Goal: Complete application form: Complete application form

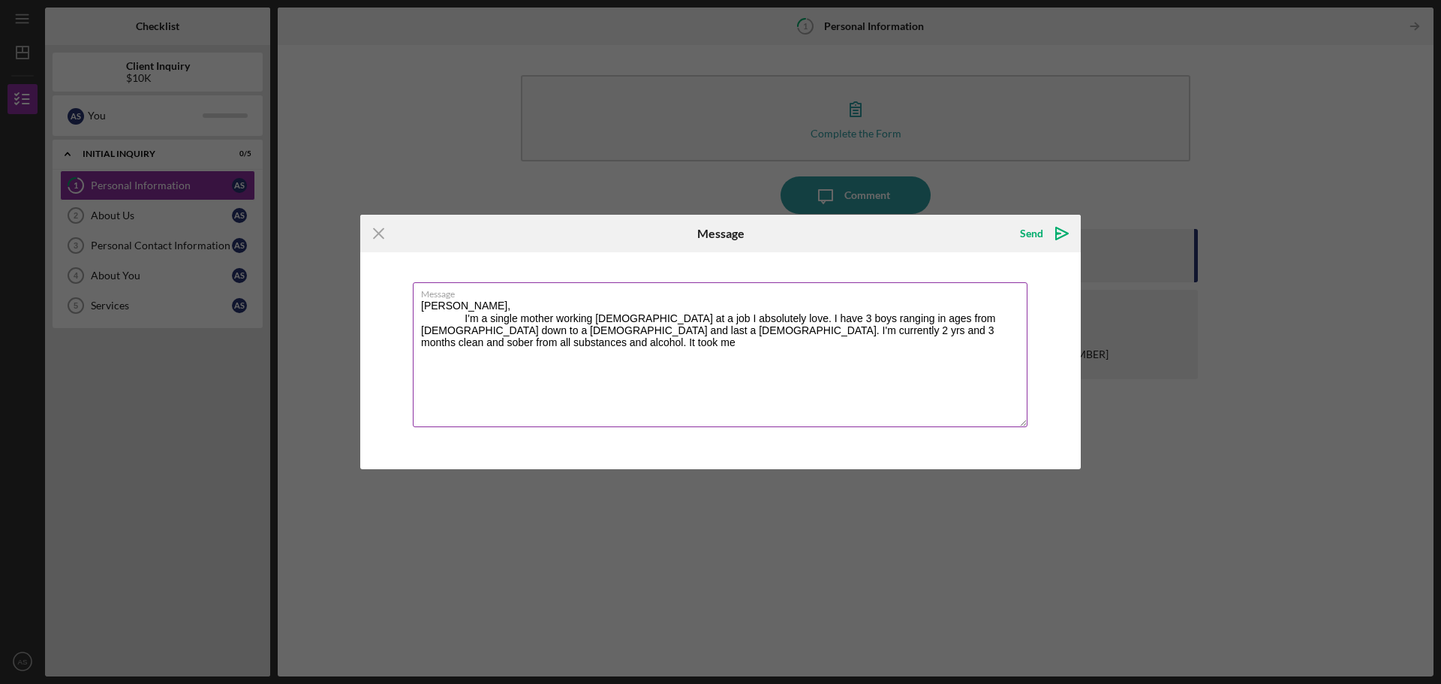
click at [928, 316] on textarea "[PERSON_NAME], I'm a single mother working [DEMOGRAPHIC_DATA] at a job I absolu…" at bounding box center [720, 354] width 615 height 145
drag, startPoint x: 929, startPoint y: 316, endPoint x: 916, endPoint y: 325, distance: 15.6
click at [916, 325] on textarea "[PERSON_NAME], I'm a single mother working [DEMOGRAPHIC_DATA] at a job I absolu…" at bounding box center [720, 354] width 615 height 145
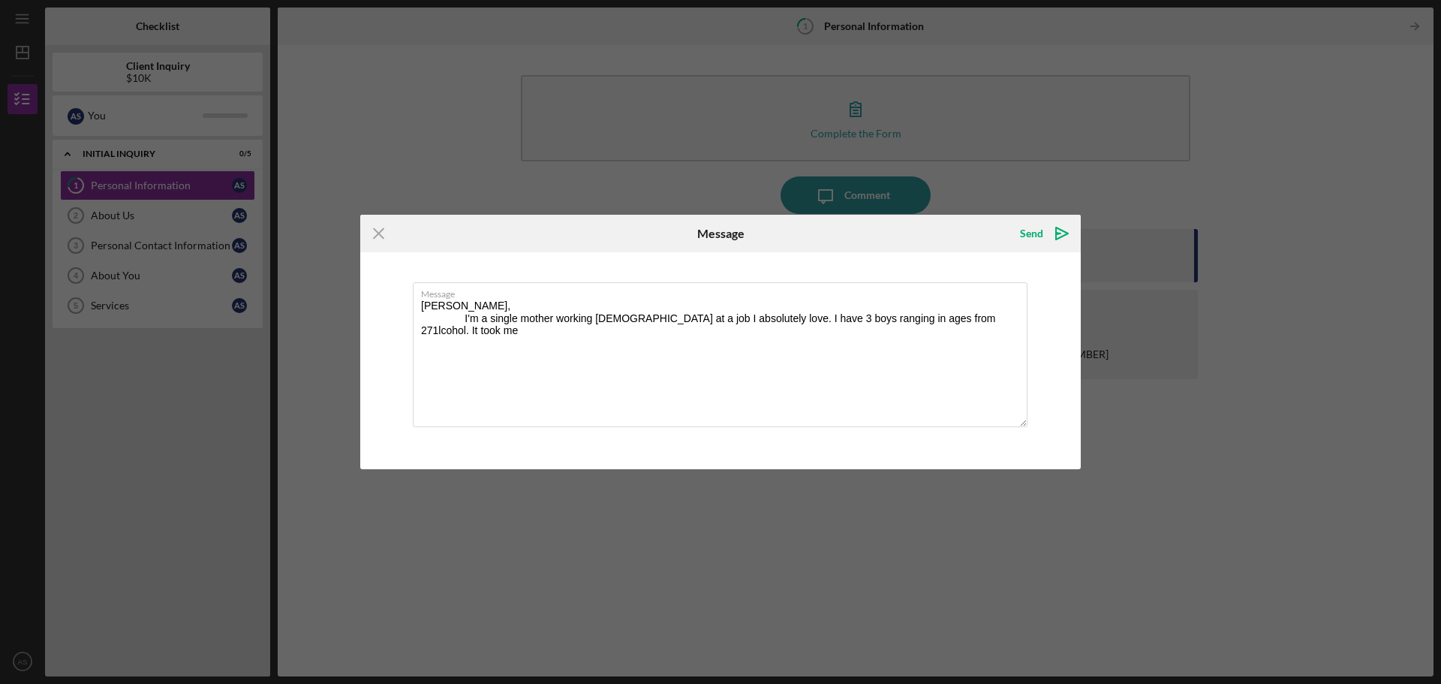
drag, startPoint x: 922, startPoint y: 322, endPoint x: 1082, endPoint y: 329, distance: 160.0
click at [1082, 329] on div "Icon/Menu Close Message Send Icon/icon-invite-send Message [PERSON_NAME], I'm a…" at bounding box center [720, 342] width 1441 height 684
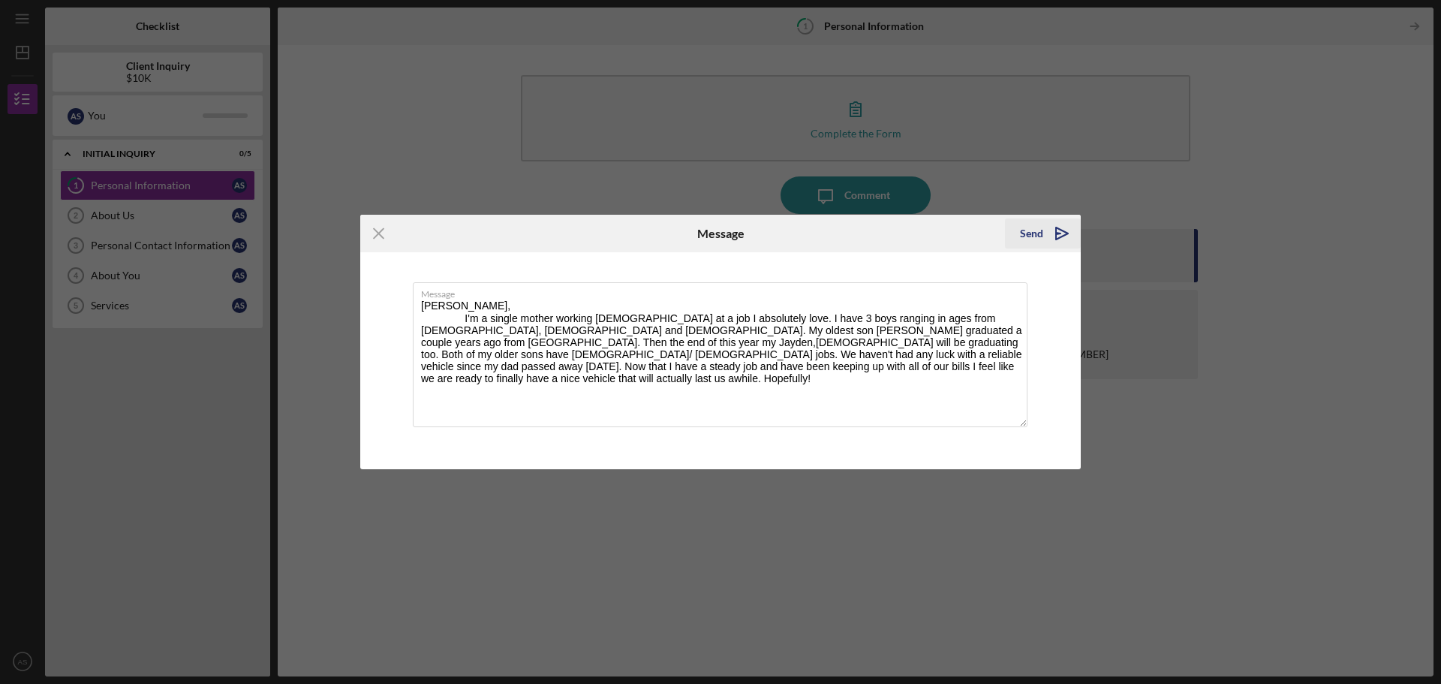
type textarea "[PERSON_NAME], I'm a single mother working [DEMOGRAPHIC_DATA] at a job I absolu…"
click at [1058, 233] on polygon "submit" at bounding box center [1058, 234] width 5 height 2
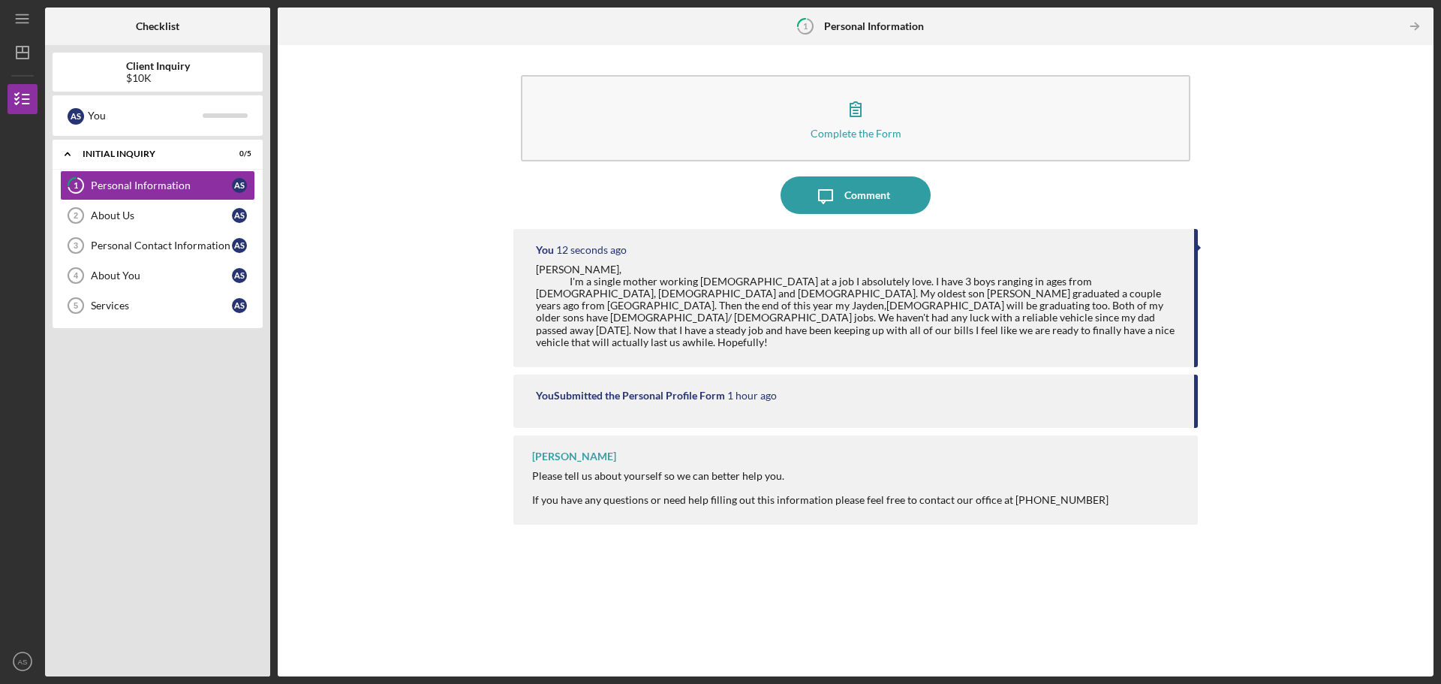
click at [810, 25] on icon "1" at bounding box center [806, 27] width 38 height 38
click at [826, 20] on b "Personal Information" at bounding box center [874, 26] width 100 height 12
click at [1416, 25] on icon "Icon/Table Pagination Arrow" at bounding box center [1415, 27] width 34 height 34
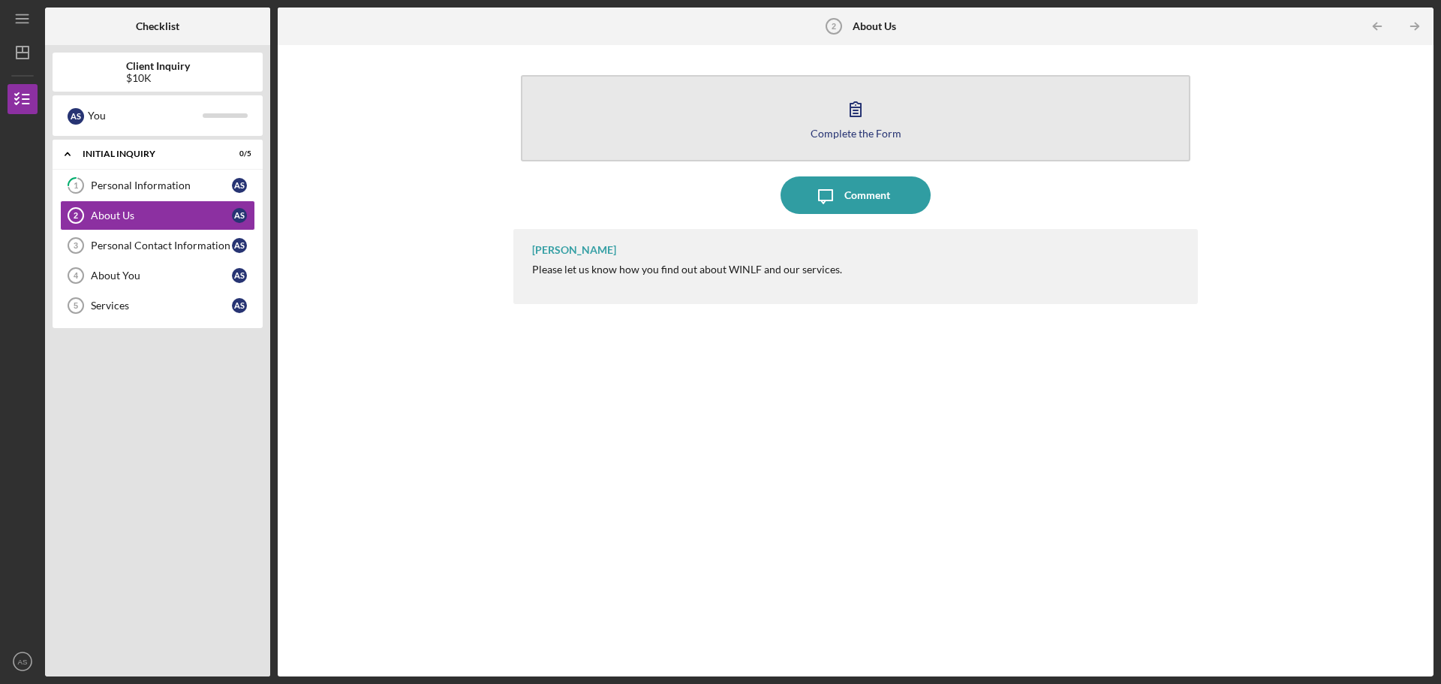
click at [871, 131] on div "Complete the Form" at bounding box center [856, 133] width 91 height 11
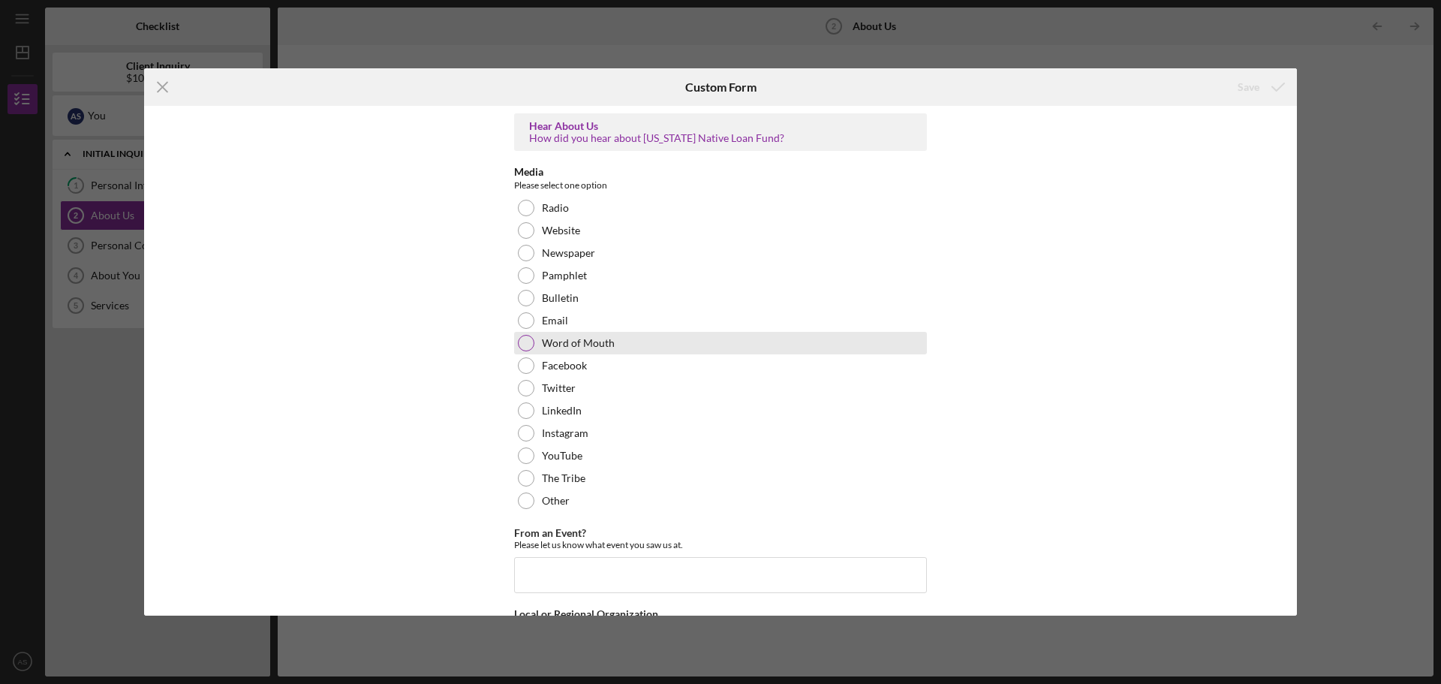
click at [518, 342] on div at bounding box center [526, 343] width 17 height 17
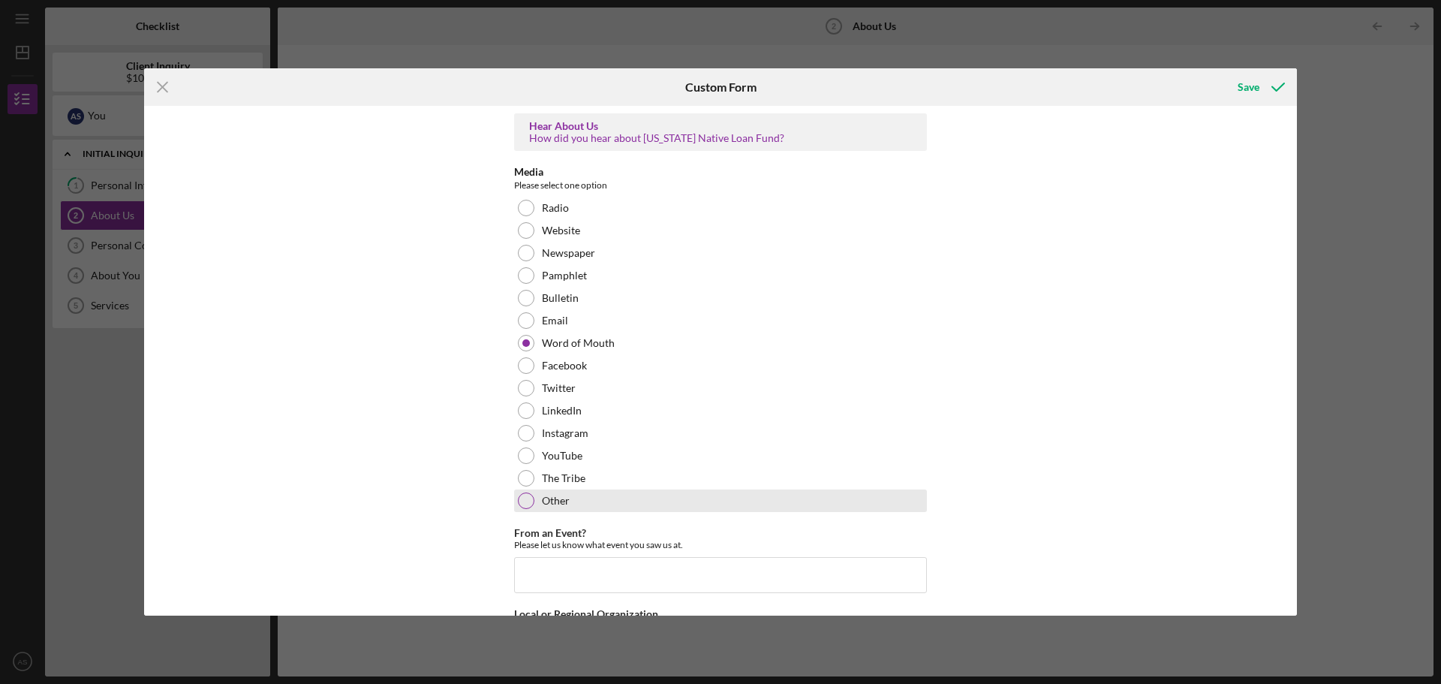
drag, startPoint x: 523, startPoint y: 500, endPoint x: 521, endPoint y: 492, distance: 8.6
click at [521, 494] on div at bounding box center [526, 500] width 17 height 17
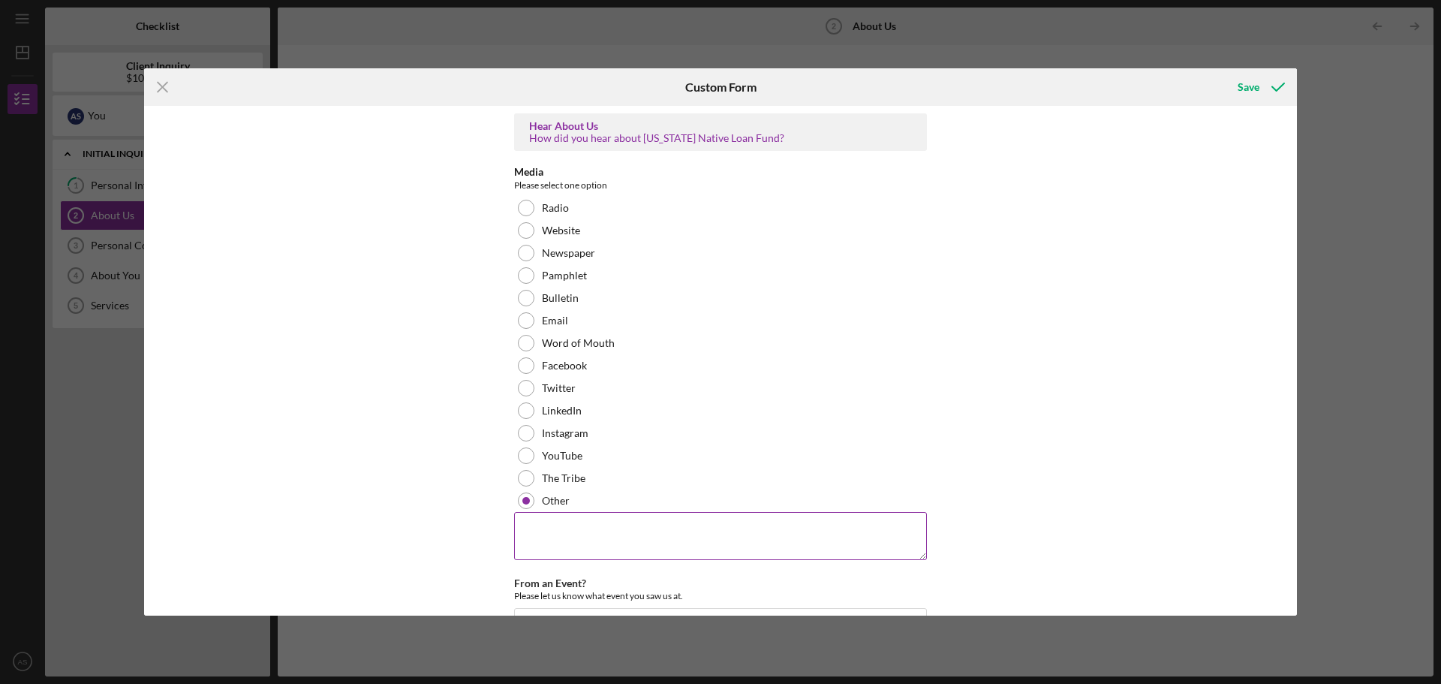
click at [537, 519] on textarea at bounding box center [720, 536] width 413 height 48
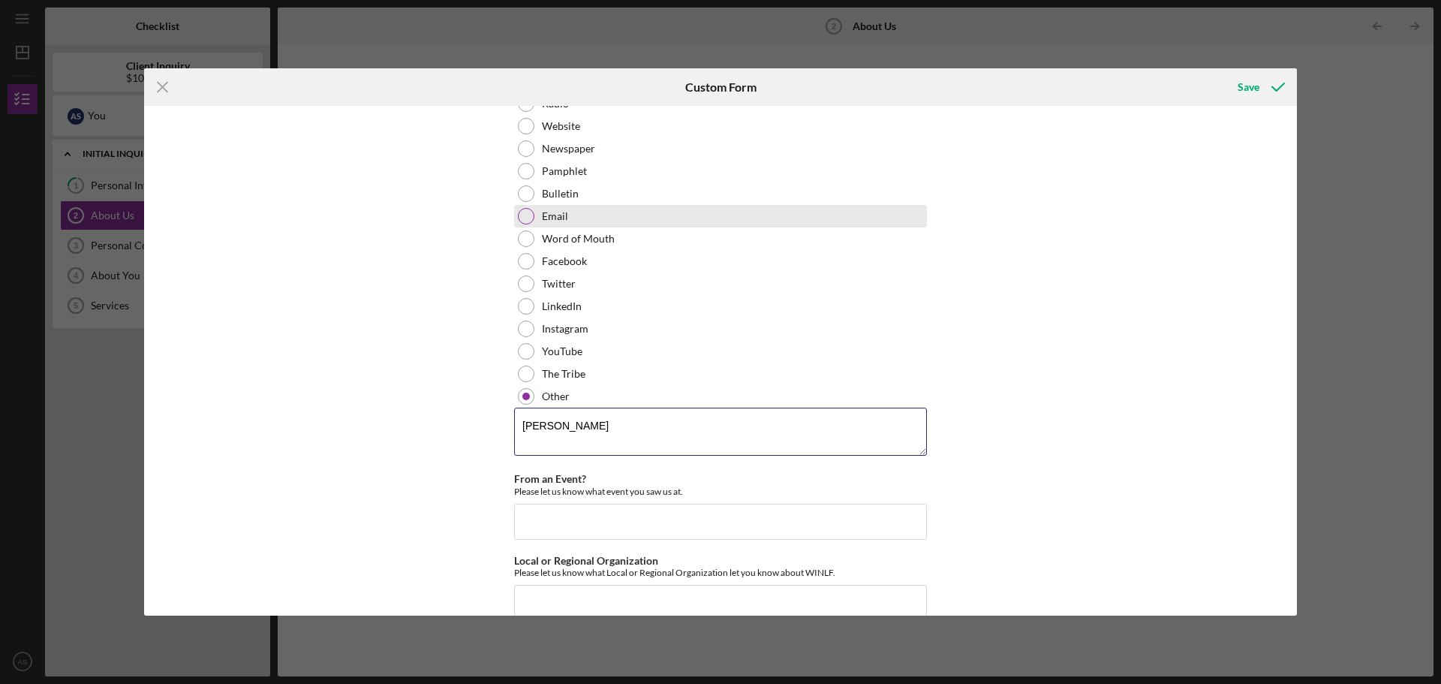
scroll to position [132, 0]
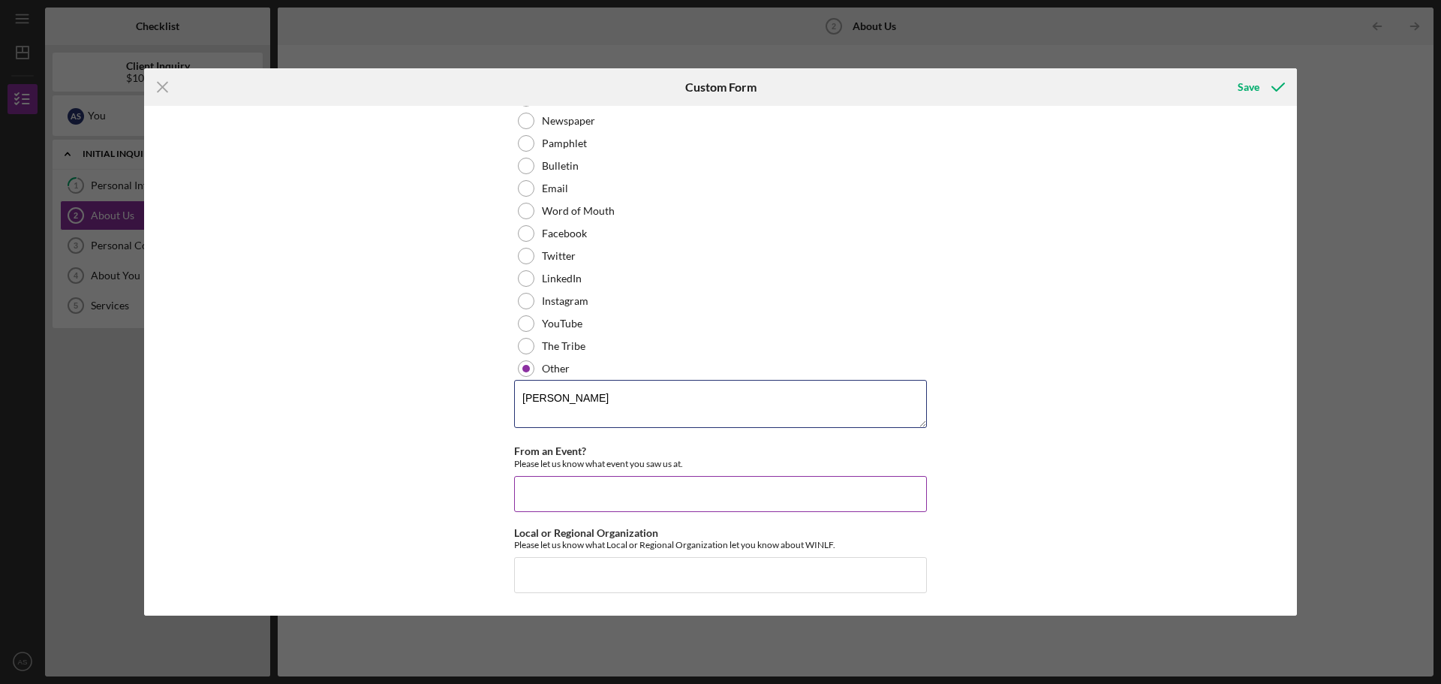
type textarea "[PERSON_NAME]"
click at [677, 501] on input "From an Event?" at bounding box center [720, 494] width 413 height 36
click at [1265, 90] on icon "submit" at bounding box center [1278, 87] width 38 height 38
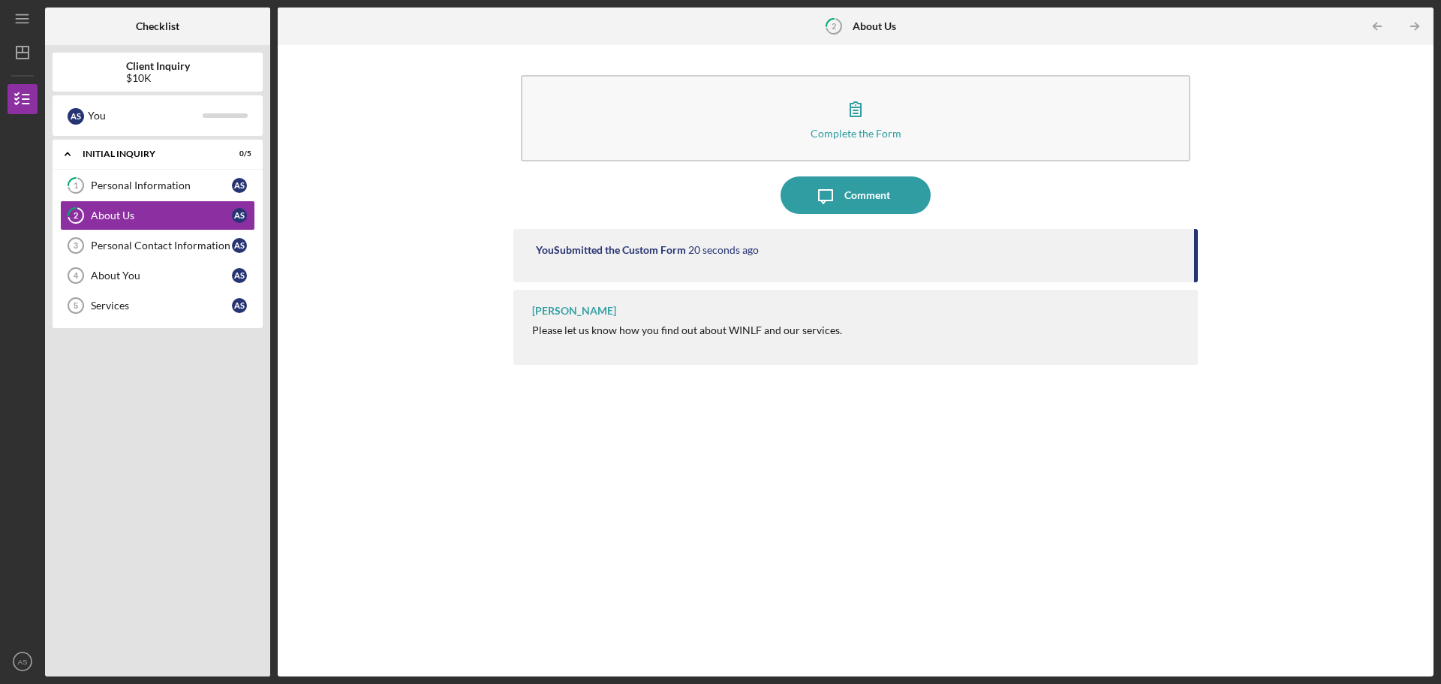
click at [1422, 32] on icon "Icon/Table Pagination Arrow" at bounding box center [1415, 27] width 34 height 34
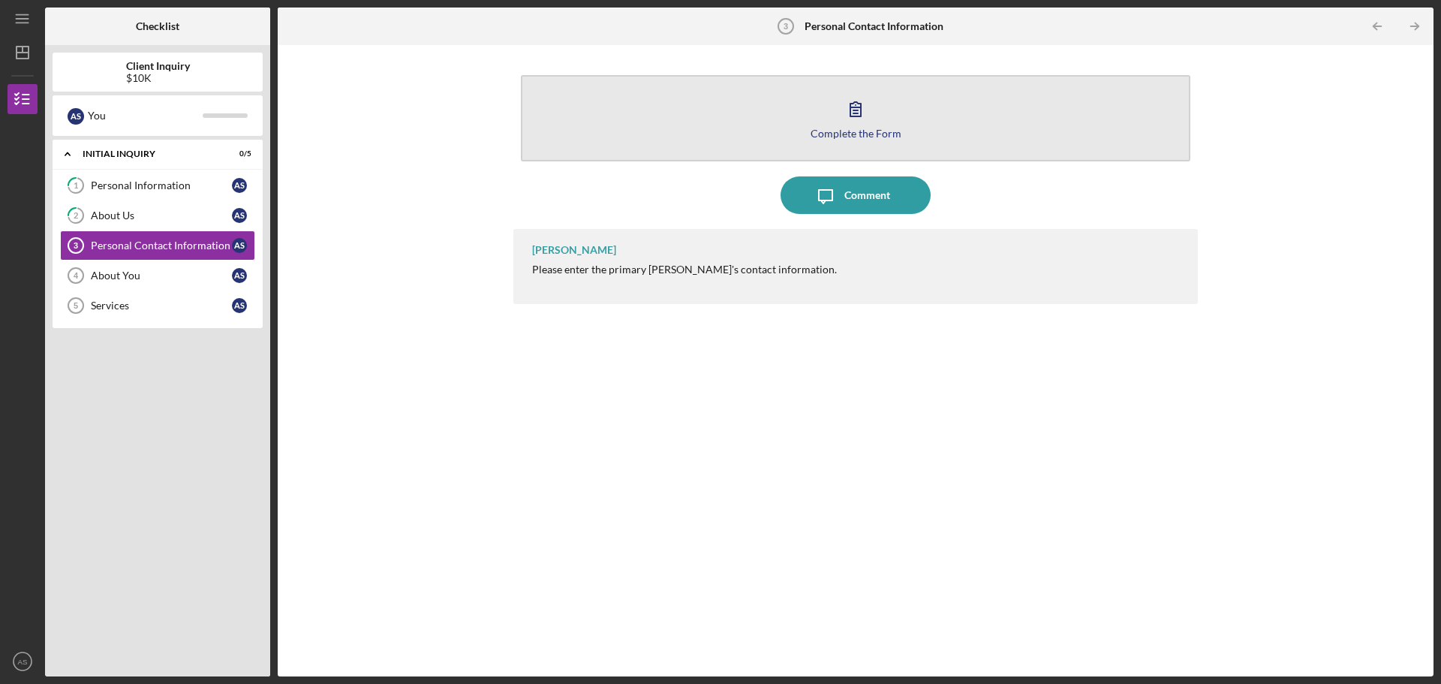
click at [846, 144] on button "Complete the Form Form" at bounding box center [856, 118] width 670 height 86
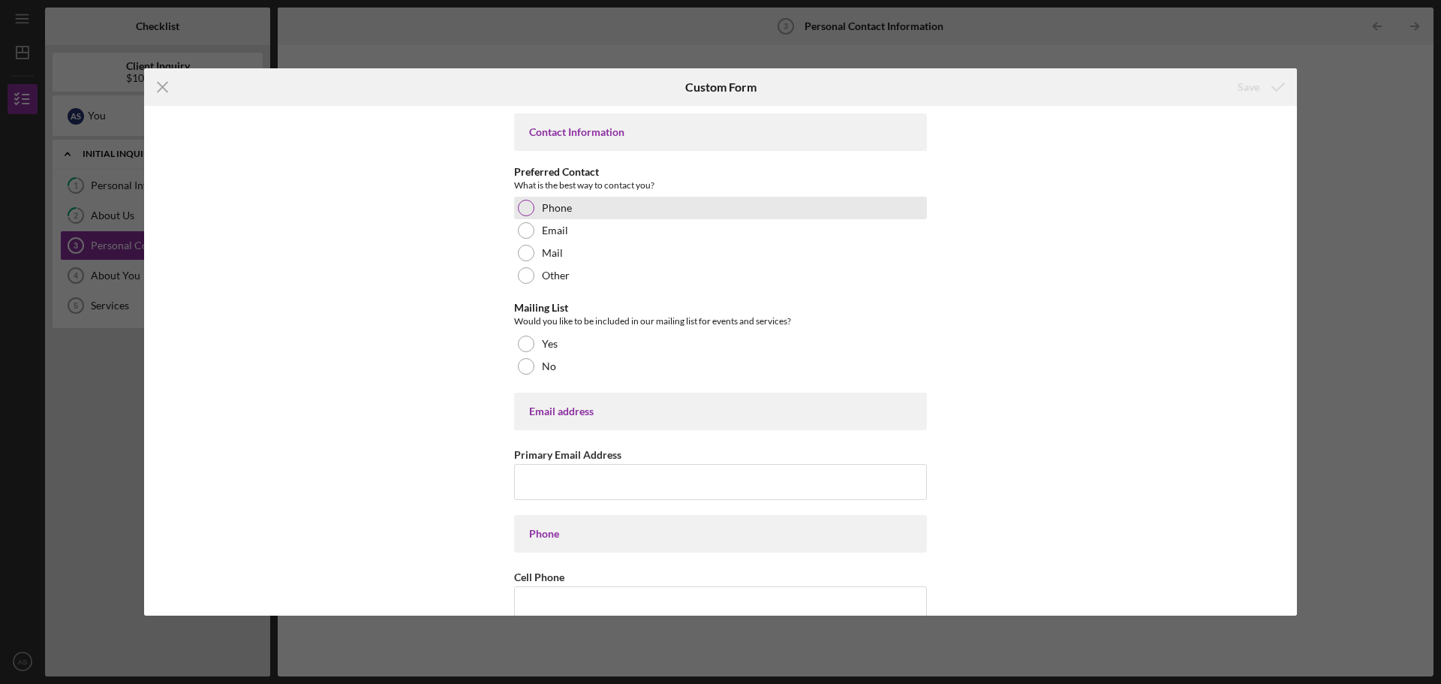
click at [526, 208] on div at bounding box center [526, 208] width 17 height 17
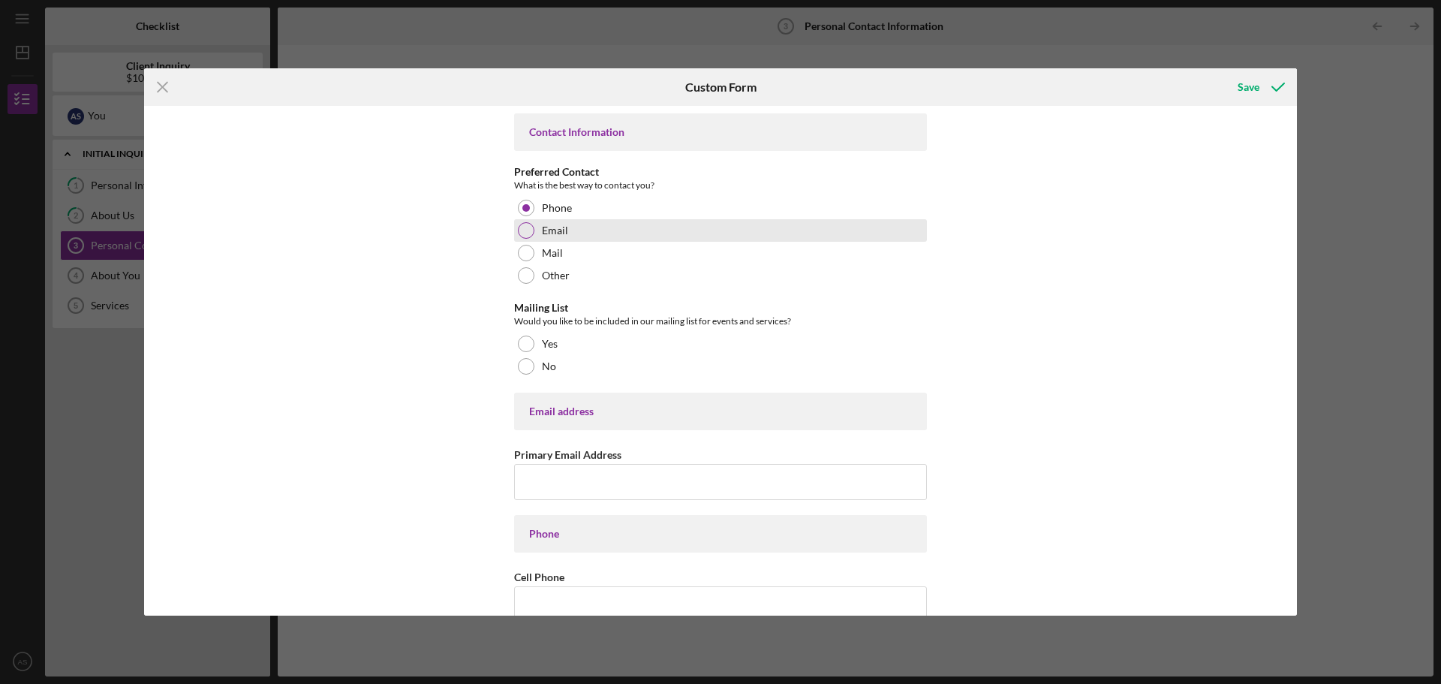
click at [522, 227] on div at bounding box center [526, 230] width 17 height 17
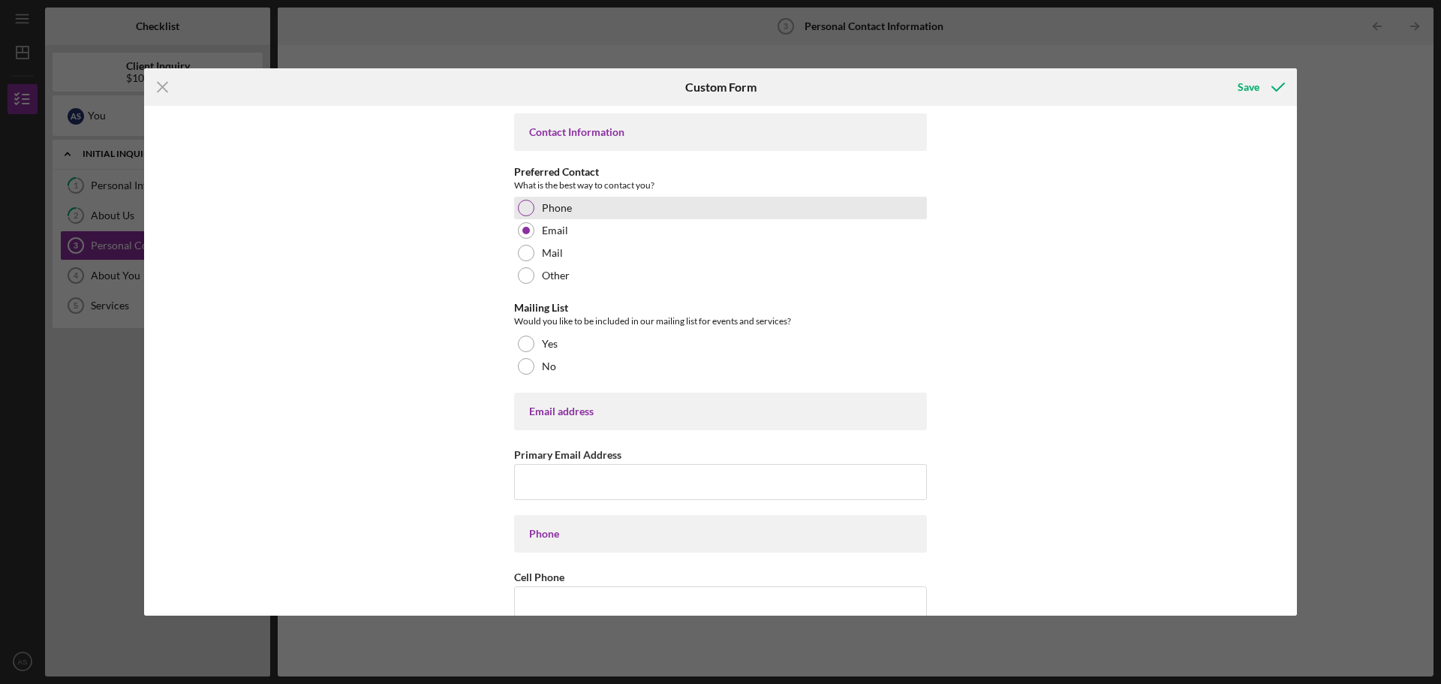
click at [528, 210] on div at bounding box center [526, 208] width 17 height 17
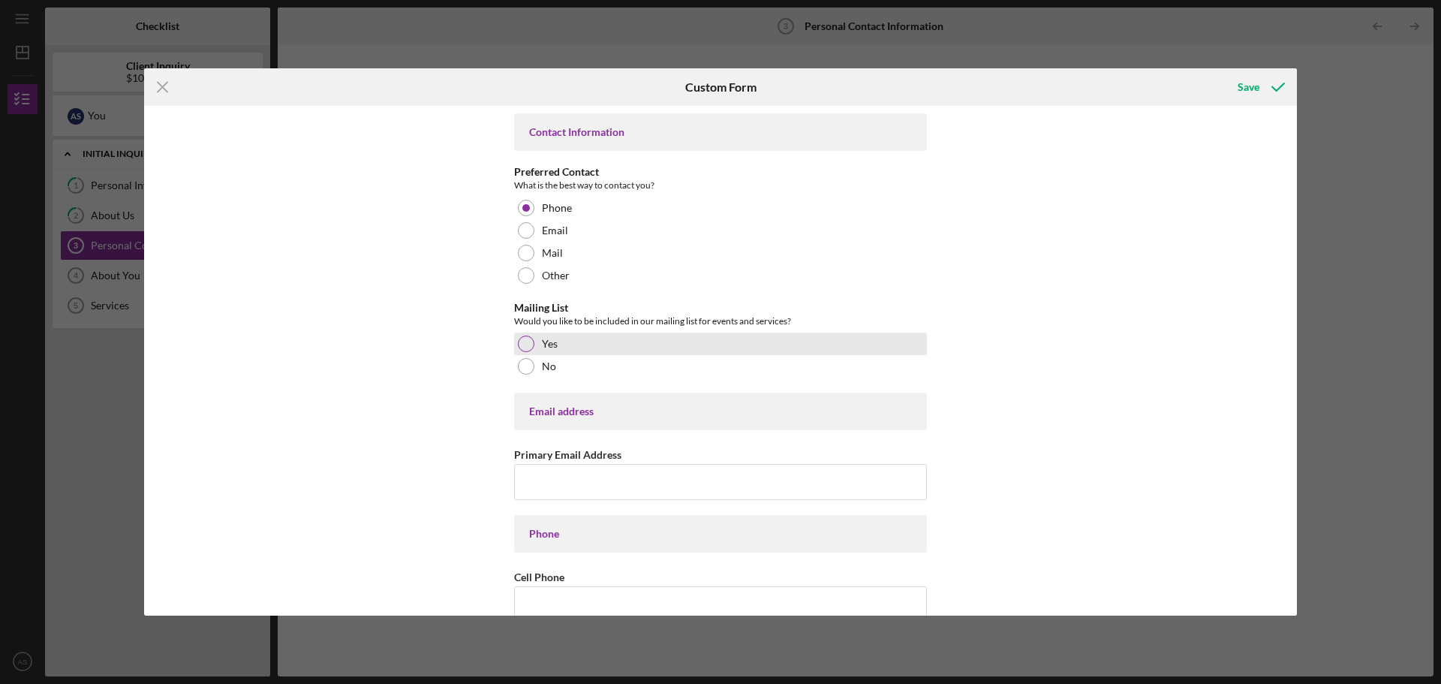
click at [525, 340] on div at bounding box center [526, 344] width 17 height 17
click at [571, 414] on div "Email address" at bounding box center [720, 411] width 383 height 12
click at [633, 406] on div "Email address" at bounding box center [720, 411] width 383 height 12
click at [582, 410] on div "Email address" at bounding box center [720, 411] width 383 height 12
click at [564, 471] on input "Primary Email Address" at bounding box center [720, 482] width 413 height 36
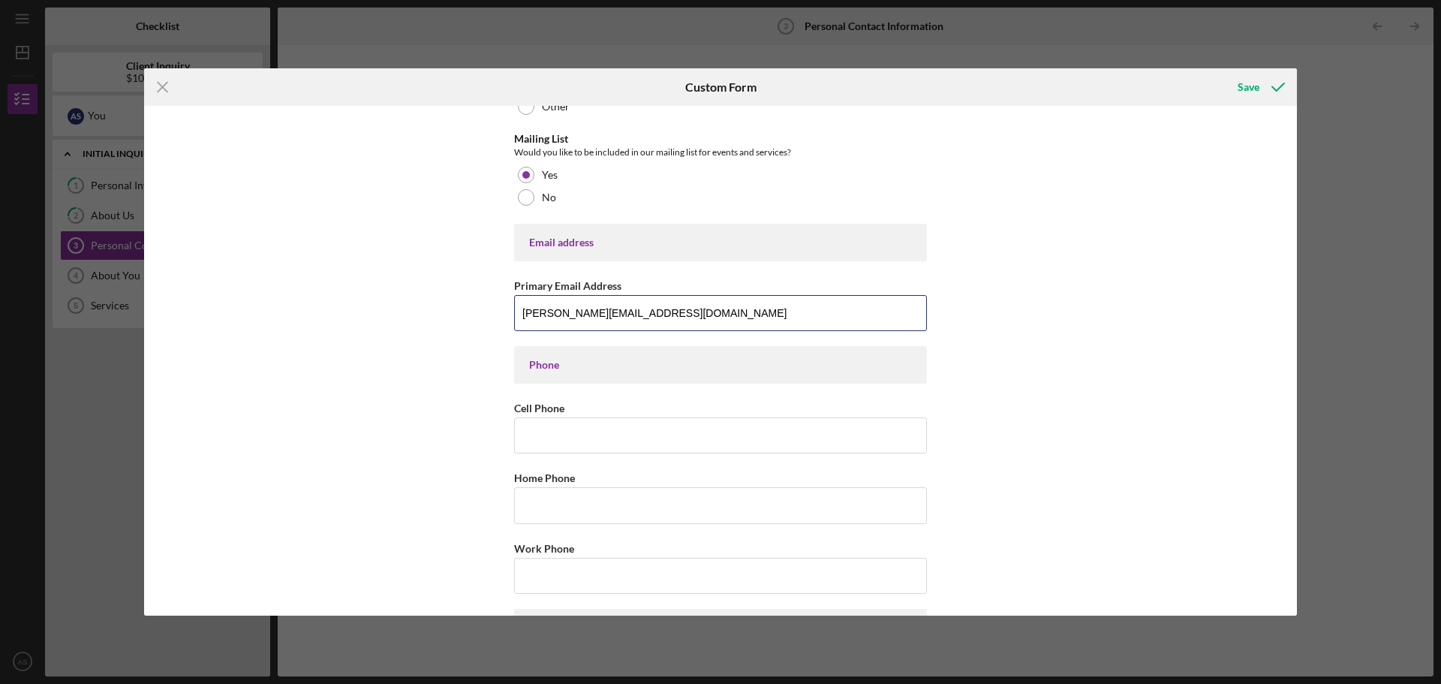
scroll to position [150, 0]
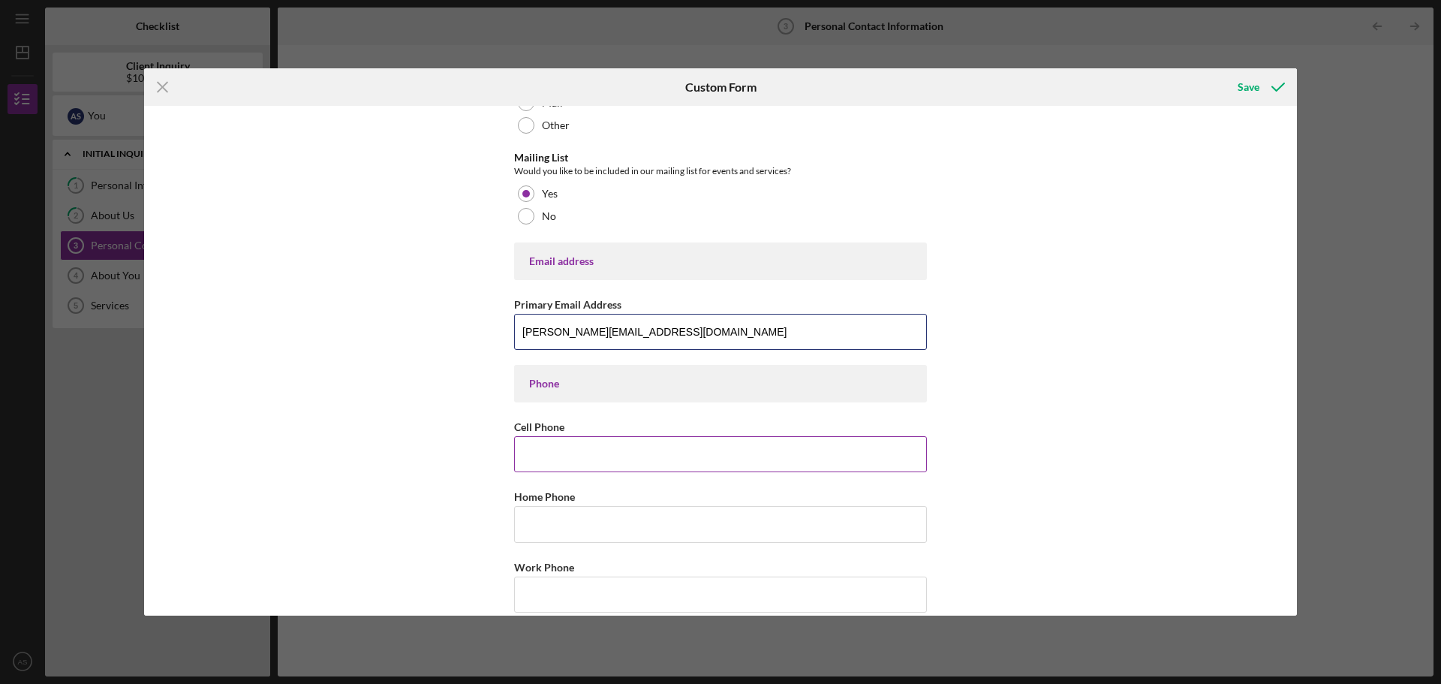
type input "[PERSON_NAME][EMAIL_ADDRESS][DOMAIN_NAME]"
click at [565, 450] on input "Cell Phone" at bounding box center [720, 454] width 413 height 36
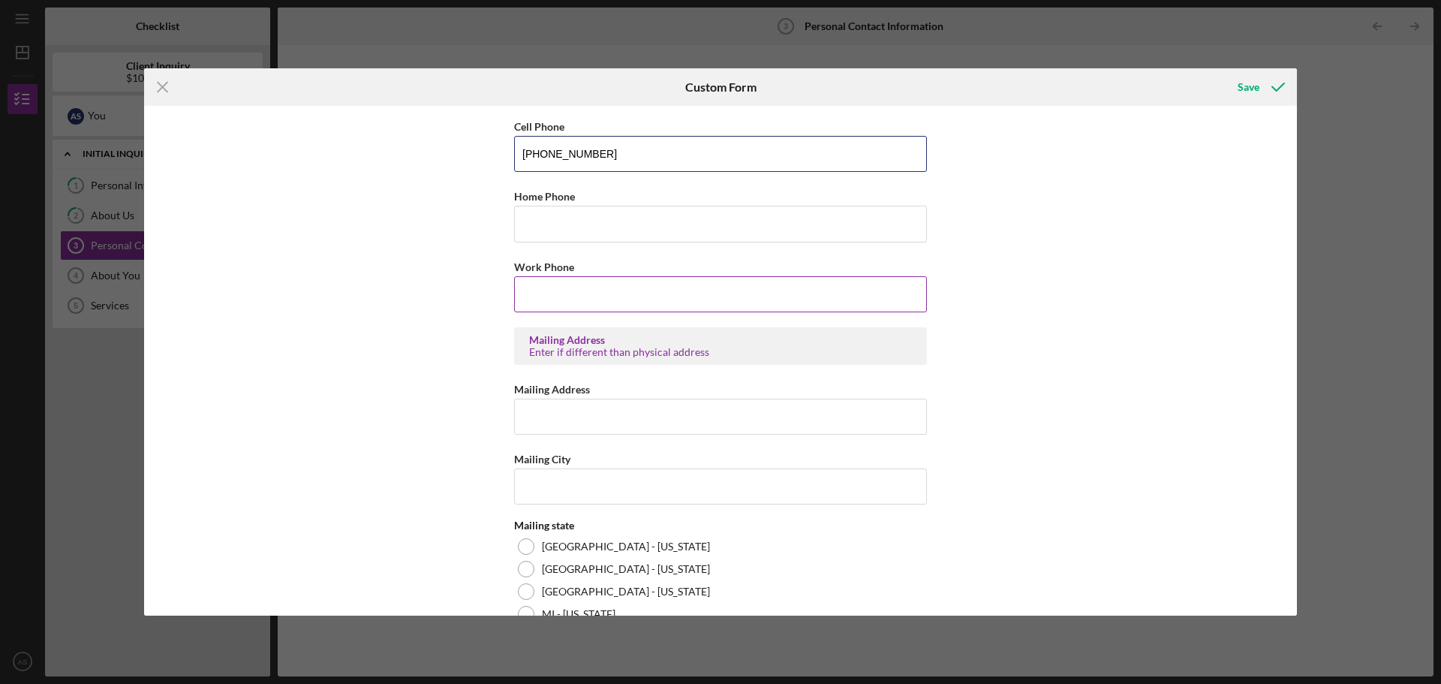
type input "[PHONE_NUMBER]"
click at [576, 292] on input "Work Phone" at bounding box center [720, 294] width 413 height 36
type input "[PHONE_NUMBER]"
click at [618, 417] on input "Mailing Address" at bounding box center [720, 417] width 413 height 36
type input "[STREET_ADDRESS]"
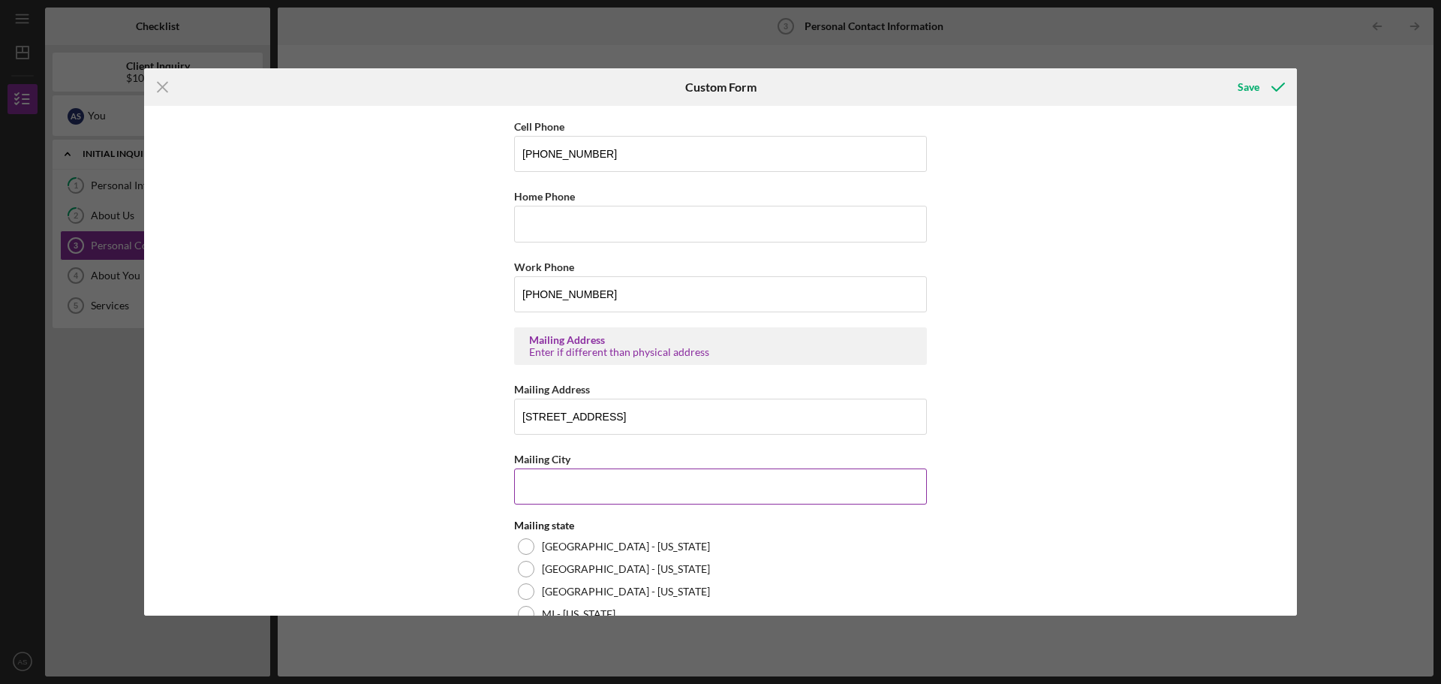
click at [538, 485] on input "Mailing City" at bounding box center [720, 486] width 413 height 36
type input "Luck"
click at [523, 545] on div at bounding box center [526, 546] width 17 height 17
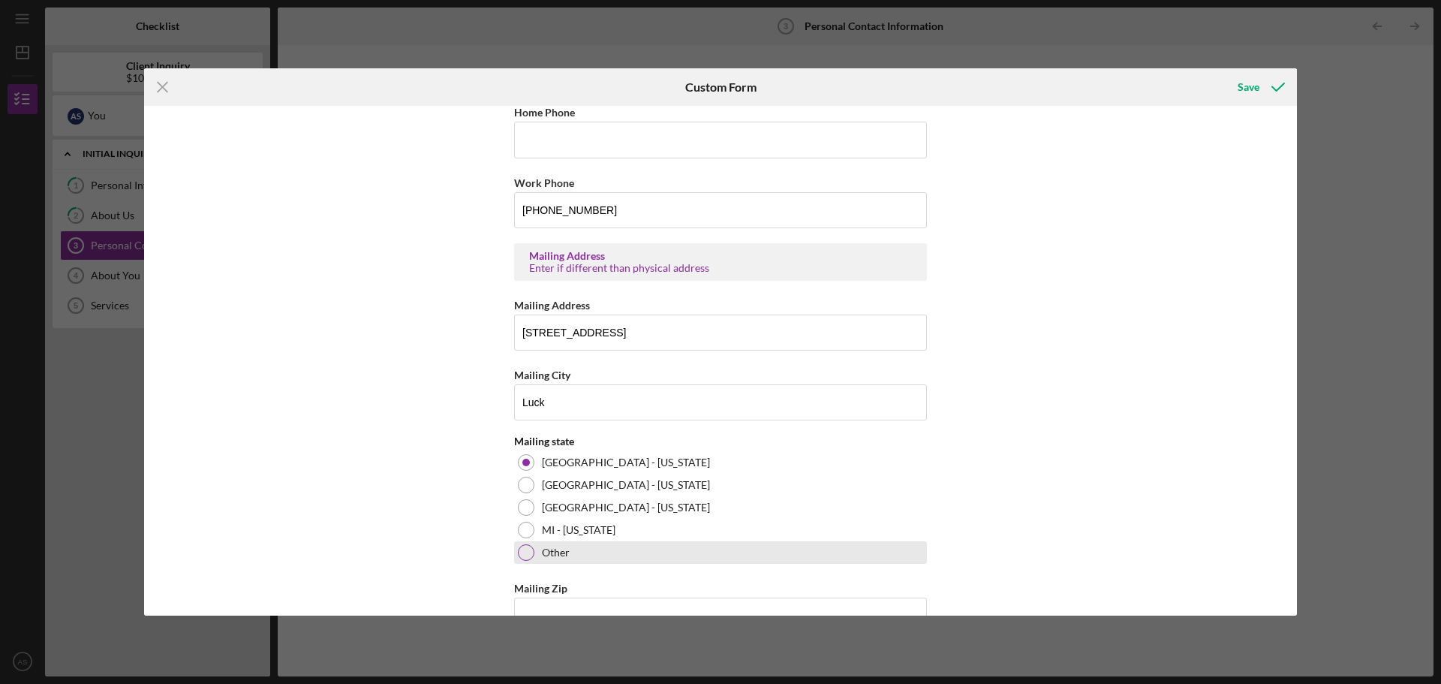
scroll to position [575, 0]
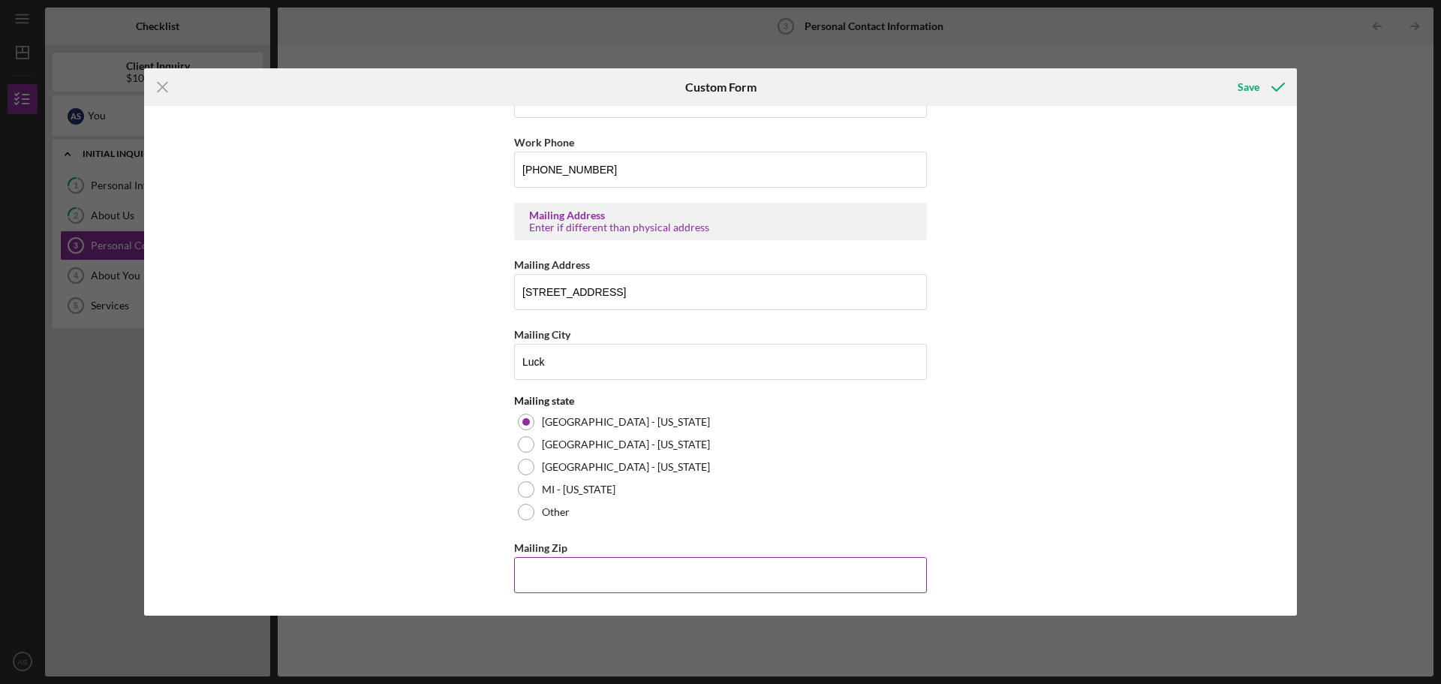
click at [537, 571] on input "Mailing Zip" at bounding box center [720, 575] width 413 height 36
click at [582, 592] on input "54,853" at bounding box center [720, 575] width 413 height 36
type input "5"
type input "54,853"
click at [1271, 97] on icon "submit" at bounding box center [1278, 87] width 38 height 38
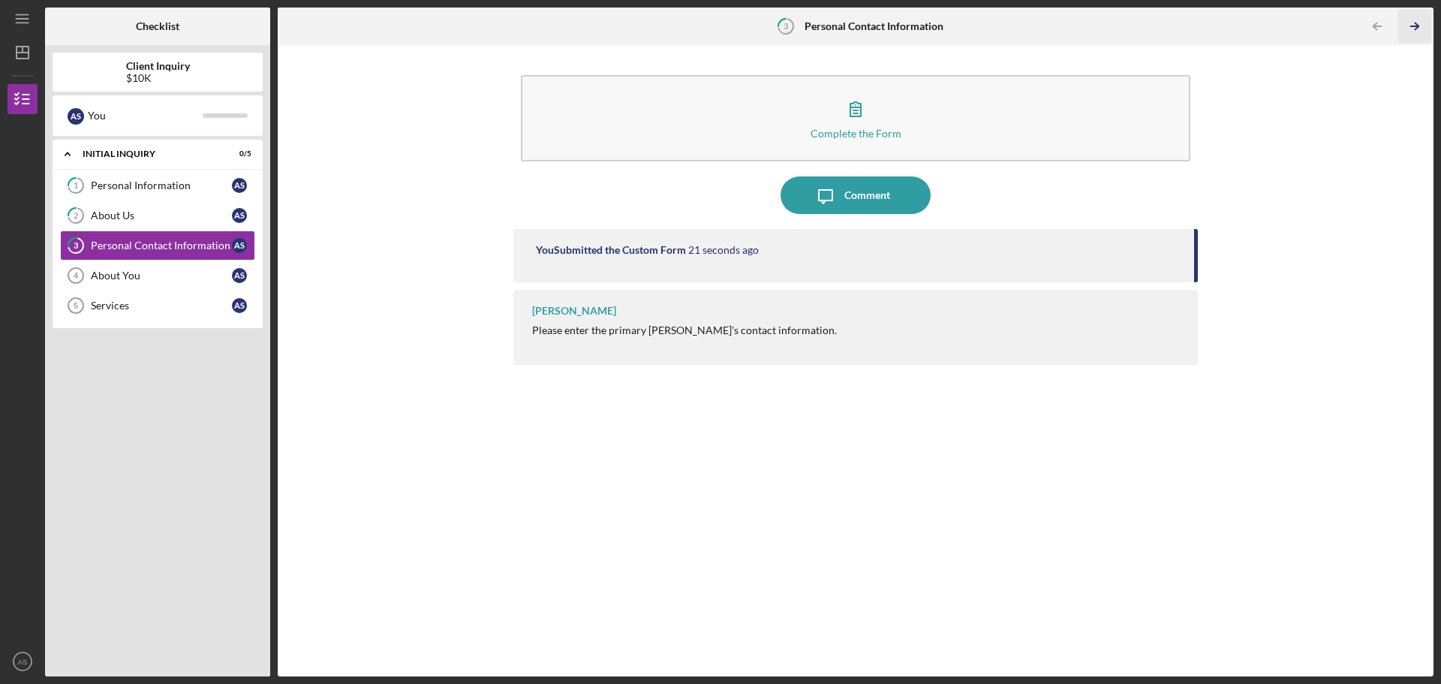
click at [1421, 23] on icon "Icon/Table Pagination Arrow" at bounding box center [1415, 27] width 34 height 34
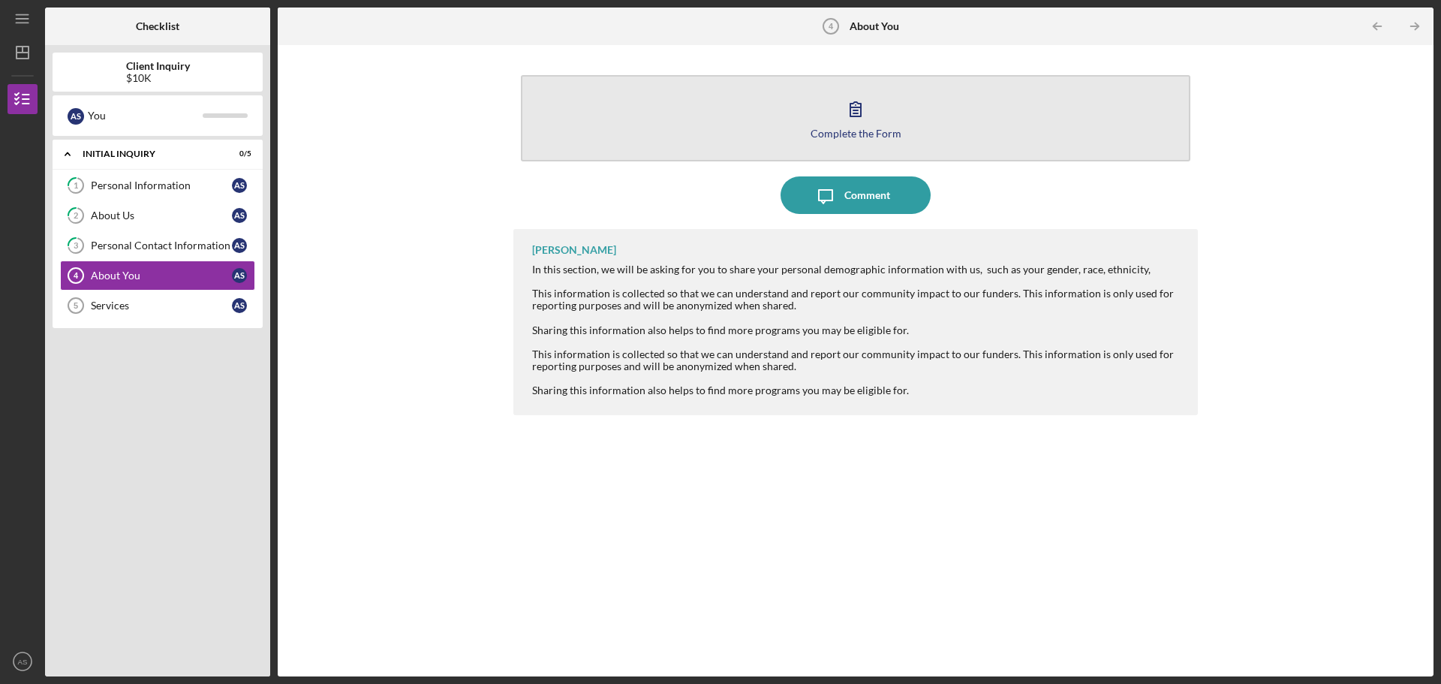
click at [846, 139] on button "Complete the Form Form" at bounding box center [856, 118] width 670 height 86
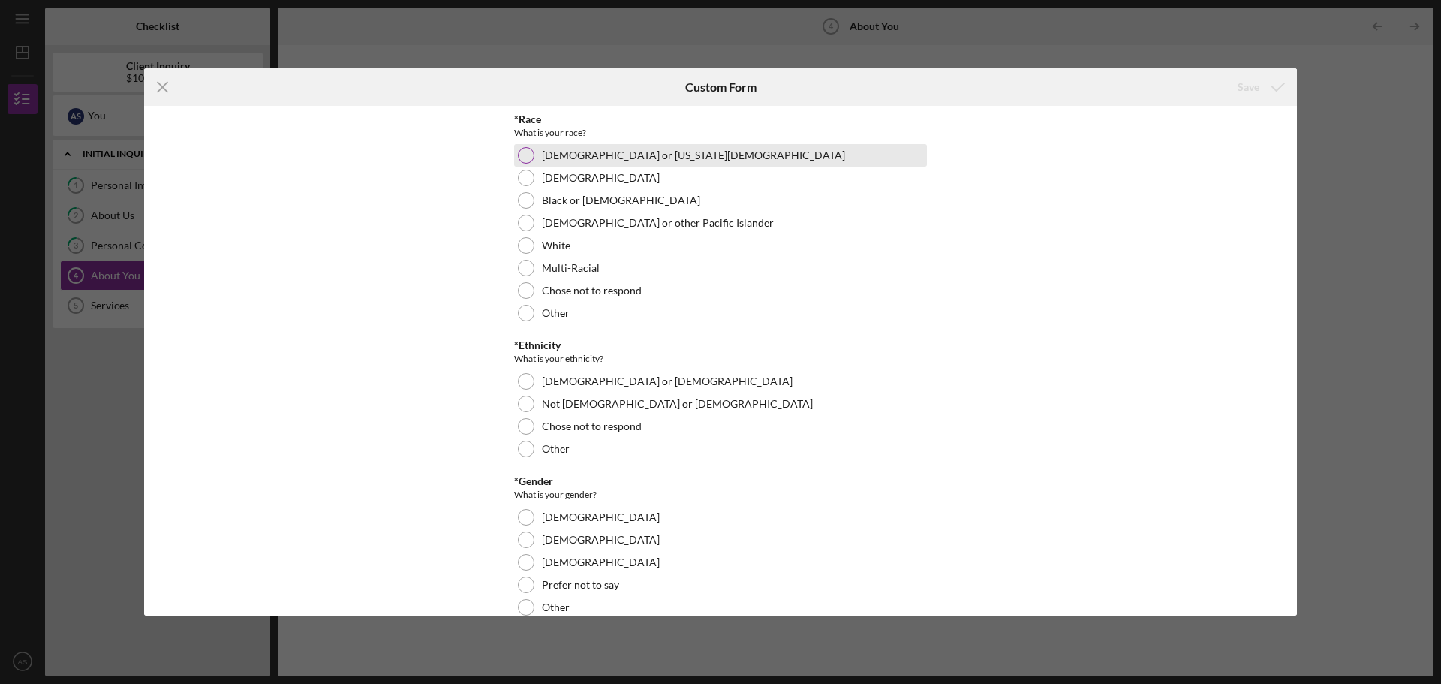
click at [522, 155] on div at bounding box center [526, 155] width 17 height 17
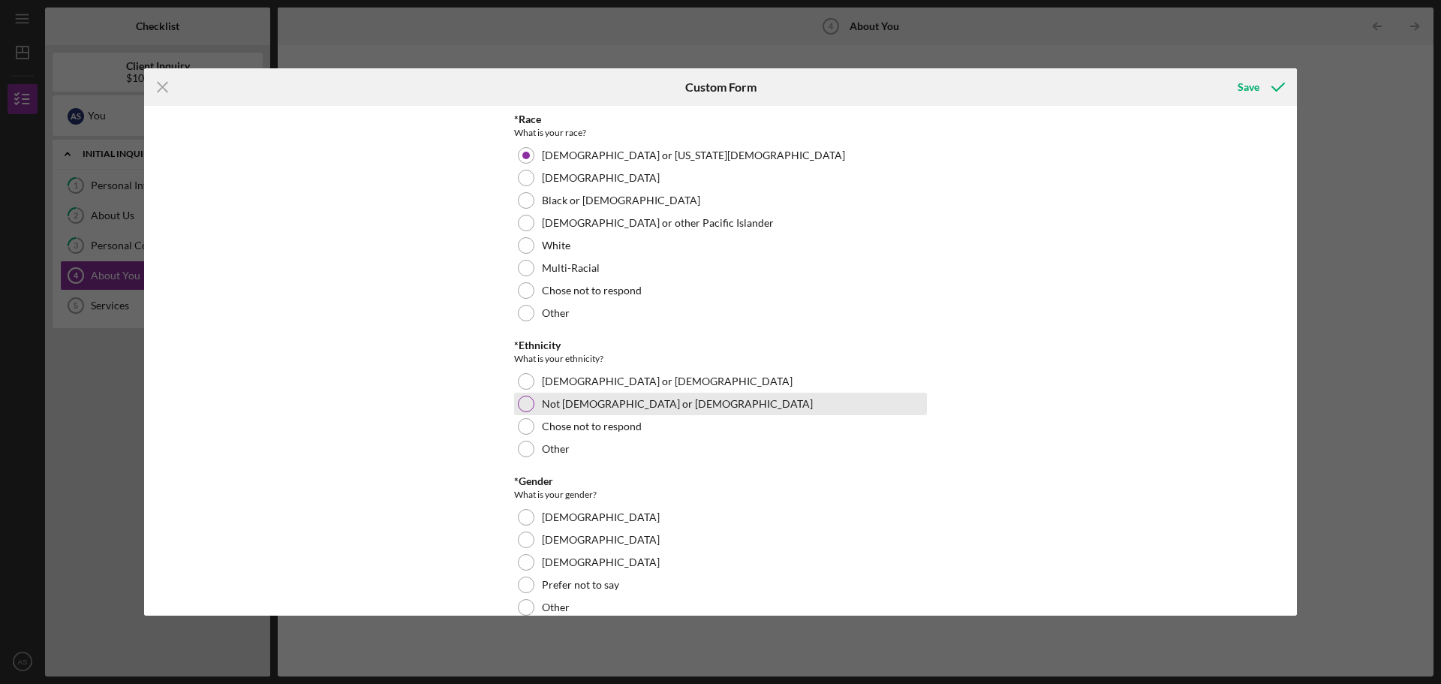
click at [526, 408] on div at bounding box center [526, 404] width 17 height 17
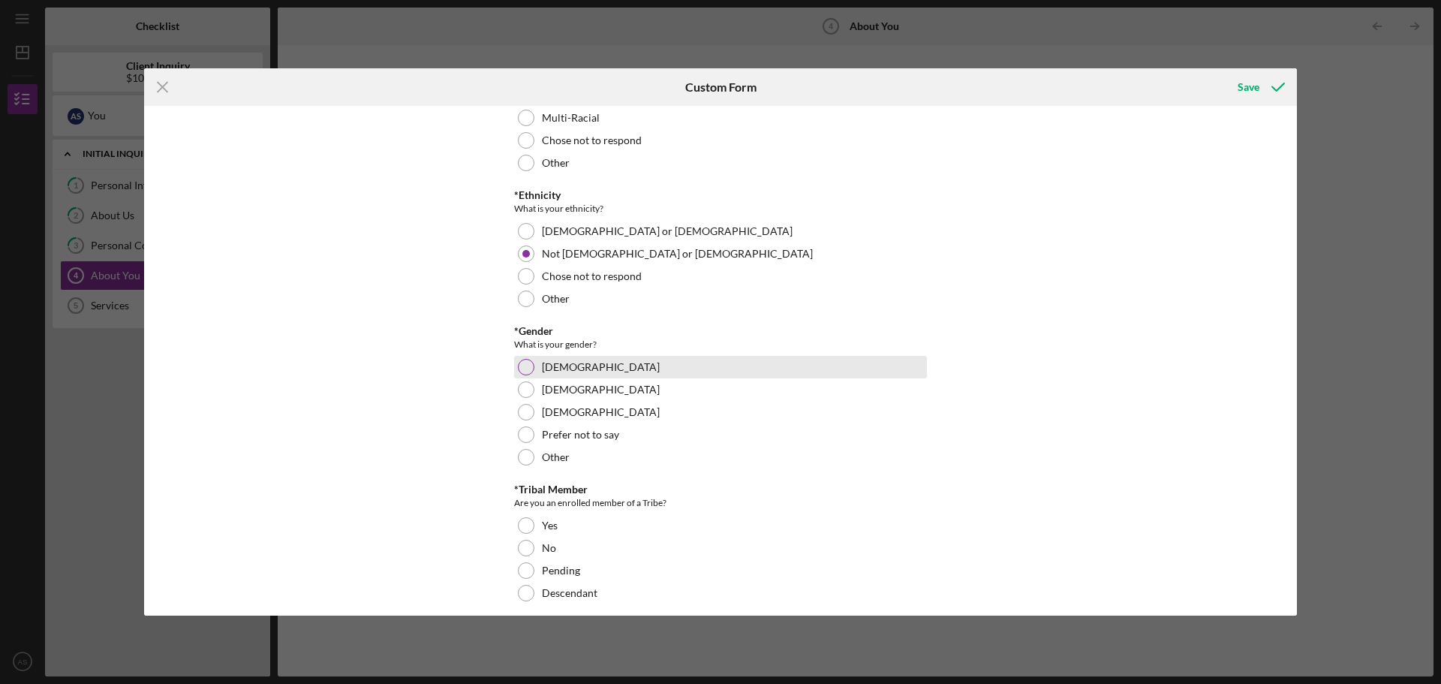
click at [525, 373] on div at bounding box center [526, 367] width 17 height 17
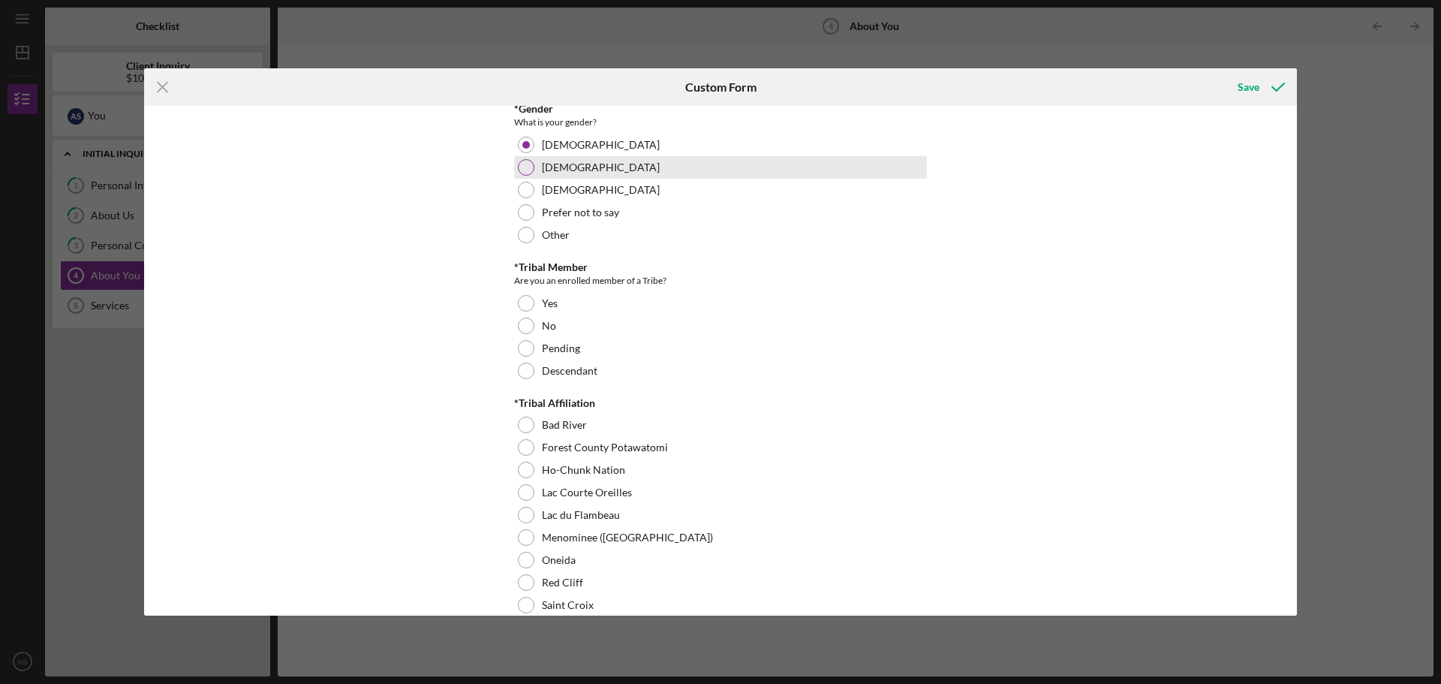
scroll to position [450, 0]
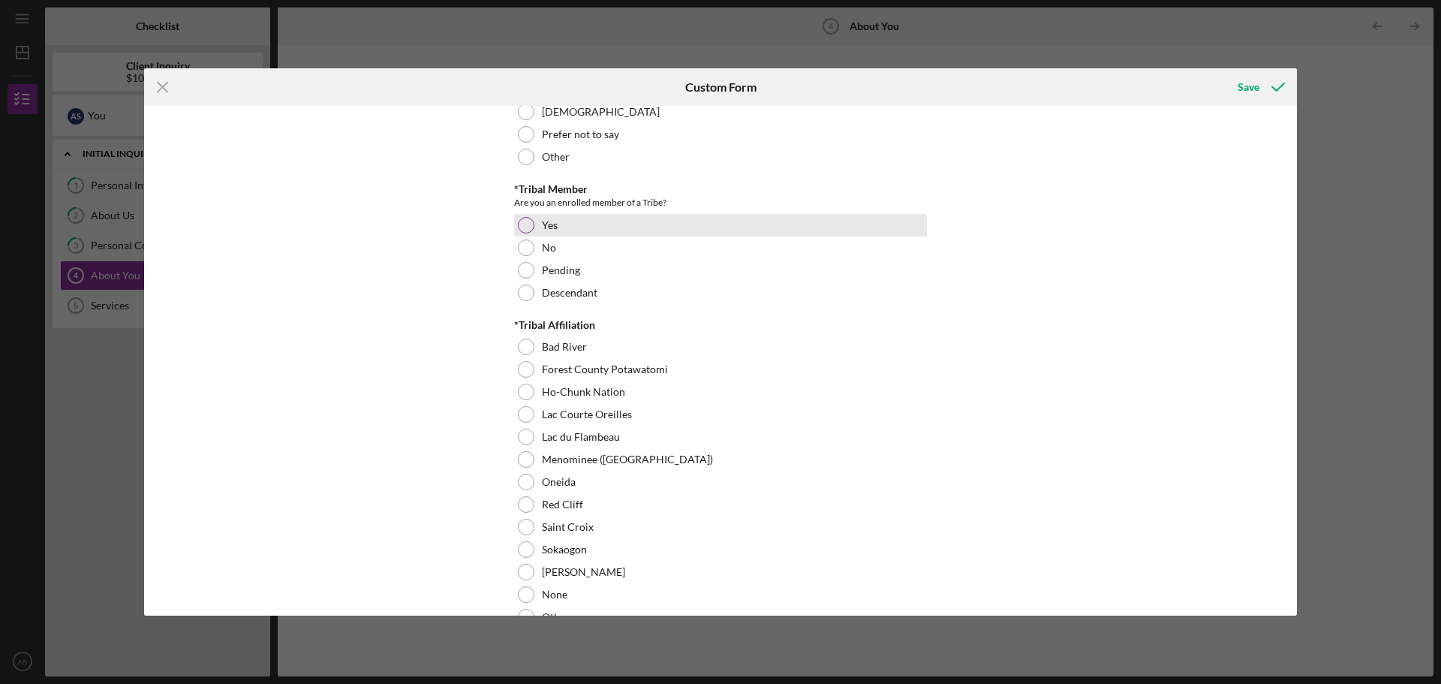
click at [527, 226] on div at bounding box center [526, 225] width 17 height 17
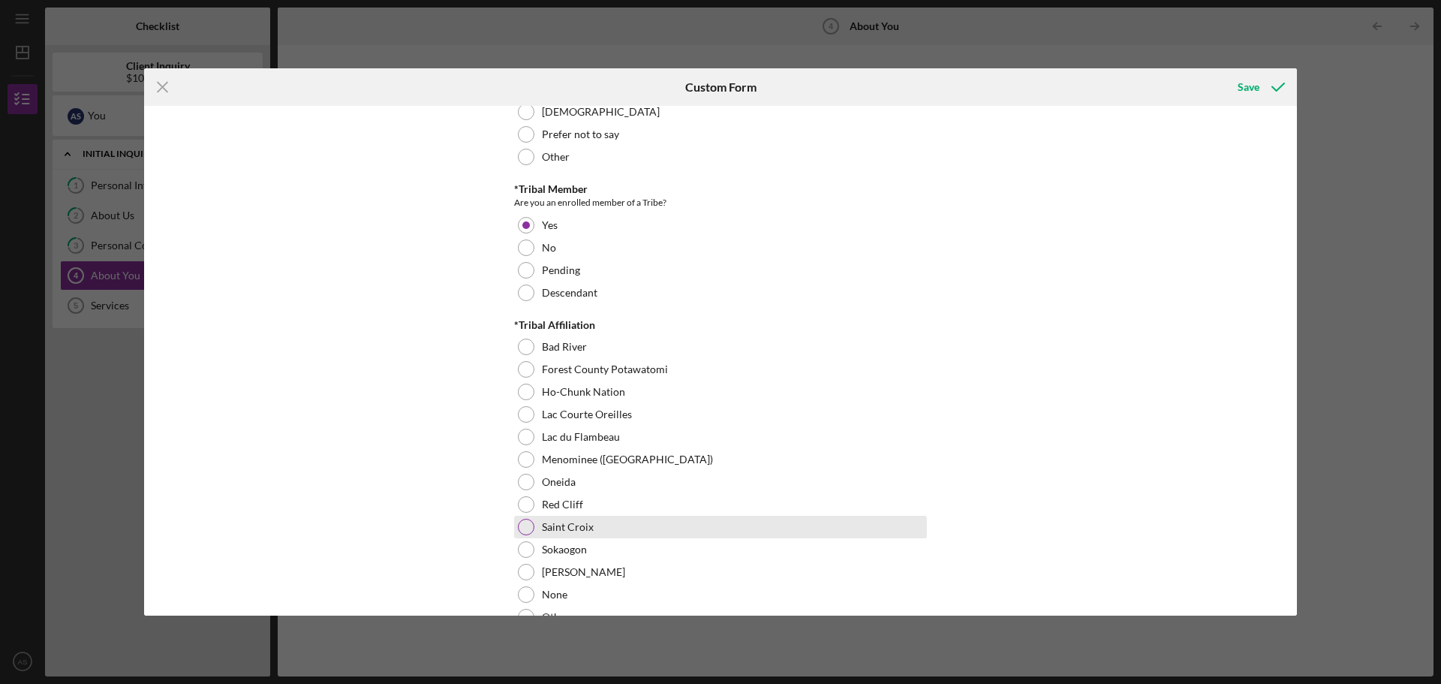
click at [521, 531] on div at bounding box center [526, 527] width 17 height 17
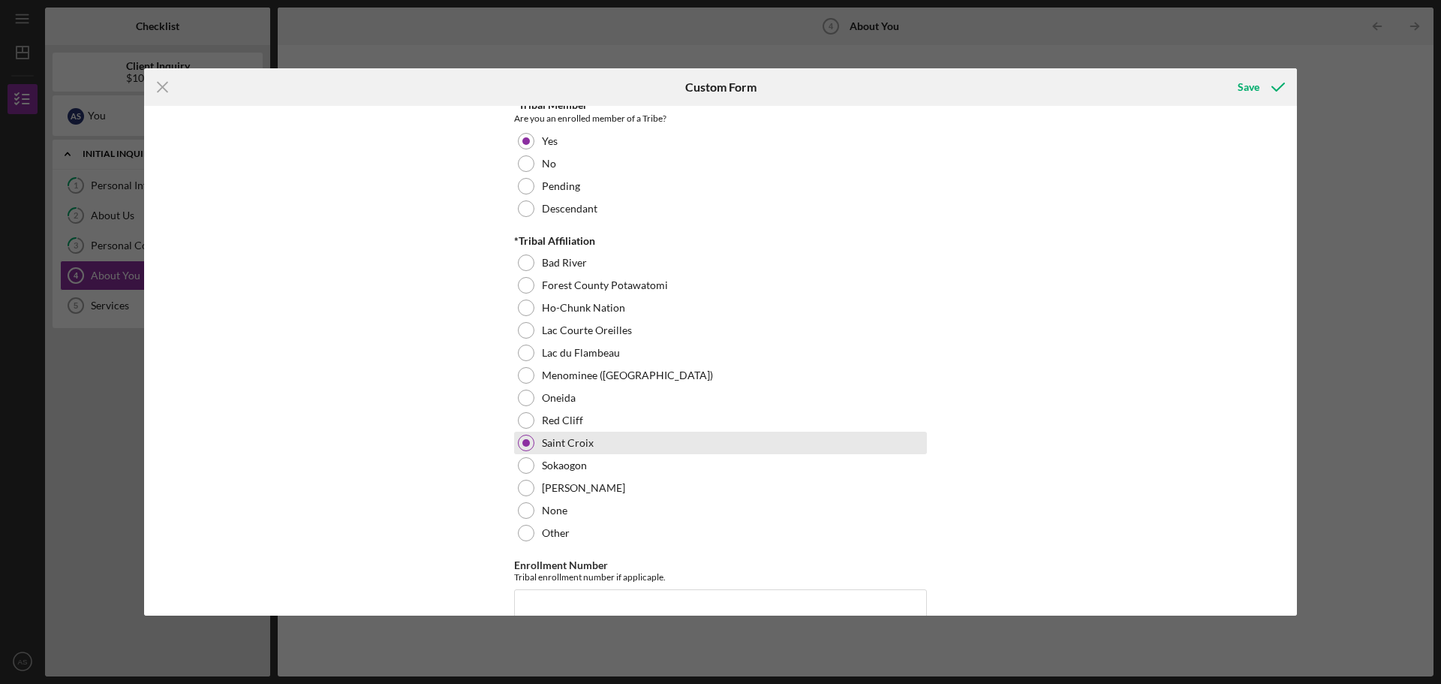
scroll to position [676, 0]
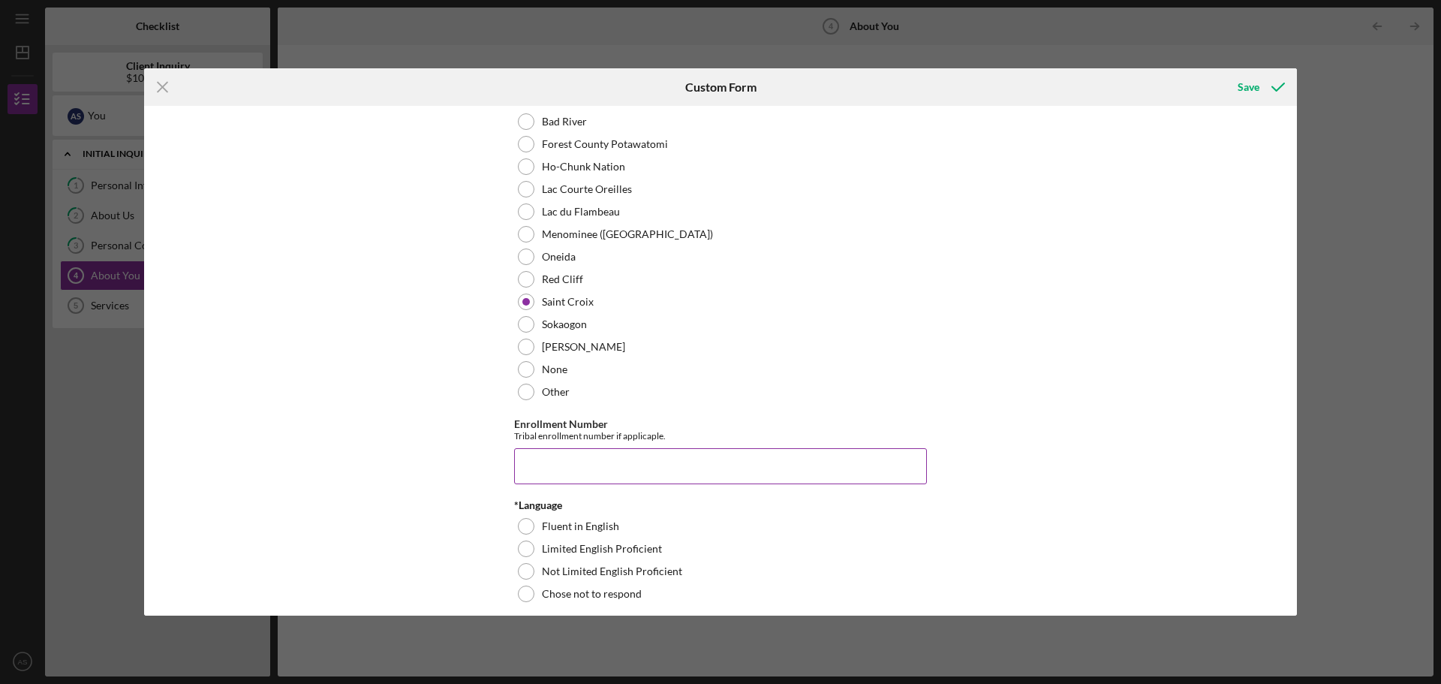
click at [556, 471] on input "Enrollment Number" at bounding box center [720, 466] width 413 height 36
type input "885"
click at [523, 523] on div at bounding box center [526, 526] width 17 height 17
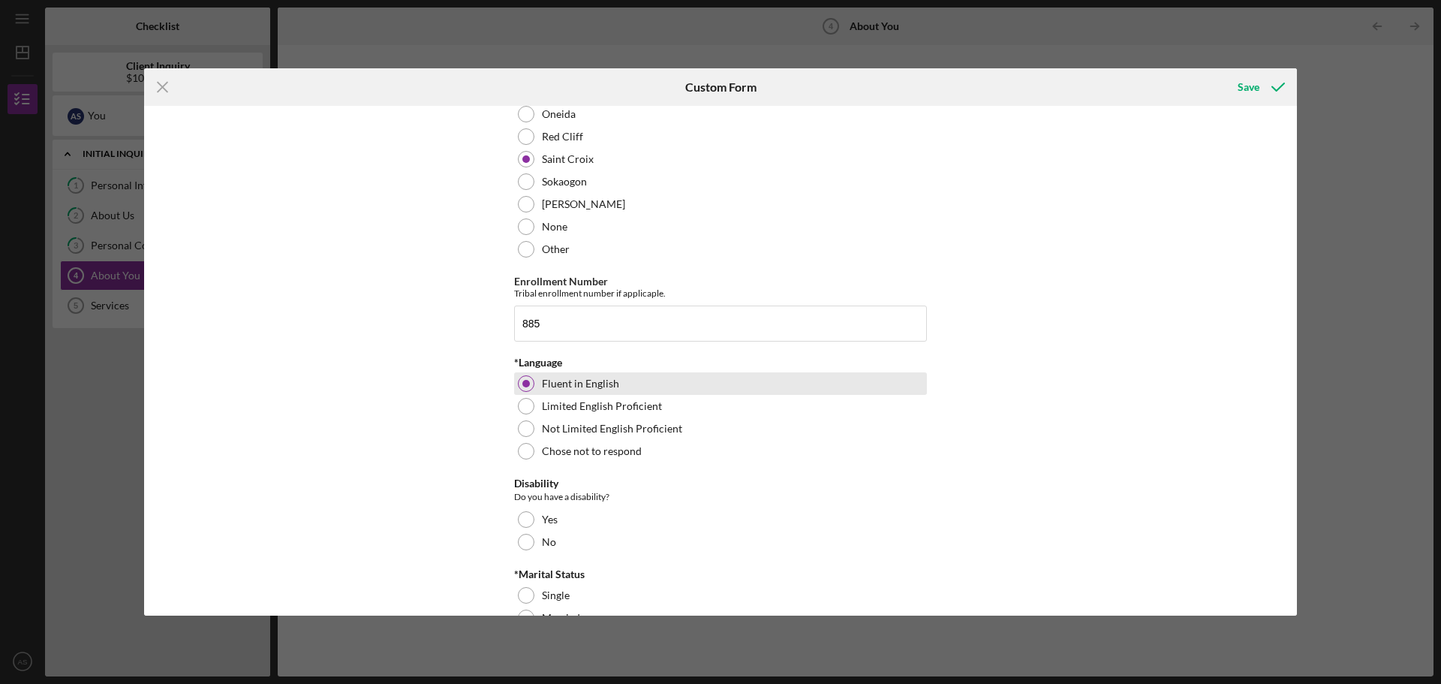
scroll to position [826, 0]
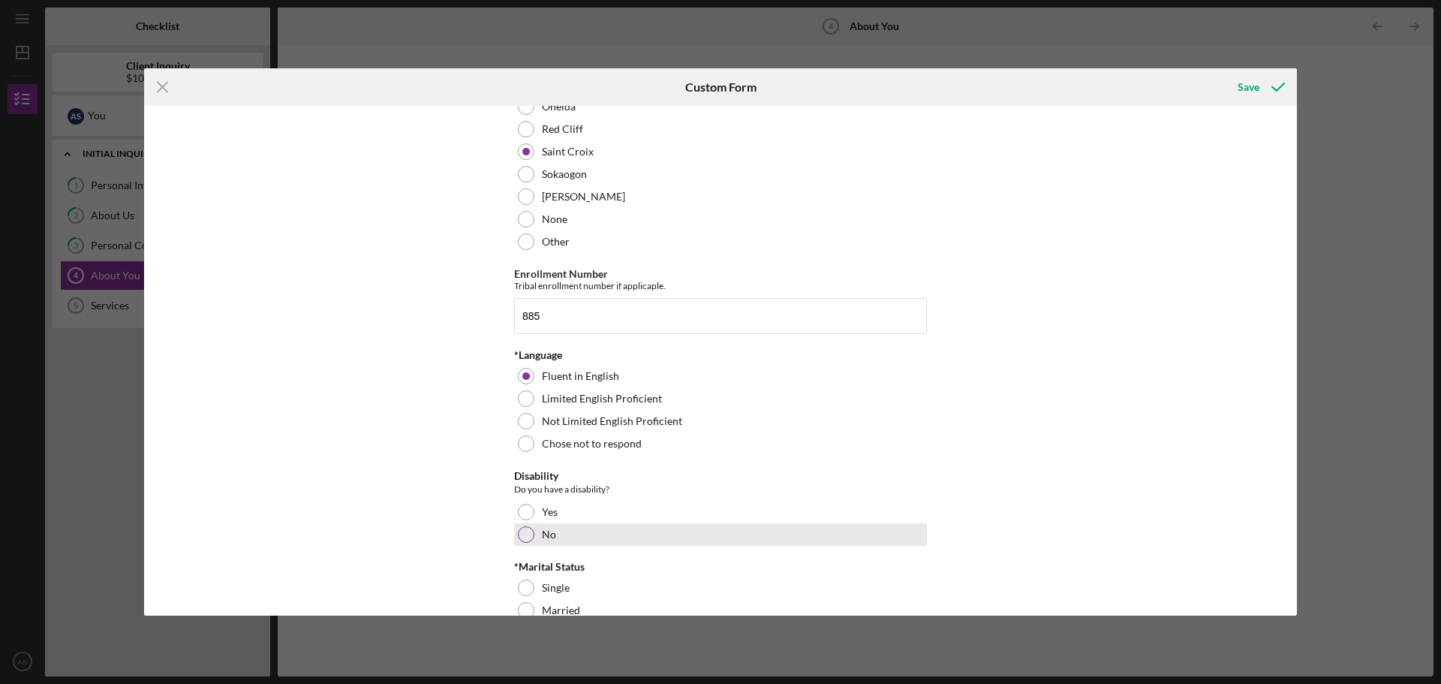
click at [522, 538] on div at bounding box center [526, 534] width 17 height 17
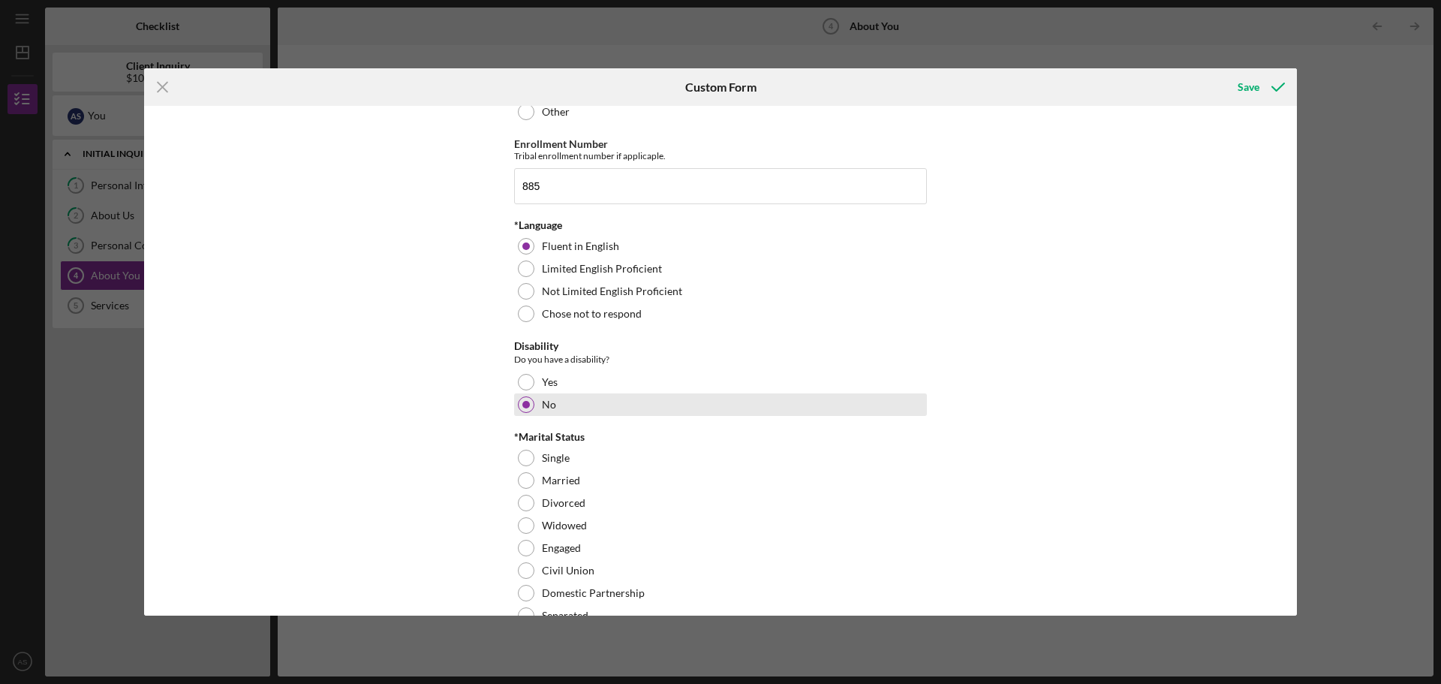
scroll to position [1126, 0]
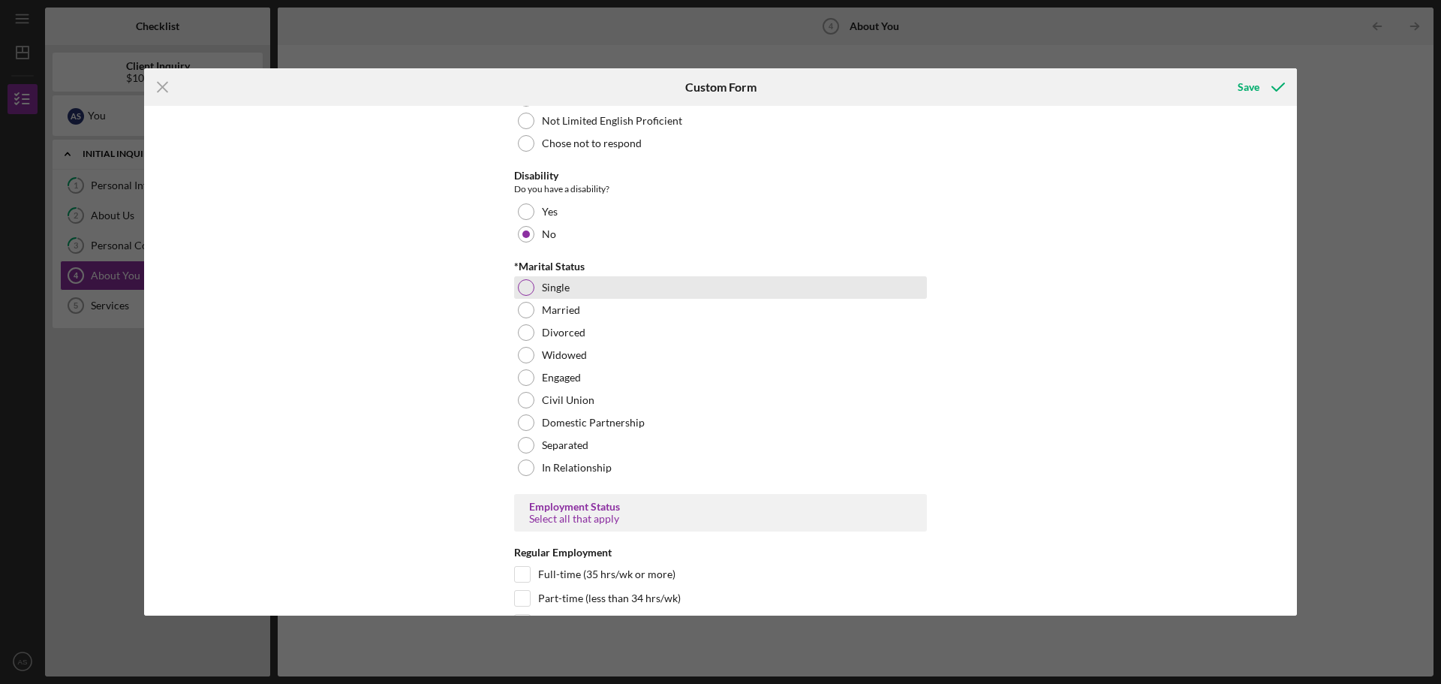
click at [527, 288] on div at bounding box center [526, 287] width 17 height 17
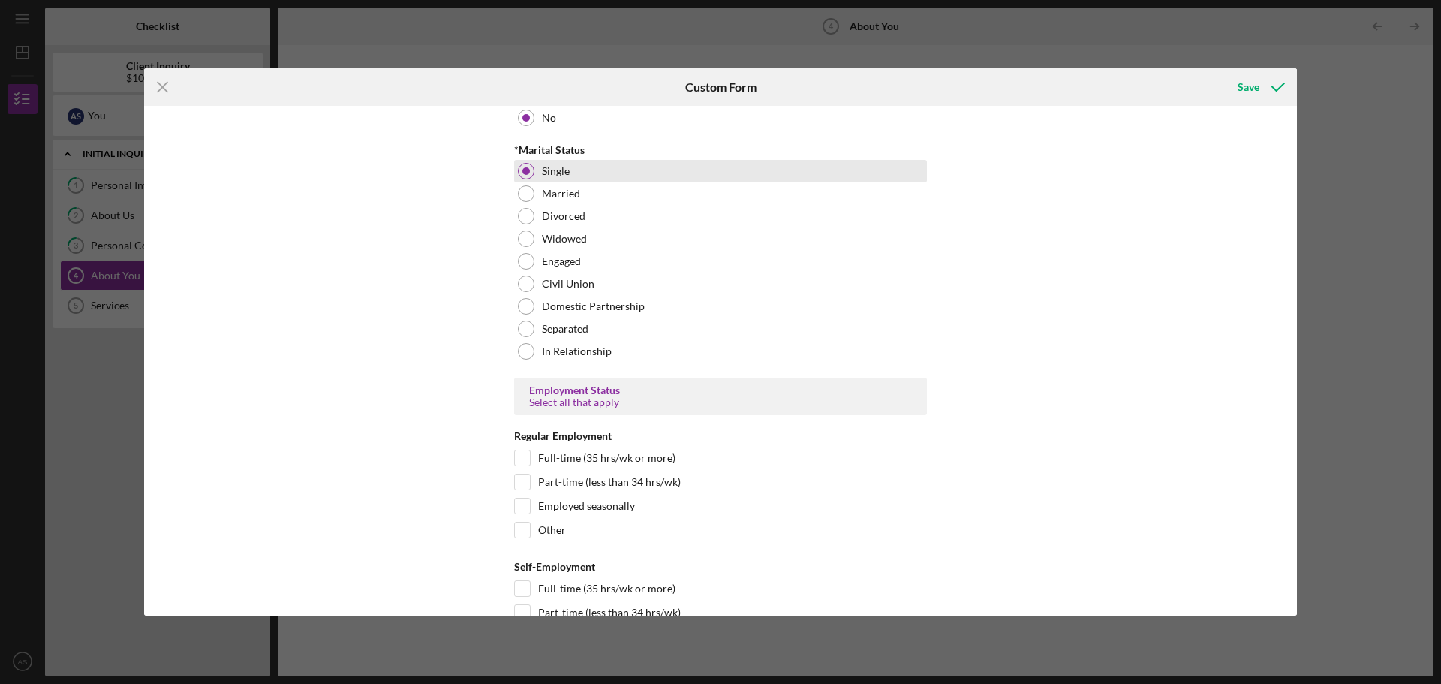
scroll to position [1351, 0]
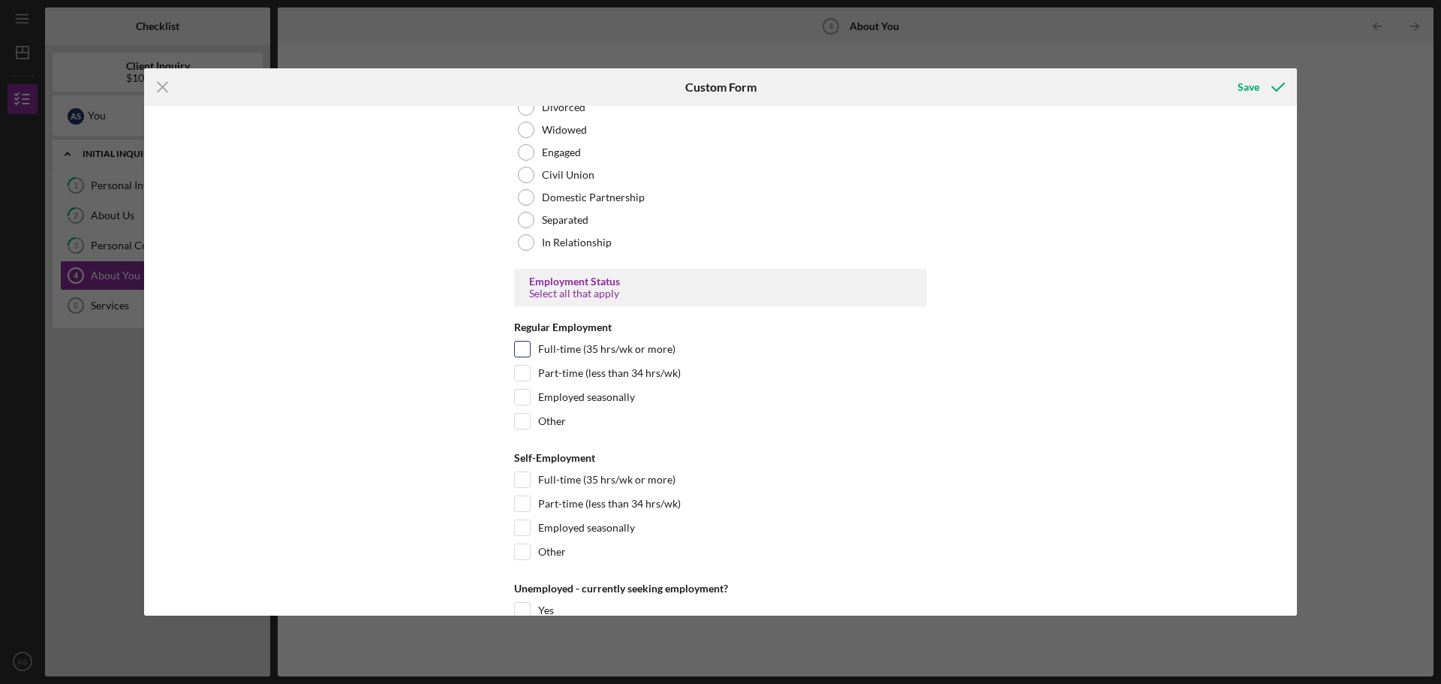
click at [519, 348] on input "Full-time (35 hrs/wk or more)" at bounding box center [522, 349] width 15 height 15
checkbox input "true"
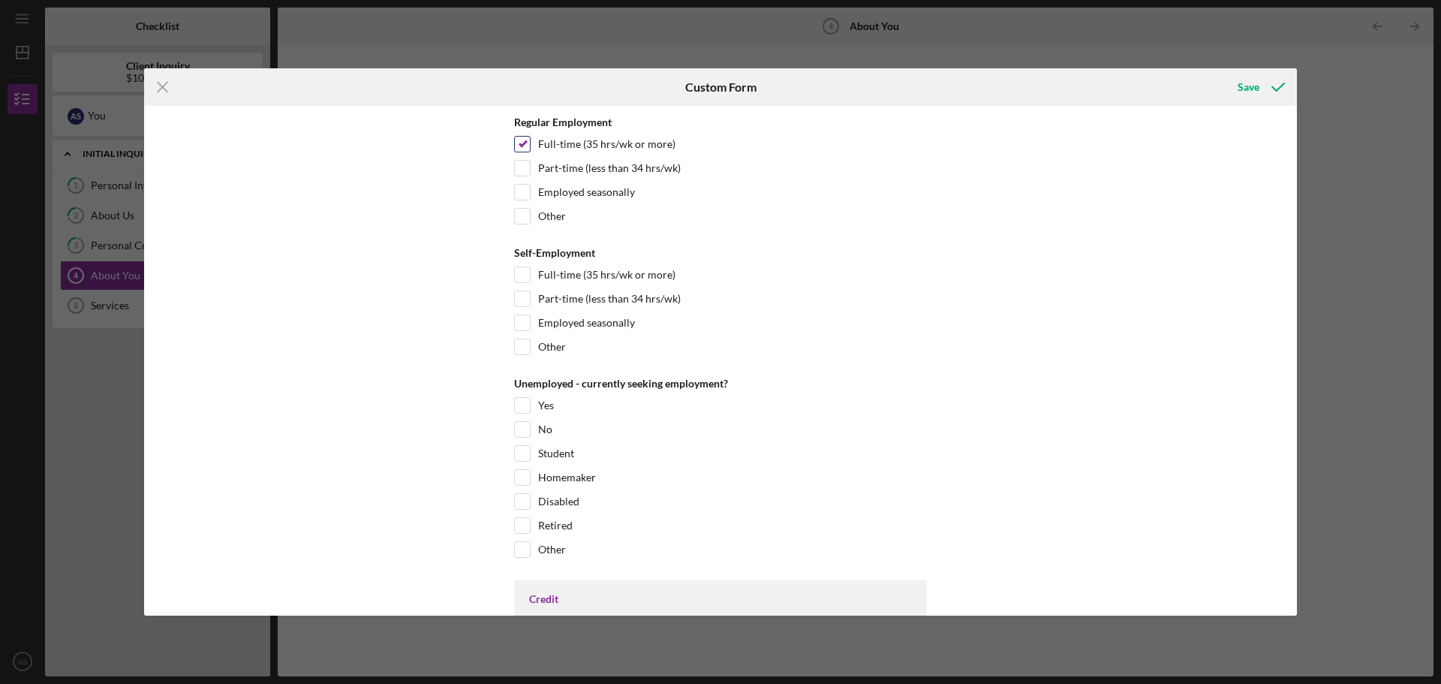
scroll to position [1576, 0]
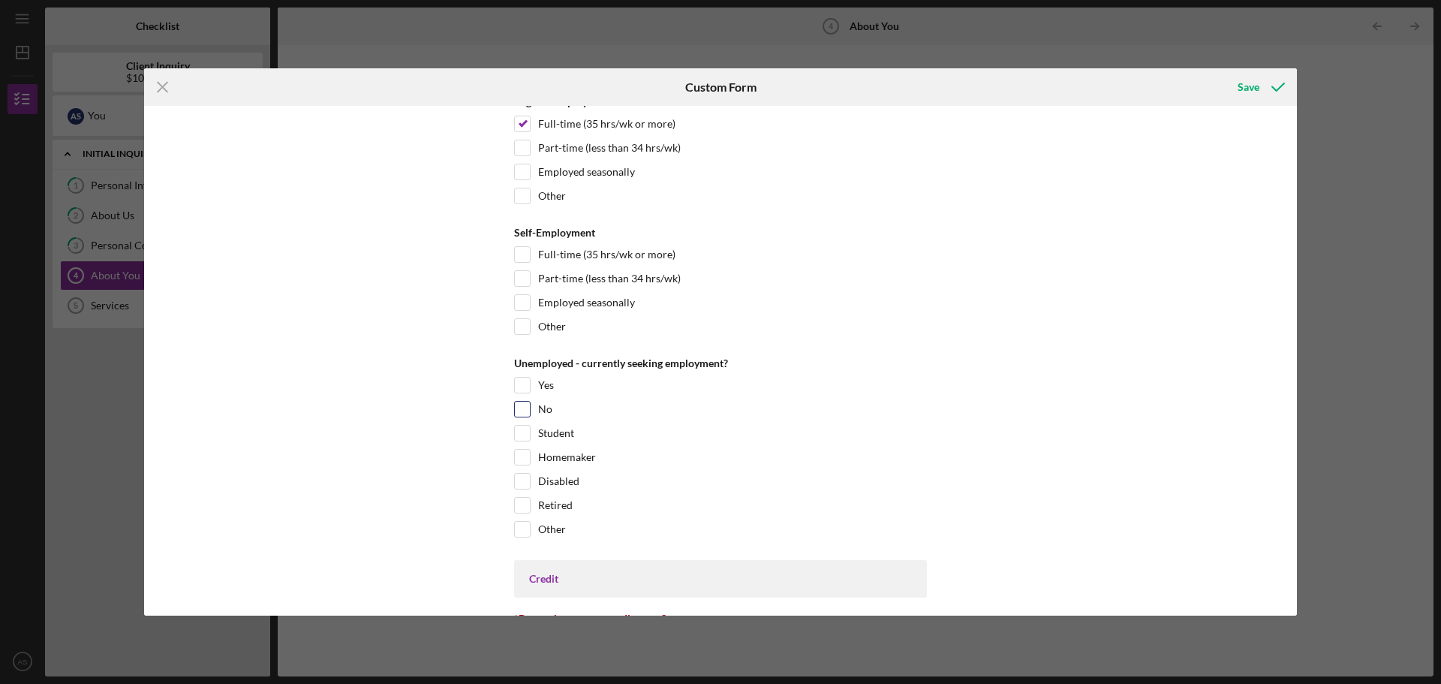
click at [521, 408] on input "No" at bounding box center [522, 409] width 15 height 15
checkbox input "true"
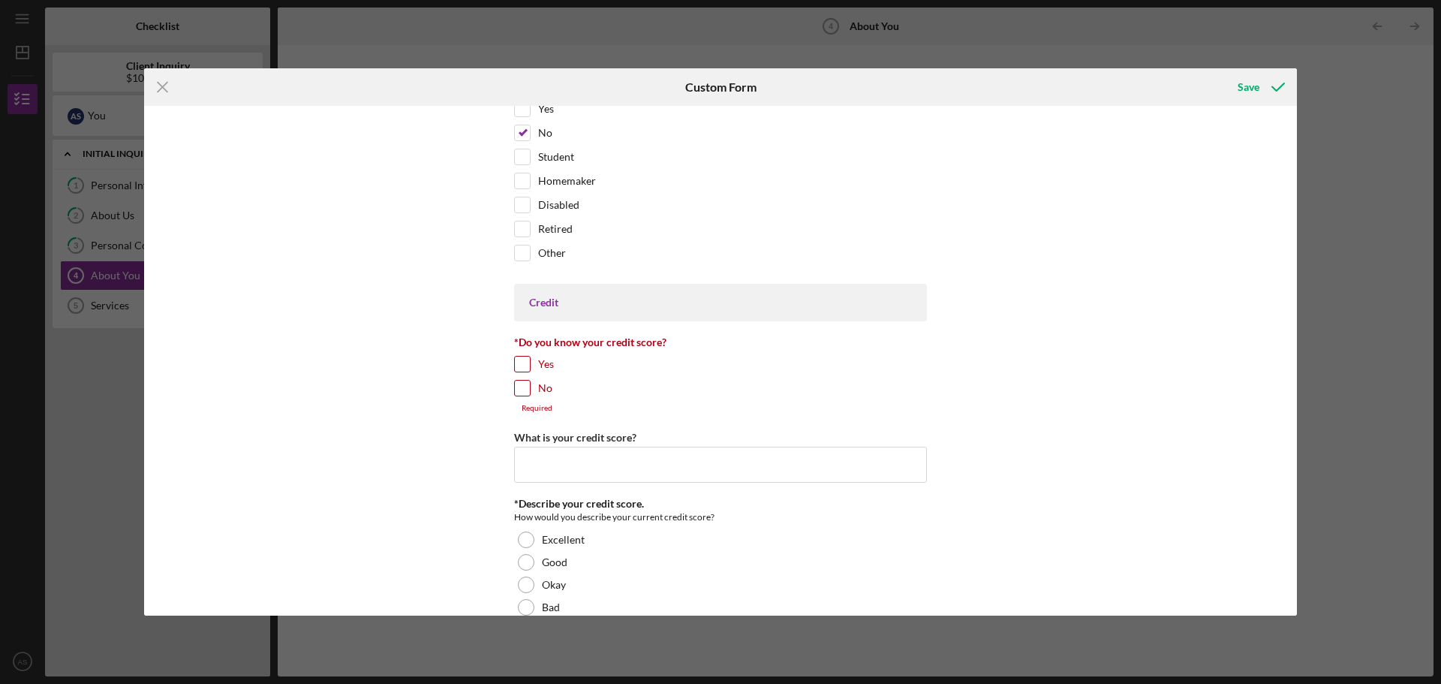
scroll to position [1876, 0]
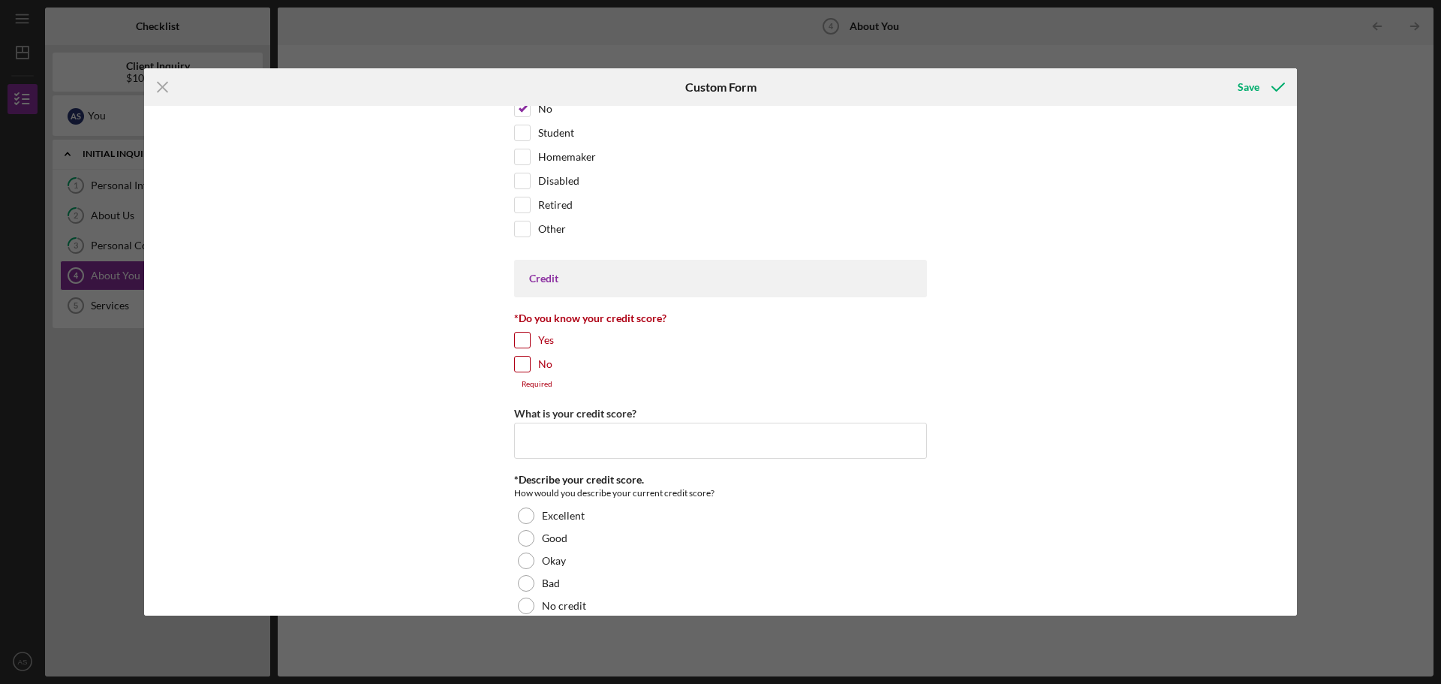
click at [519, 339] on input "Yes" at bounding box center [522, 340] width 15 height 15
checkbox input "true"
click at [532, 420] on input "What is your credit score?" at bounding box center [720, 432] width 413 height 36
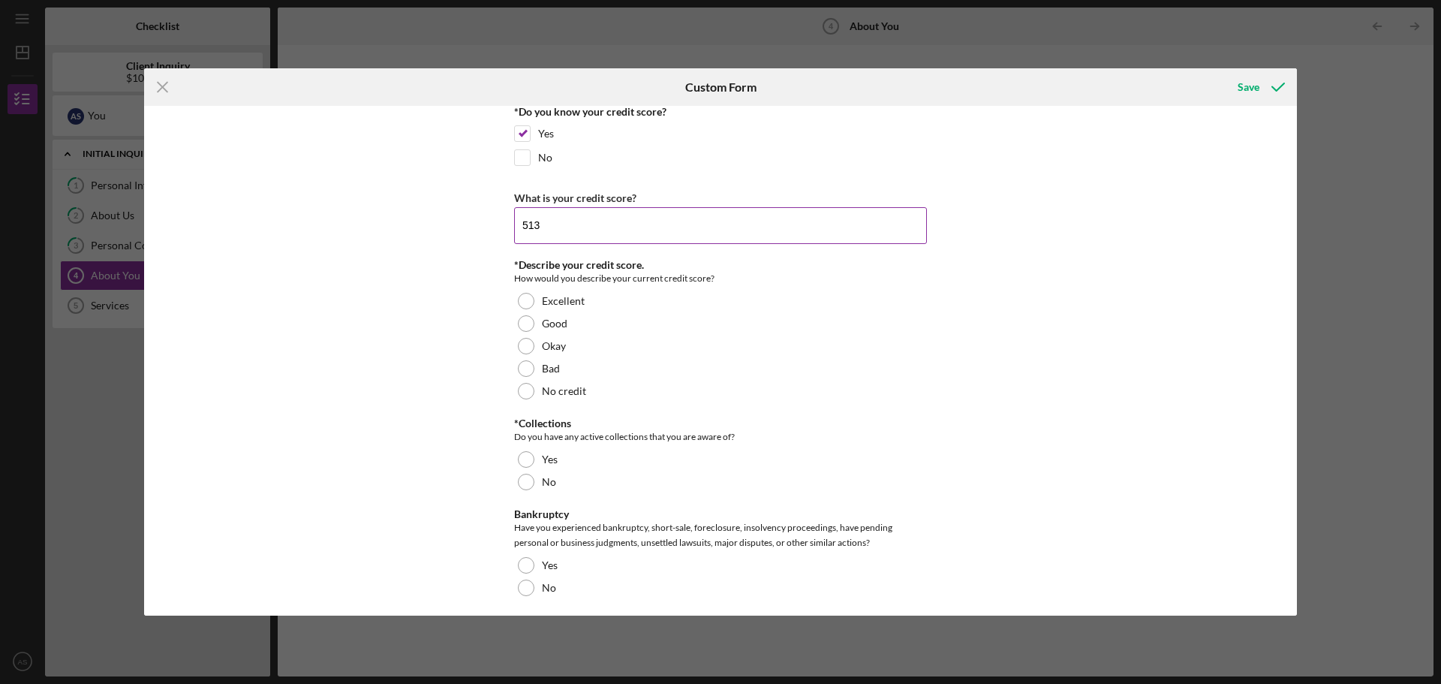
scroll to position [2177, 0]
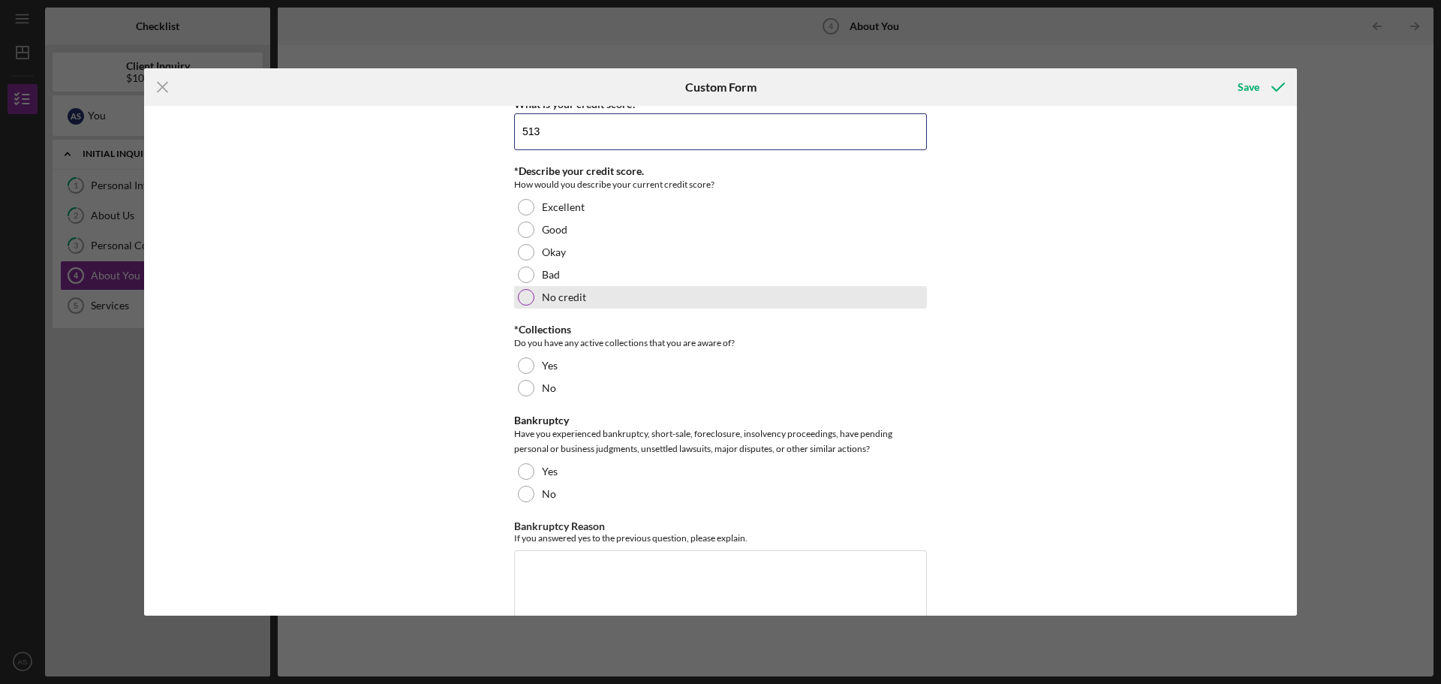
type input "513"
click at [527, 296] on div at bounding box center [526, 297] width 17 height 17
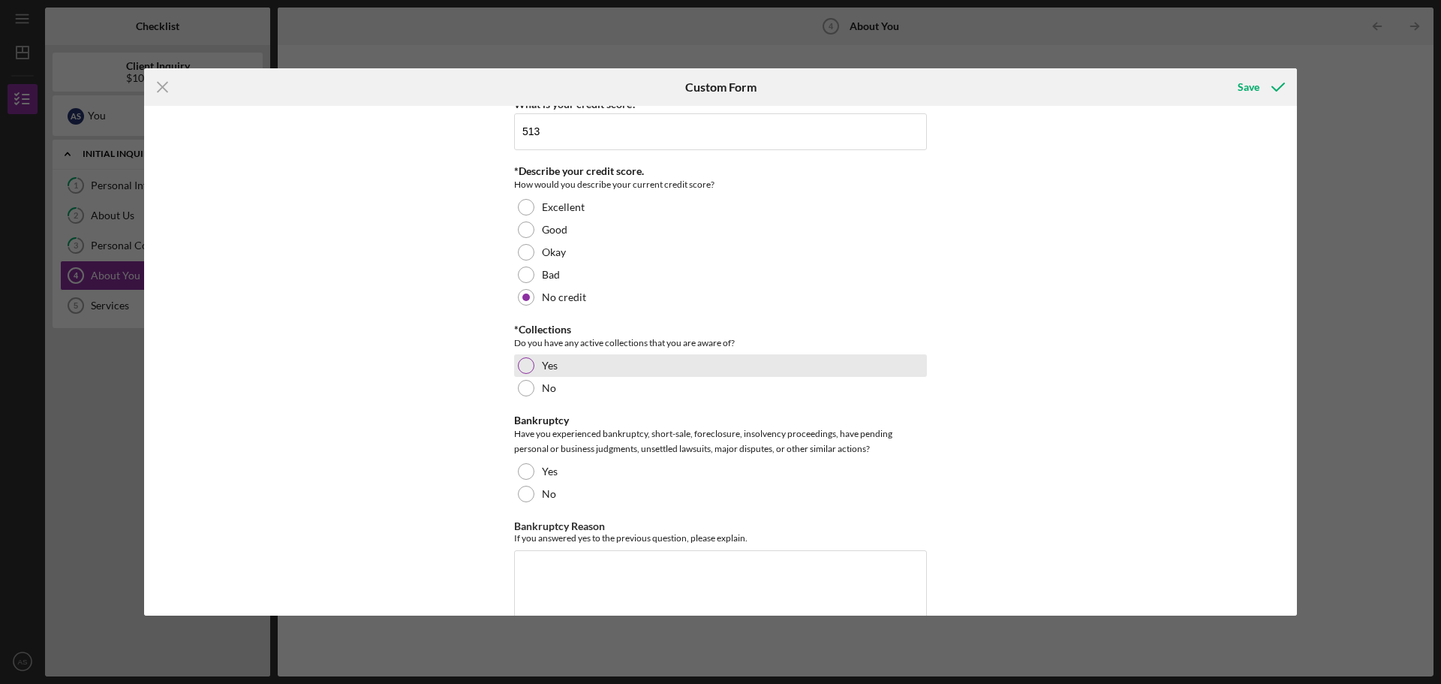
click at [526, 367] on div at bounding box center [526, 365] width 17 height 17
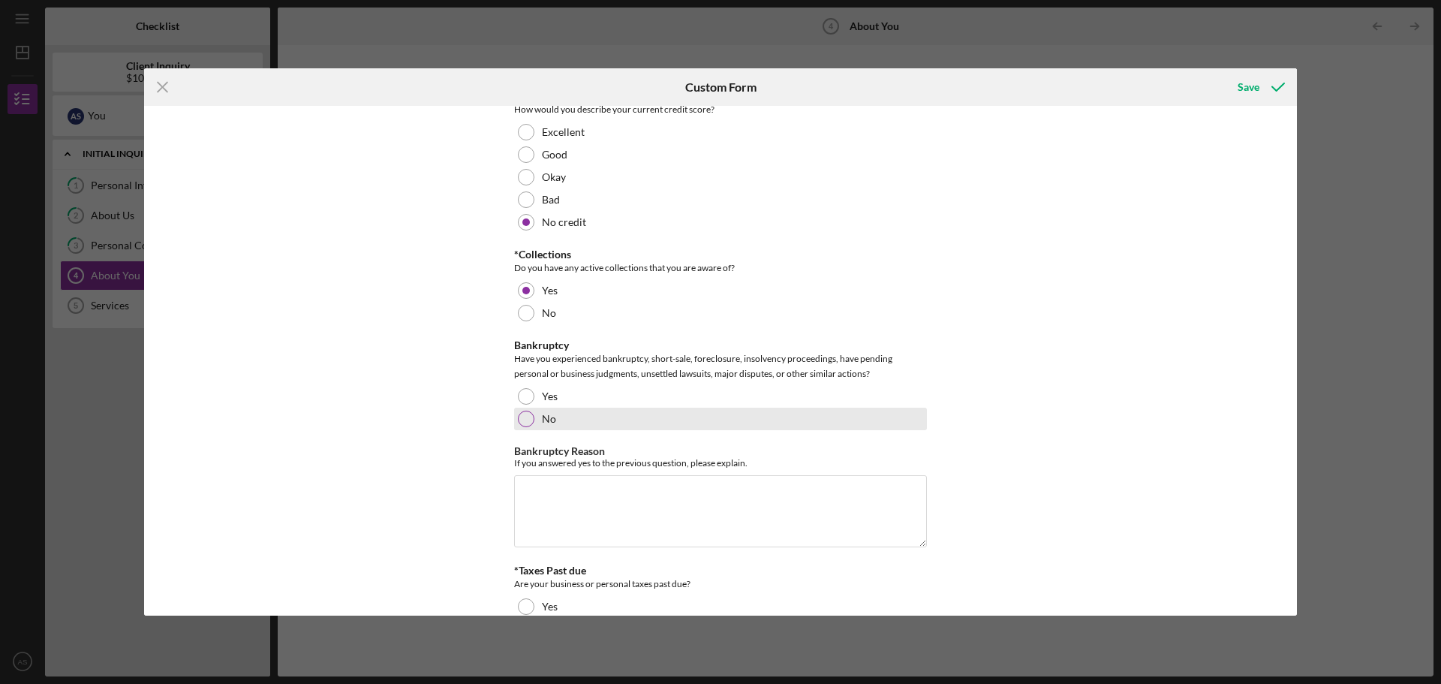
click at [525, 418] on div at bounding box center [526, 419] width 17 height 17
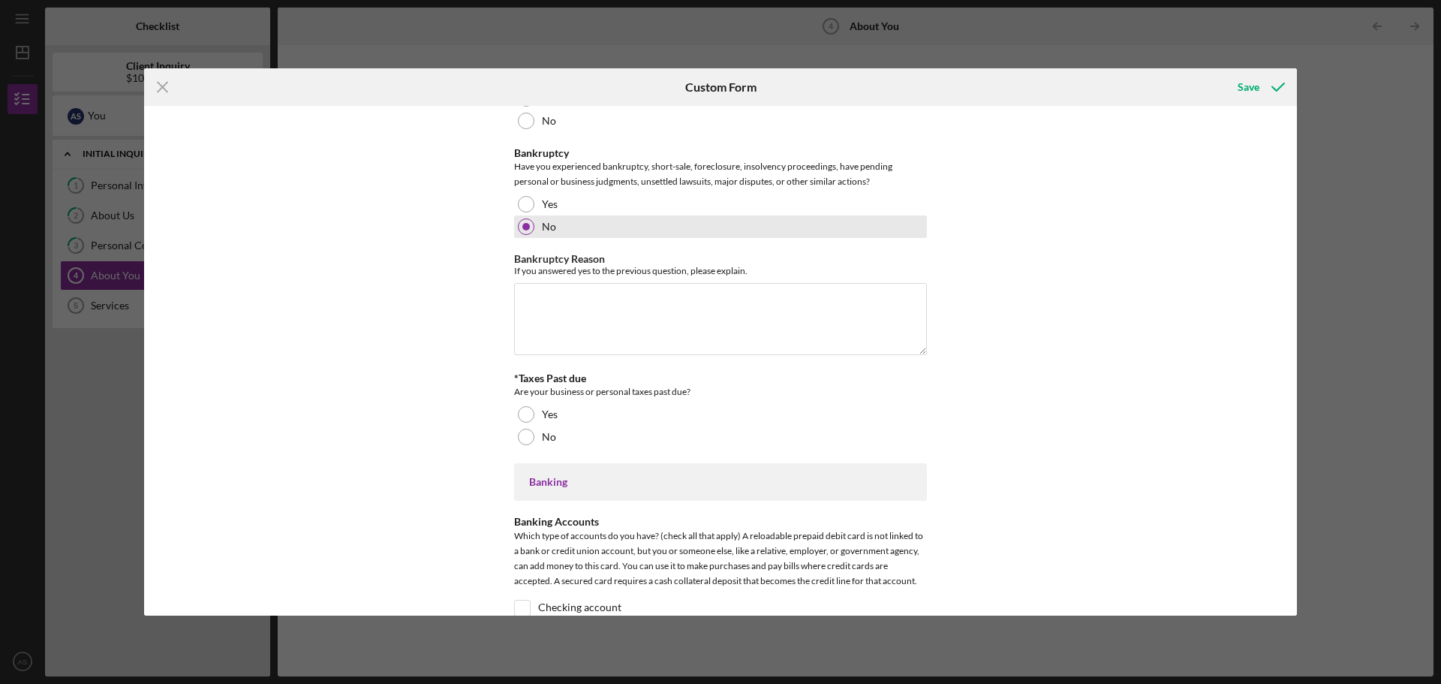
scroll to position [2477, 0]
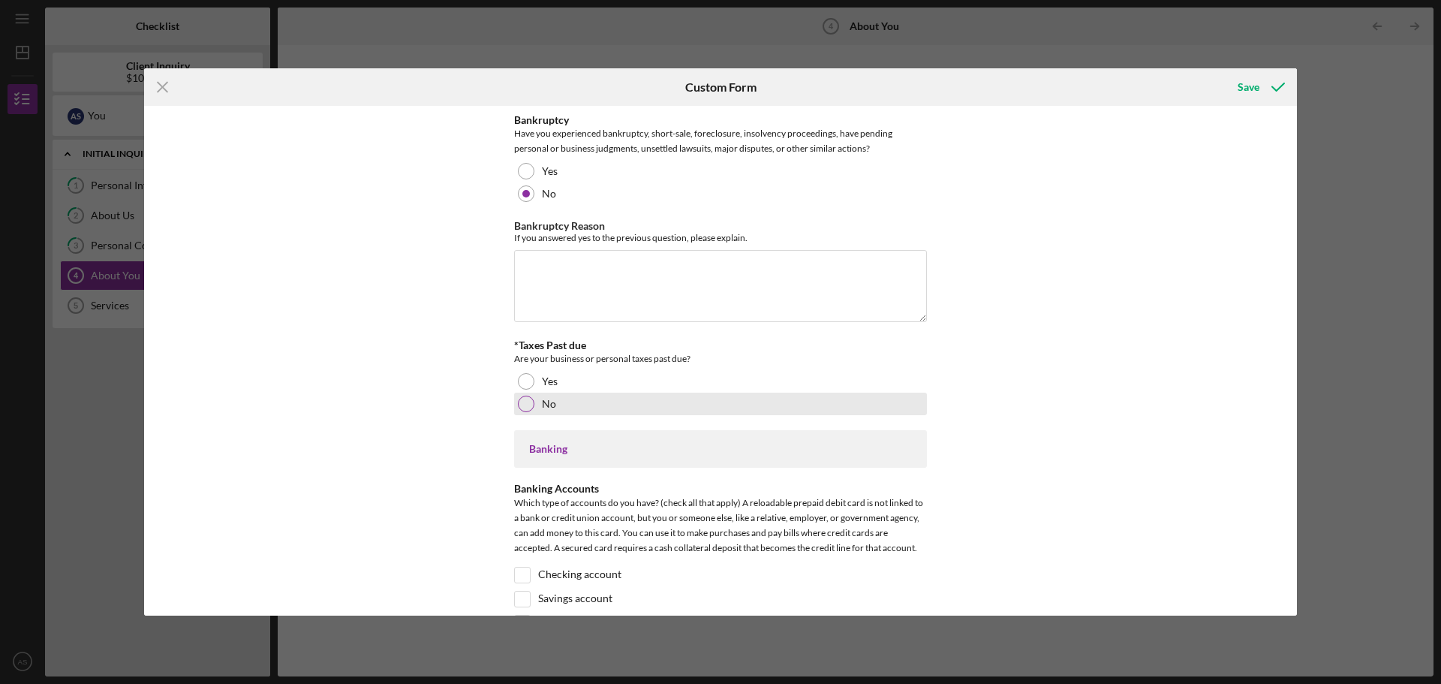
click at [519, 405] on div at bounding box center [526, 404] width 17 height 17
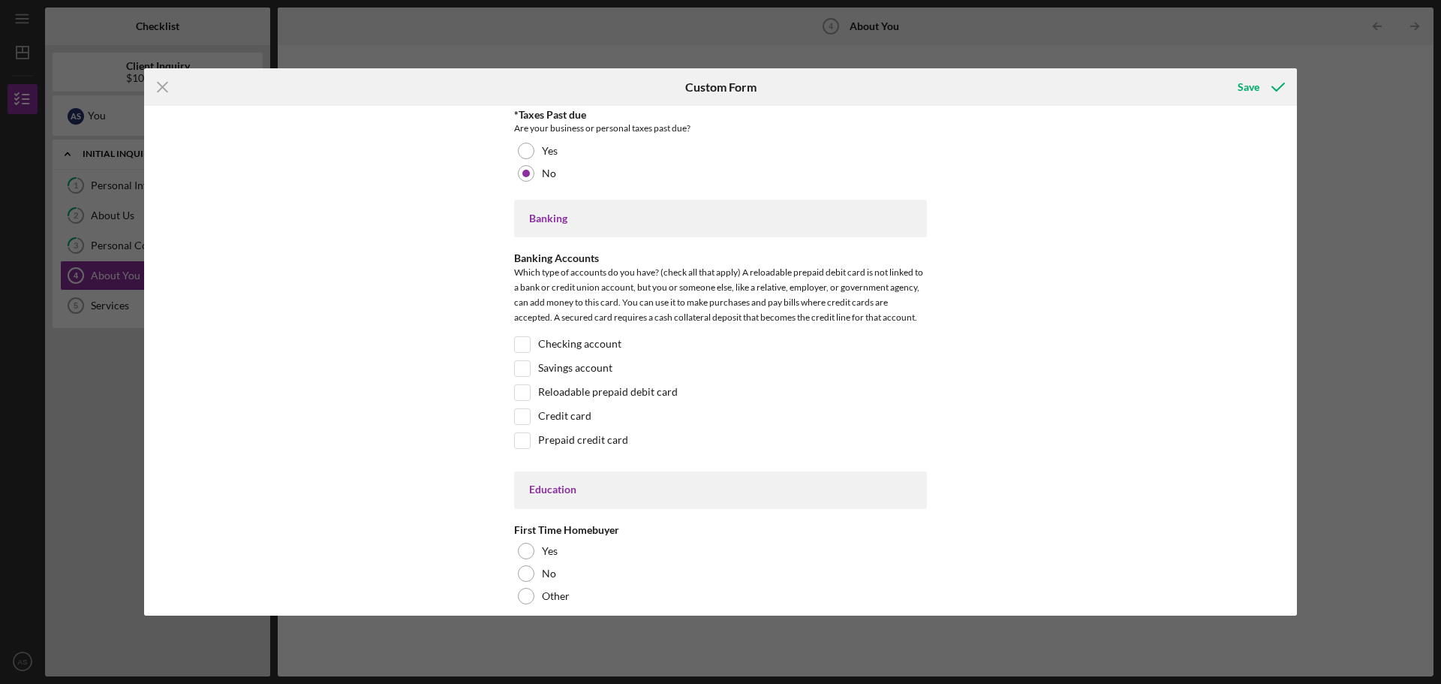
scroll to position [2852, 0]
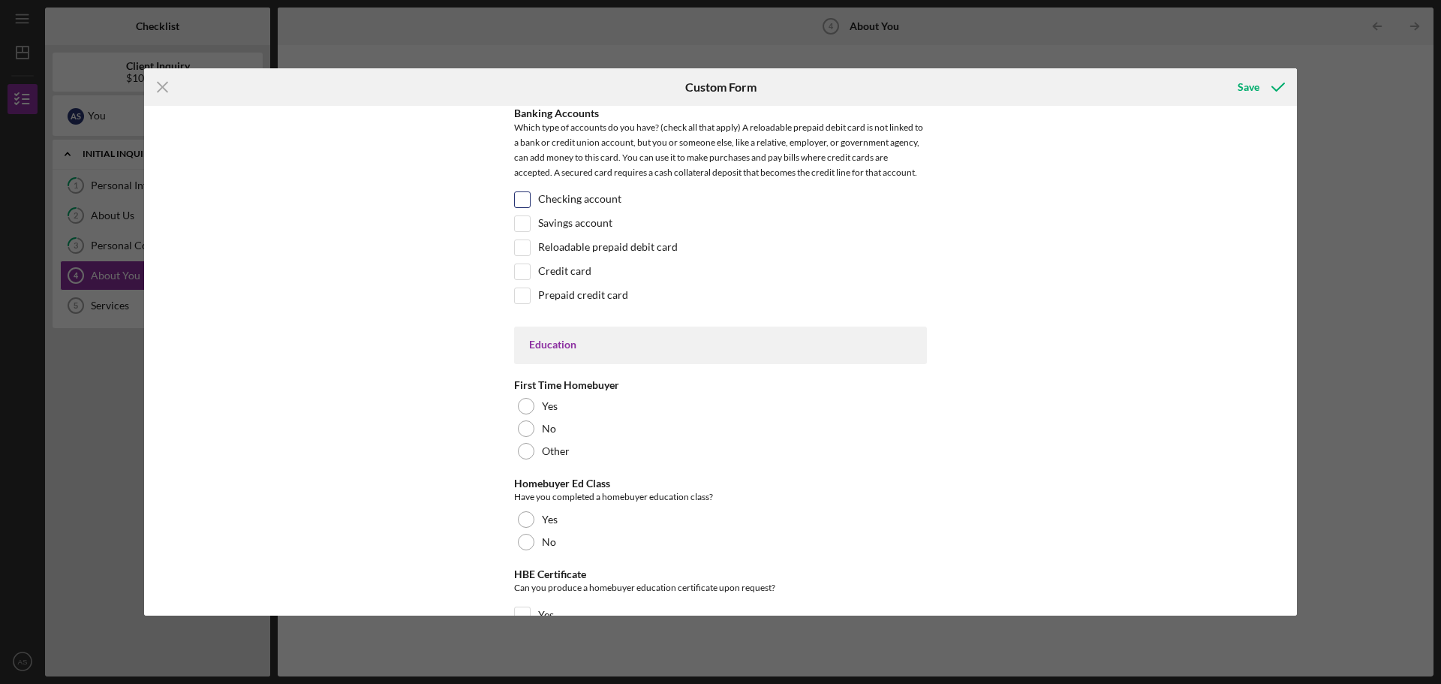
click at [523, 202] on input "Checking account" at bounding box center [522, 199] width 15 height 15
checkbox input "true"
click at [526, 218] on input "Savings account" at bounding box center [522, 223] width 15 height 15
checkbox input "true"
click at [525, 241] on input "Reloadable prepaid debit card" at bounding box center [522, 247] width 15 height 15
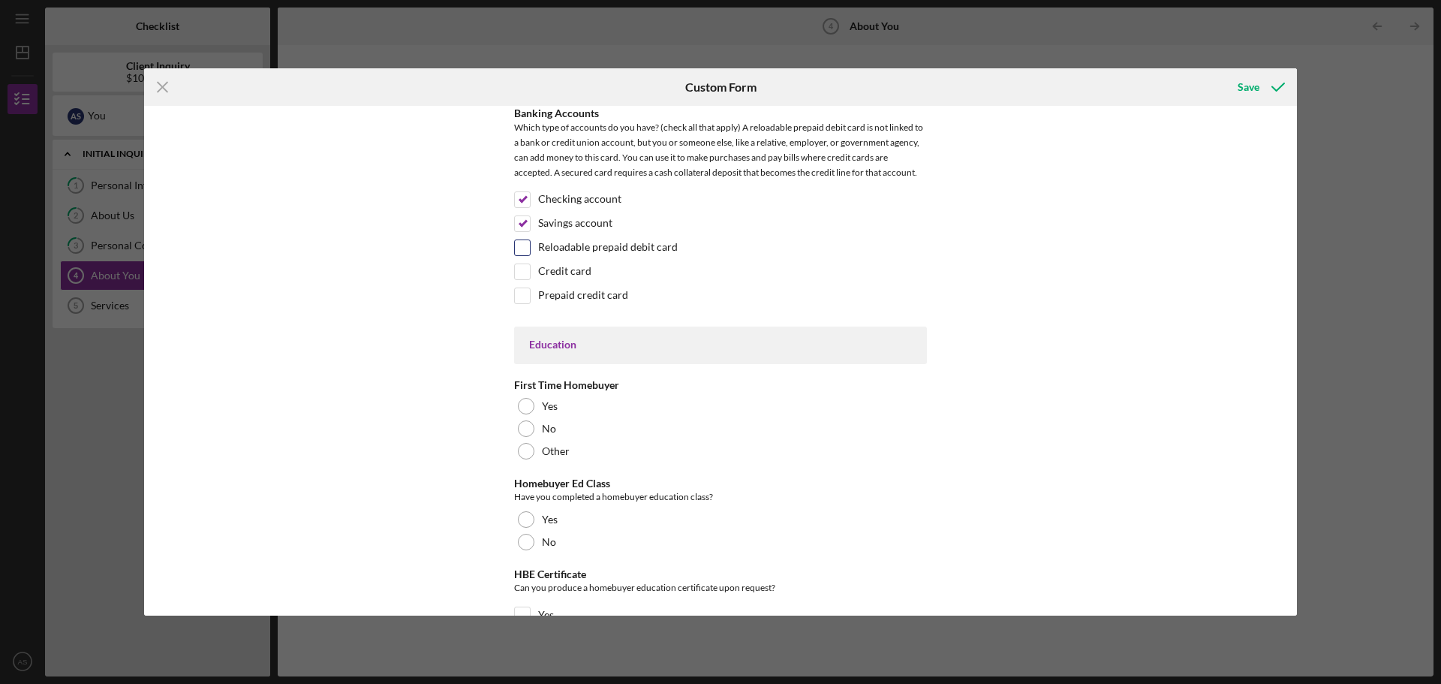
checkbox input "true"
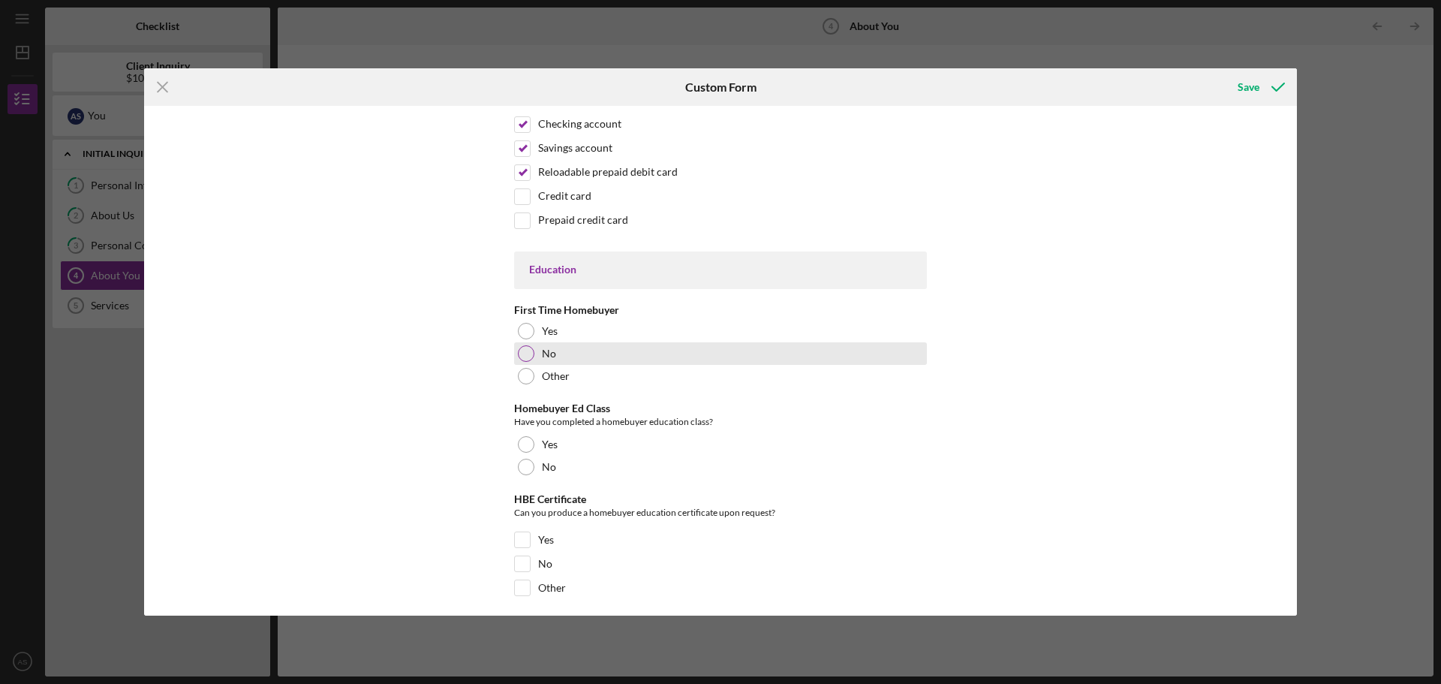
click at [525, 351] on div at bounding box center [526, 353] width 17 height 17
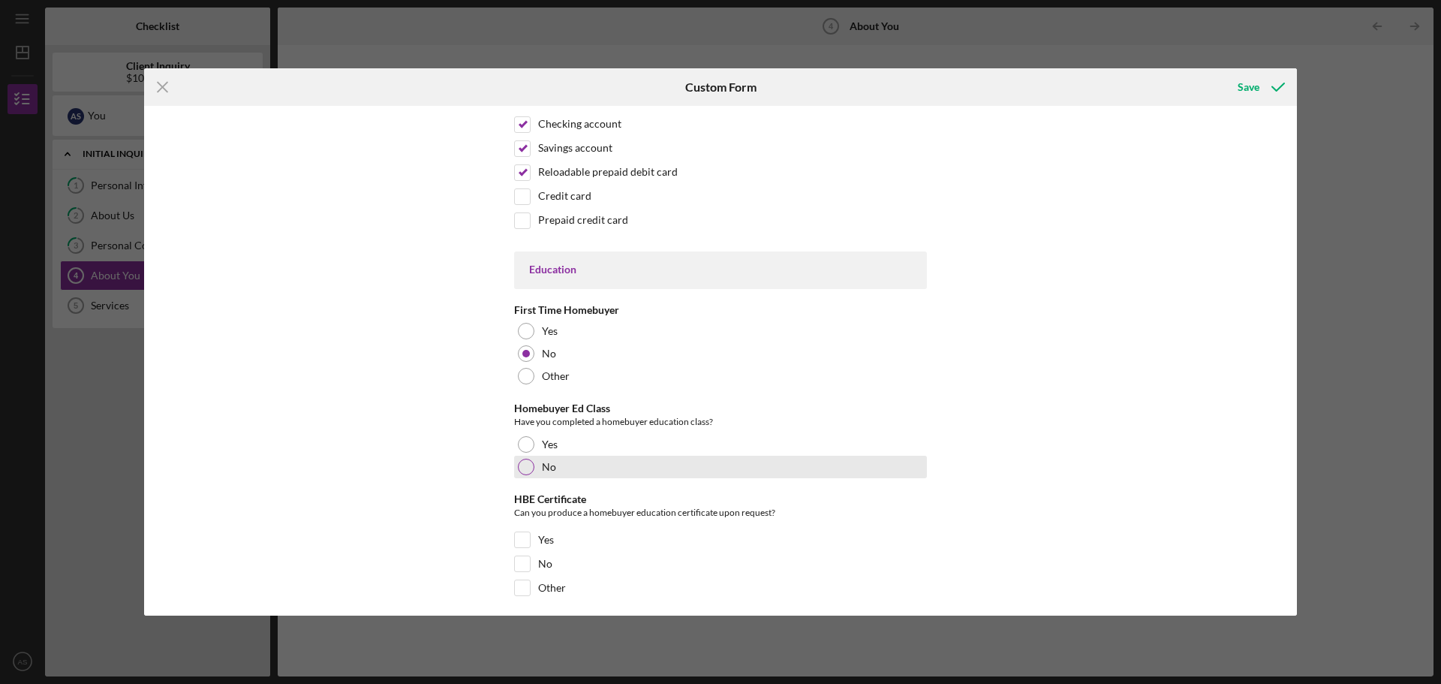
click at [526, 465] on div at bounding box center [526, 467] width 17 height 17
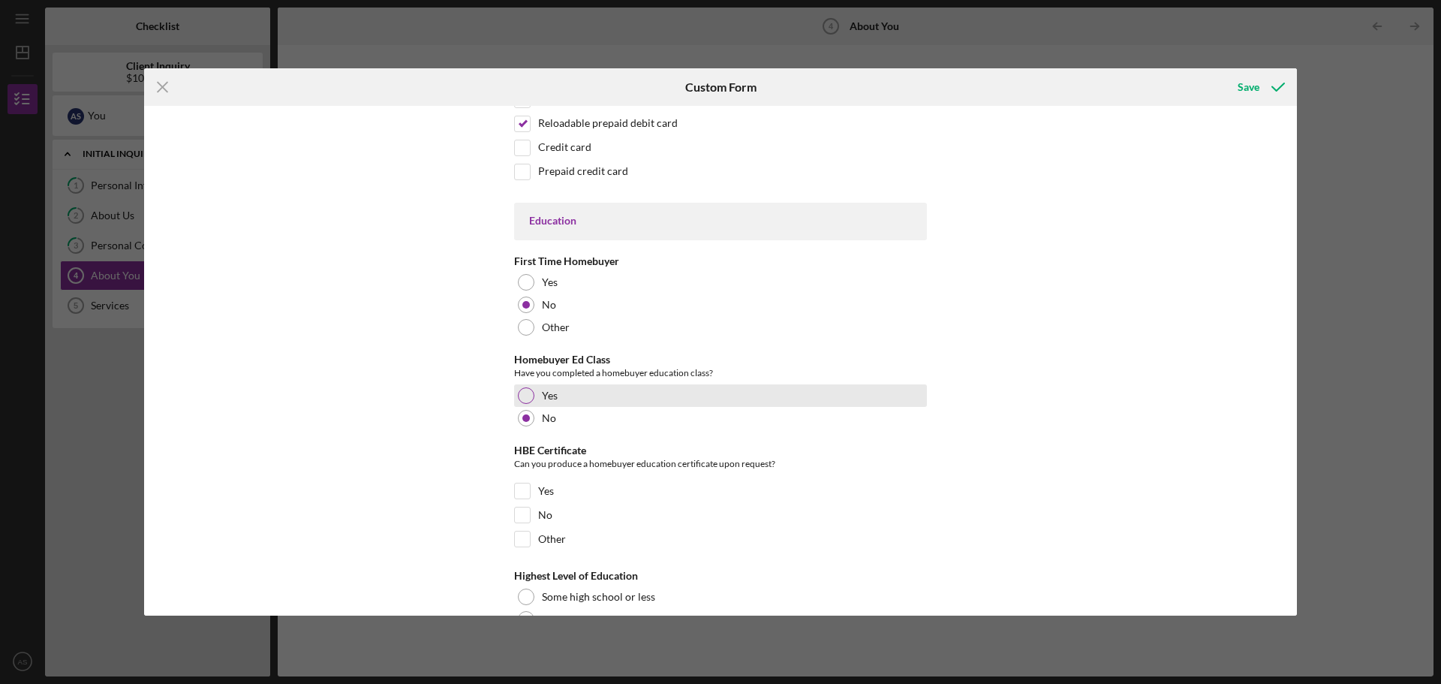
scroll to position [3002, 0]
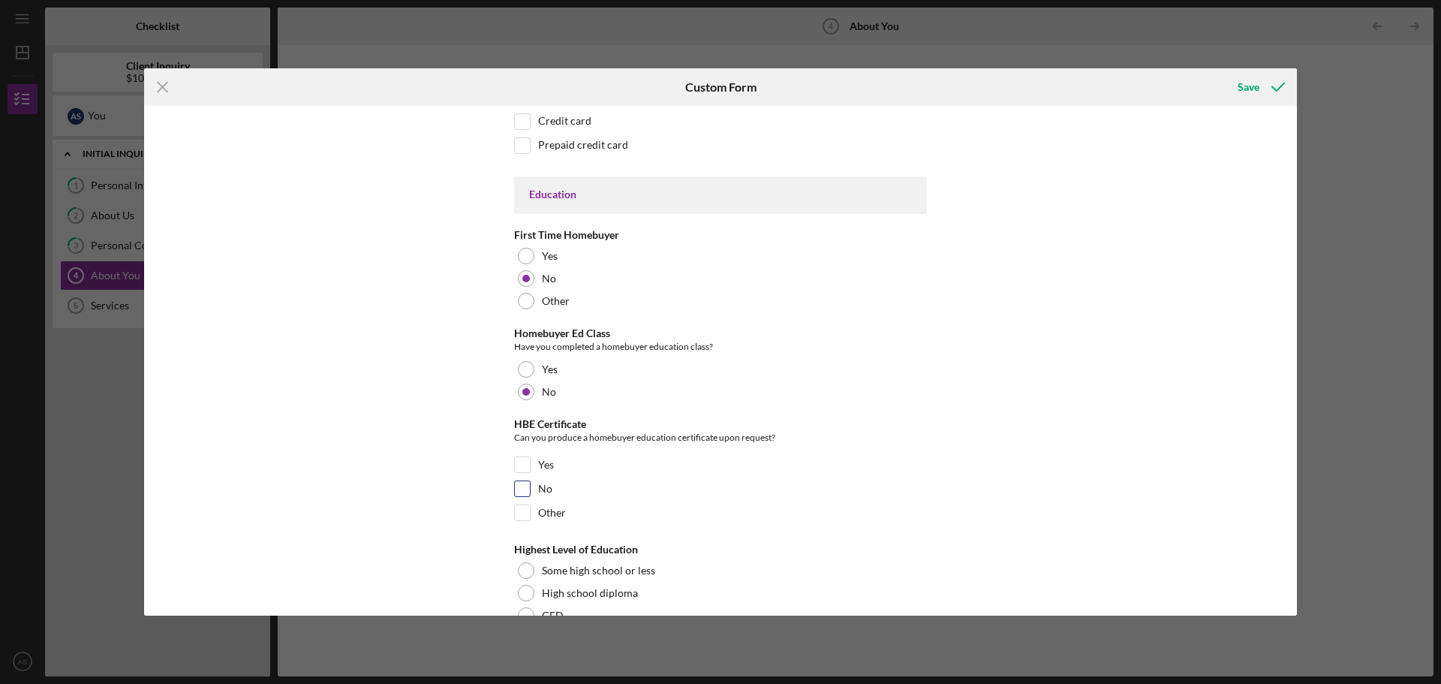
click at [519, 489] on input "No" at bounding box center [522, 488] width 15 height 15
checkbox input "true"
click at [522, 507] on input "Other" at bounding box center [522, 512] width 15 height 15
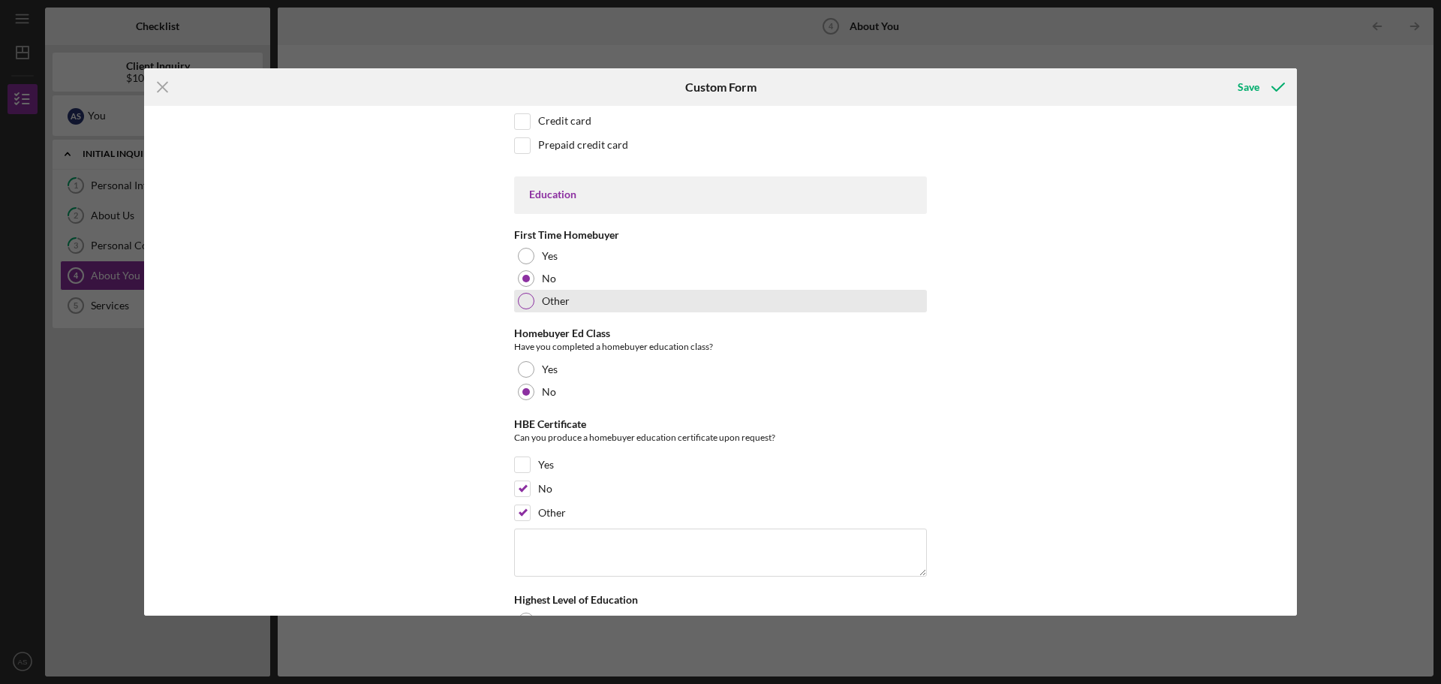
click at [527, 296] on div at bounding box center [526, 301] width 17 height 17
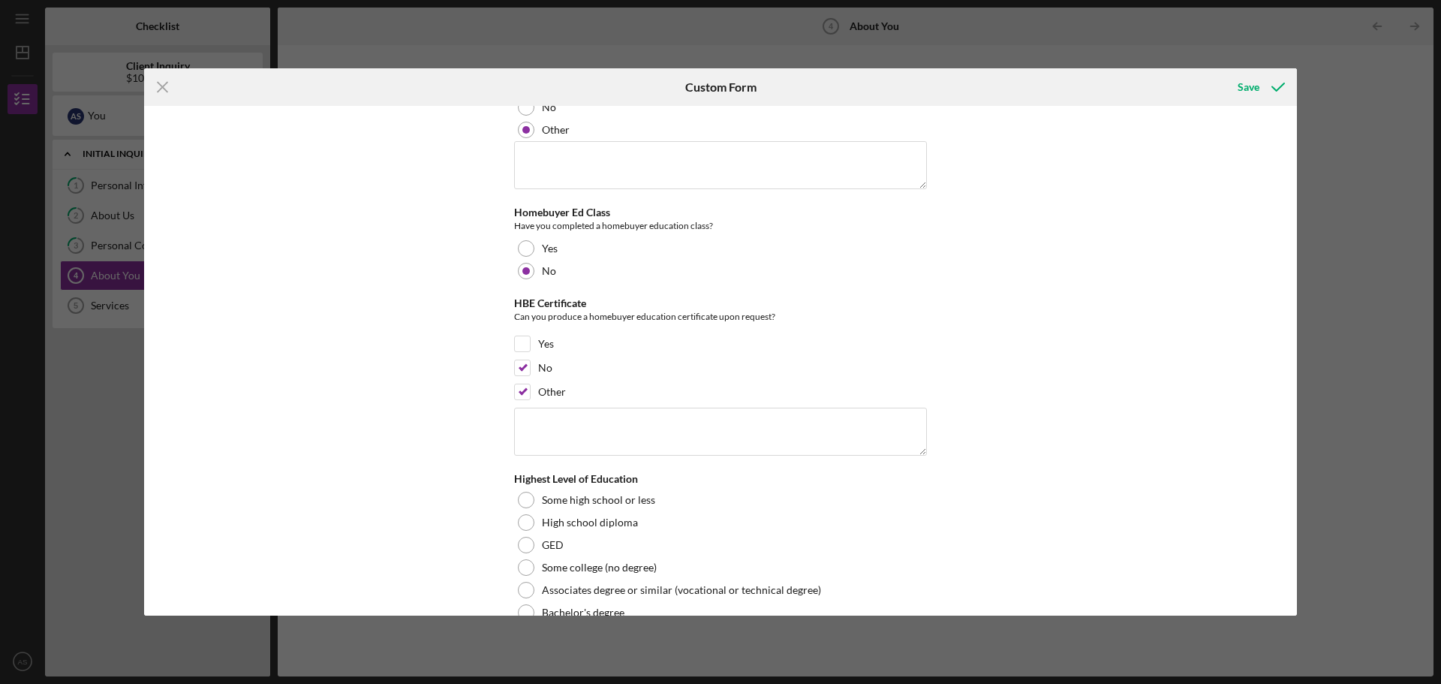
scroll to position [3227, 0]
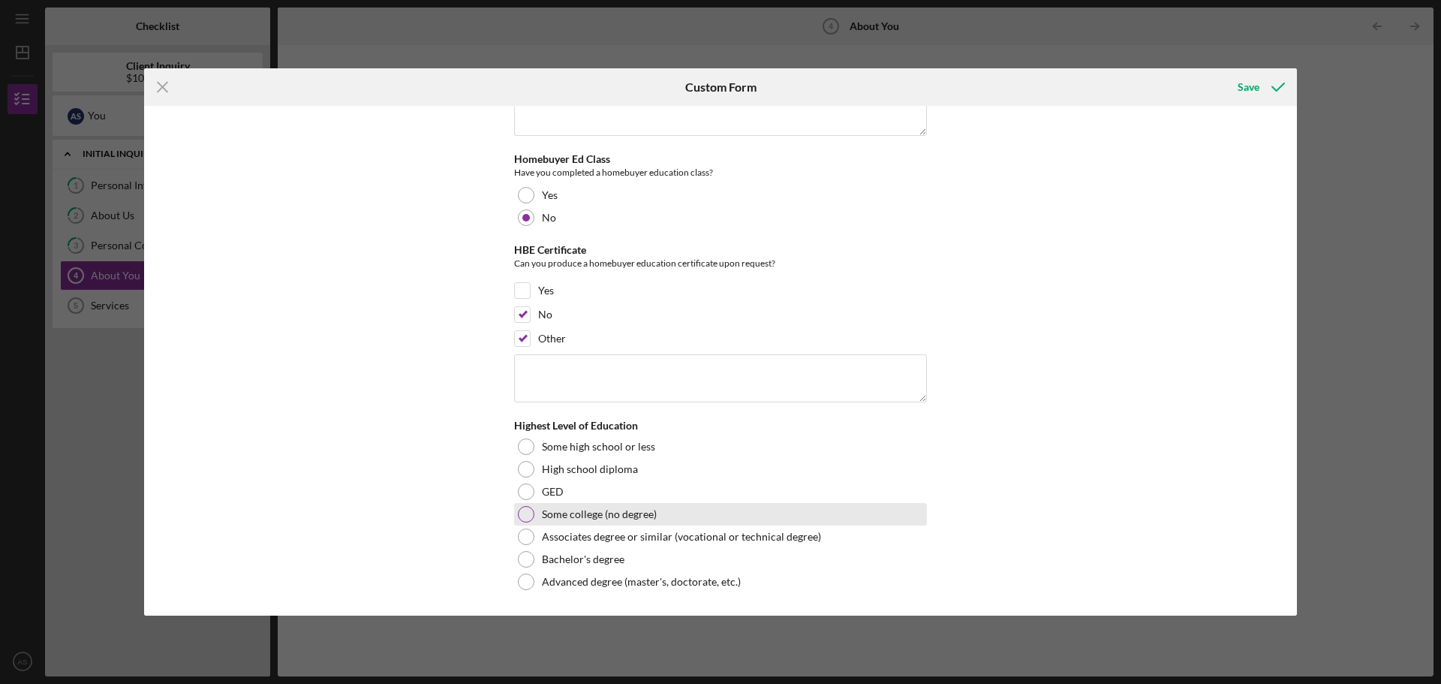
click at [522, 515] on div at bounding box center [526, 514] width 17 height 17
click at [1277, 88] on icon "submit" at bounding box center [1278, 87] width 38 height 38
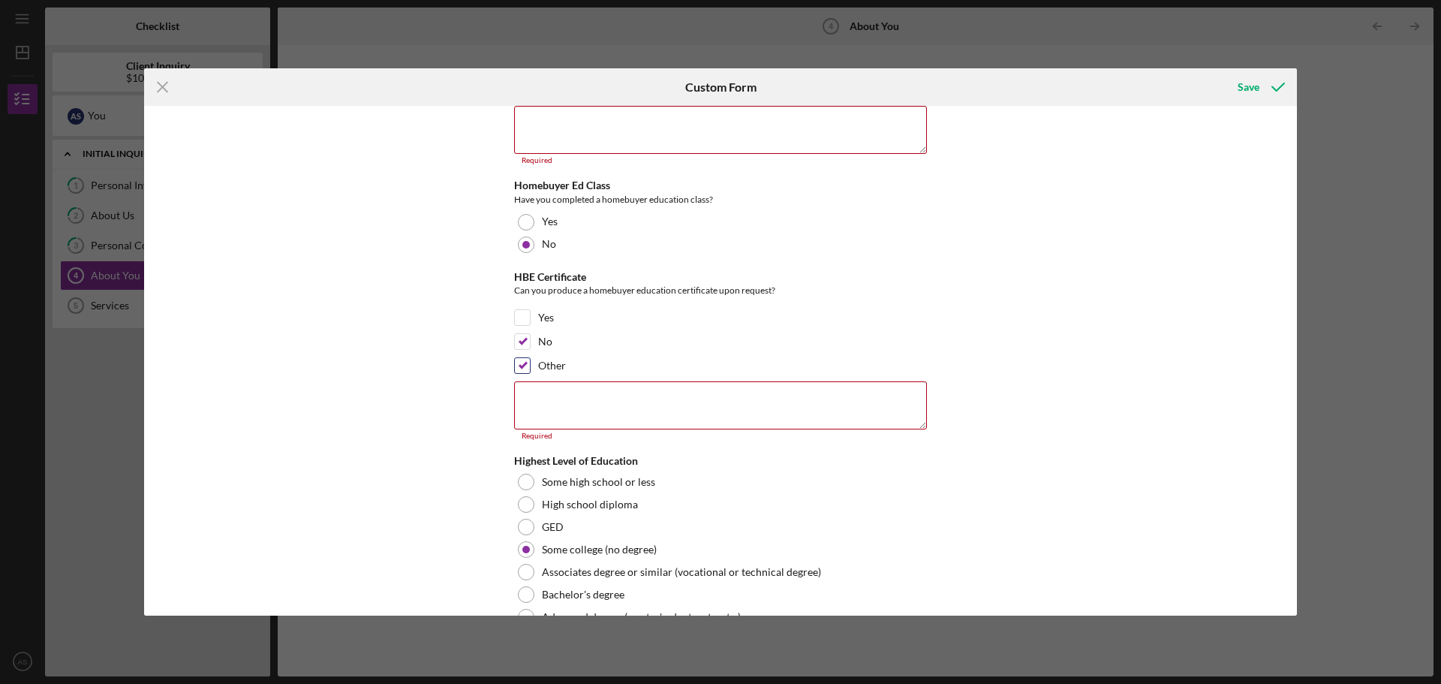
click at [561, 372] on label "Other" at bounding box center [552, 365] width 28 height 15
click at [530, 372] on input "Other" at bounding box center [522, 365] width 15 height 15
checkbox input "false"
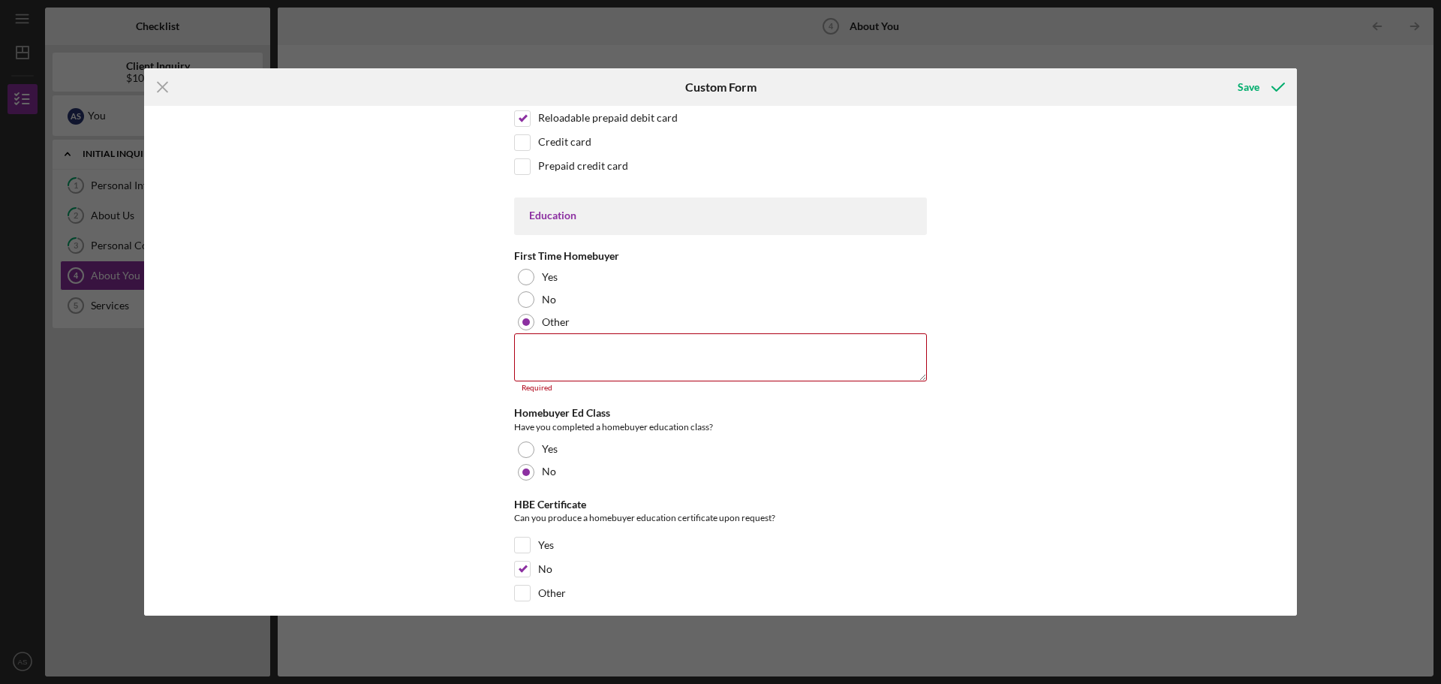
scroll to position [2960, 0]
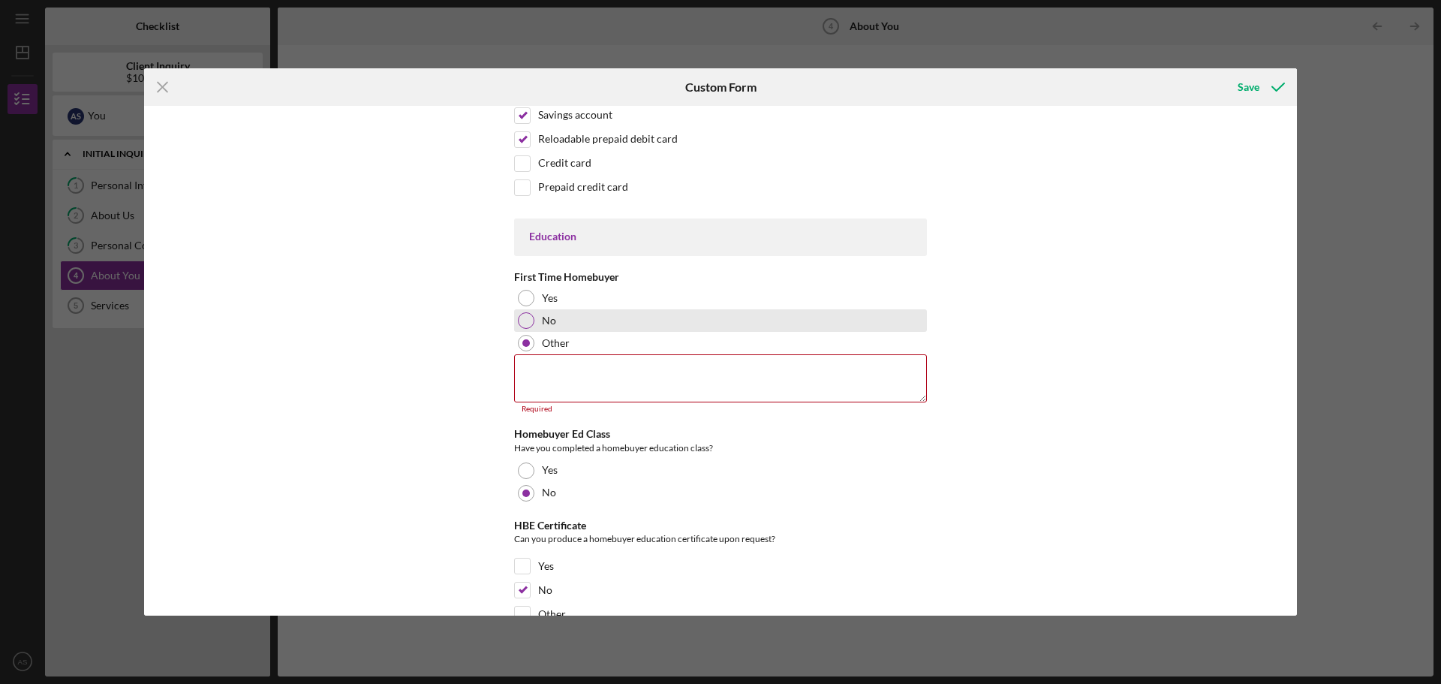
click at [525, 322] on div at bounding box center [526, 320] width 17 height 17
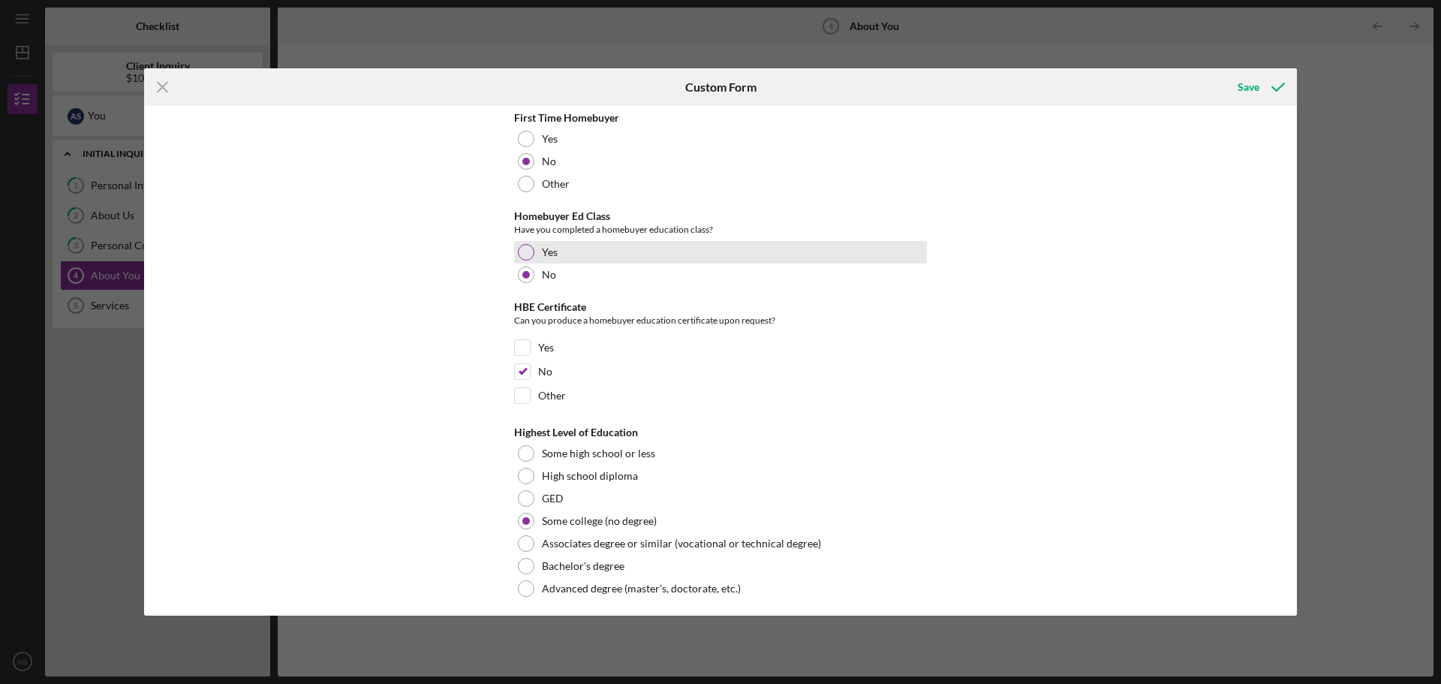
scroll to position [3126, 0]
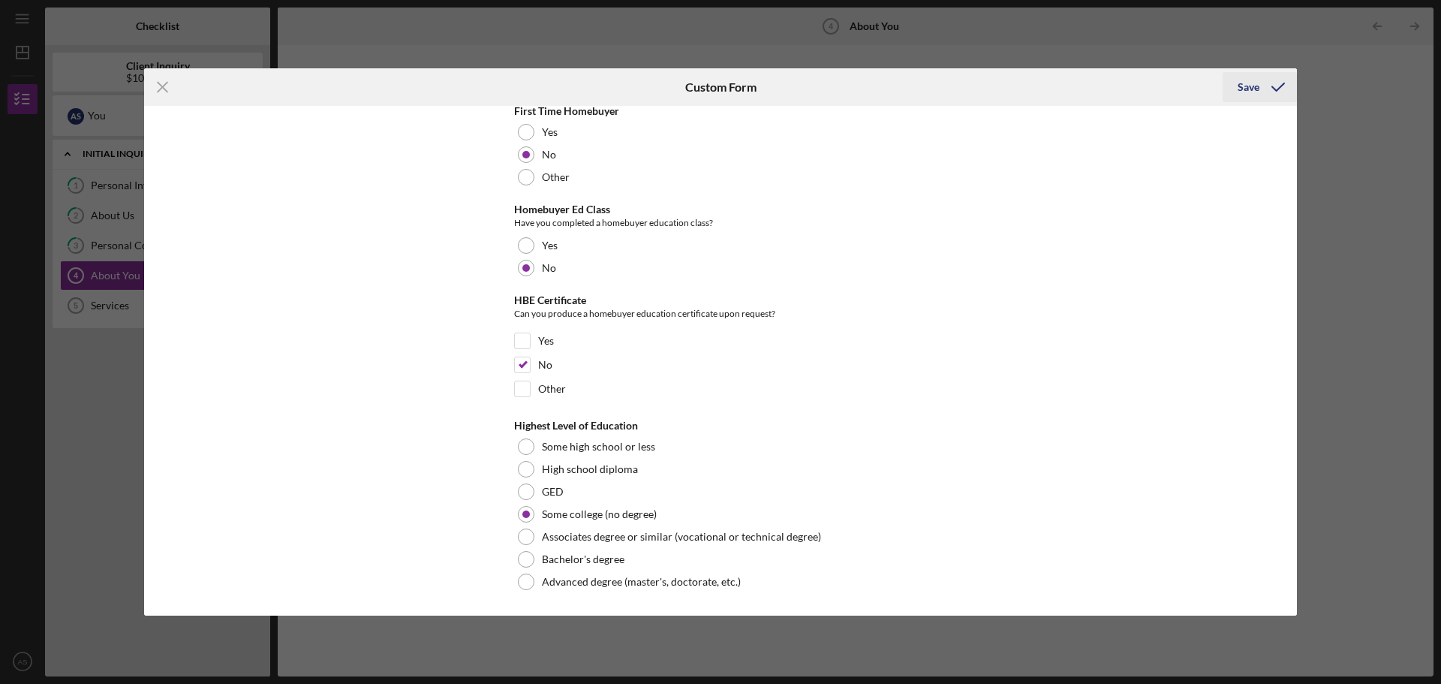
click at [1272, 84] on icon "submit" at bounding box center [1278, 87] width 38 height 38
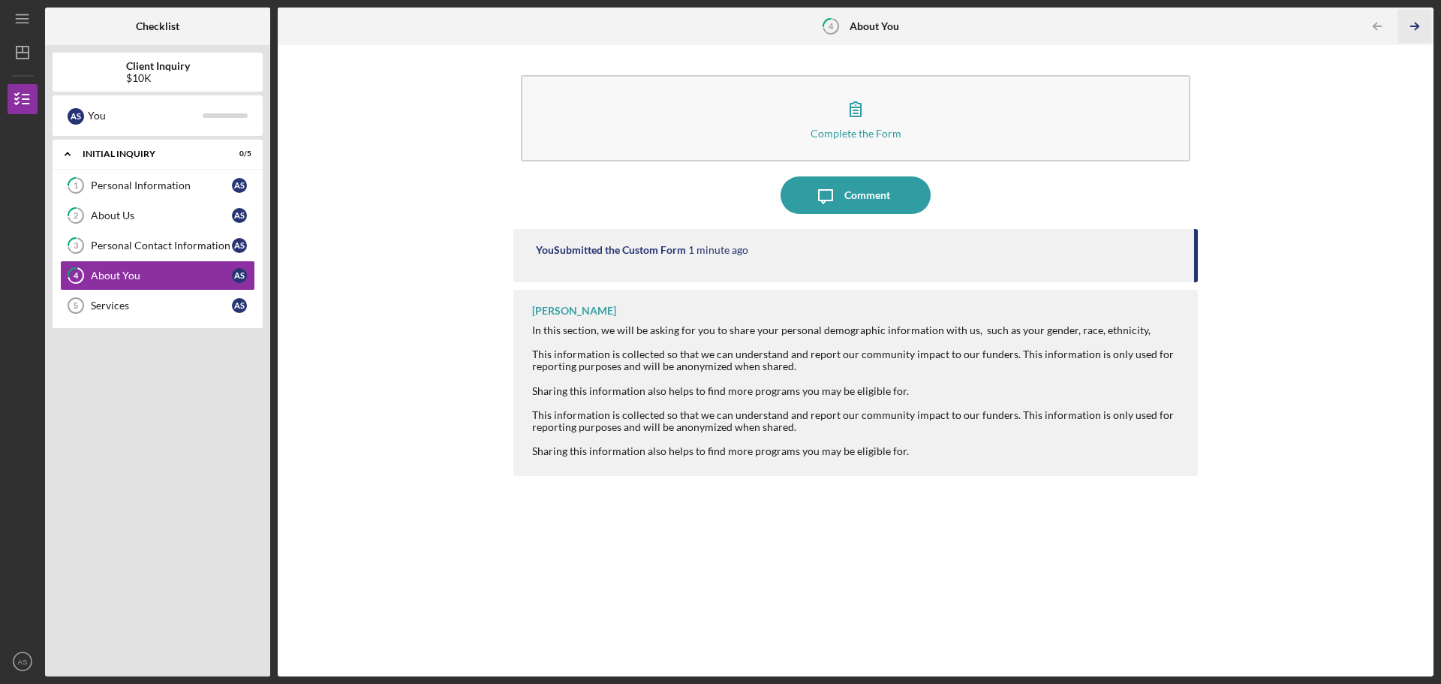
click at [1417, 30] on icon "Icon/Table Pagination Arrow" at bounding box center [1415, 27] width 34 height 34
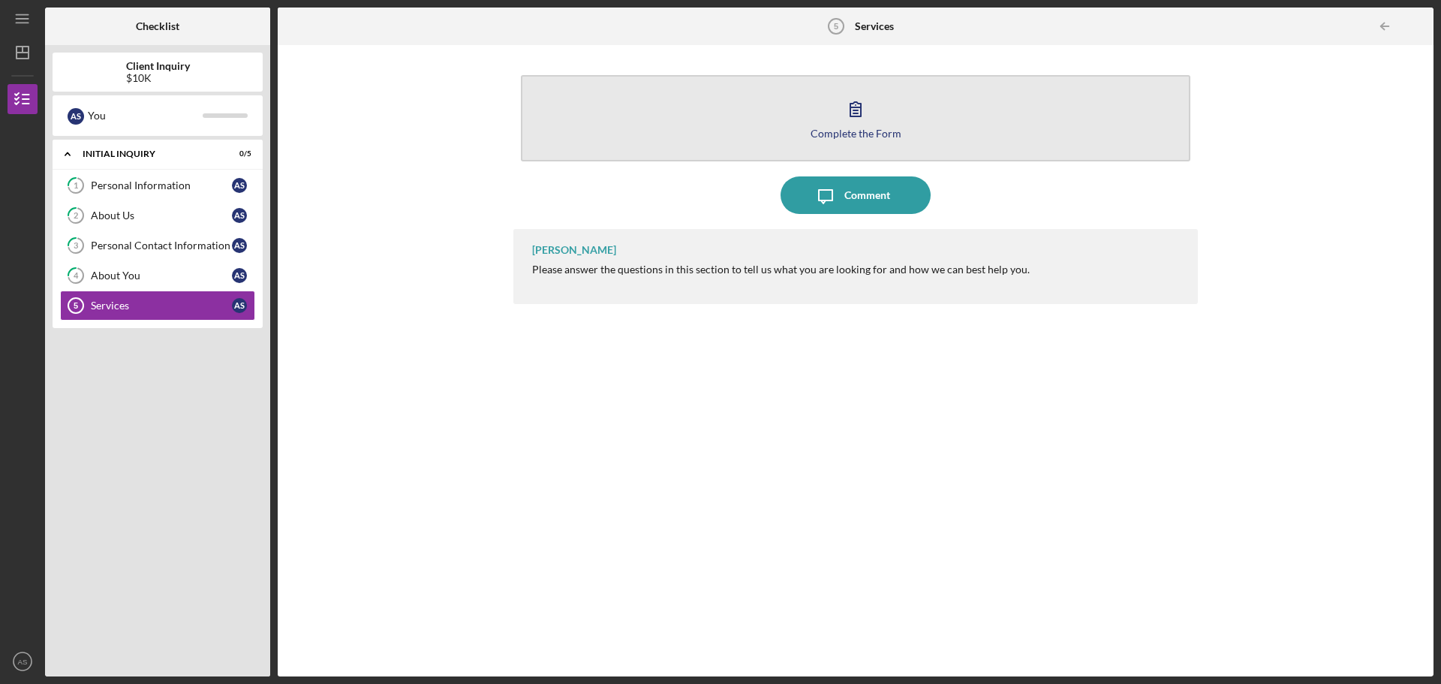
click at [859, 143] on button "Complete the Form Form" at bounding box center [856, 118] width 670 height 86
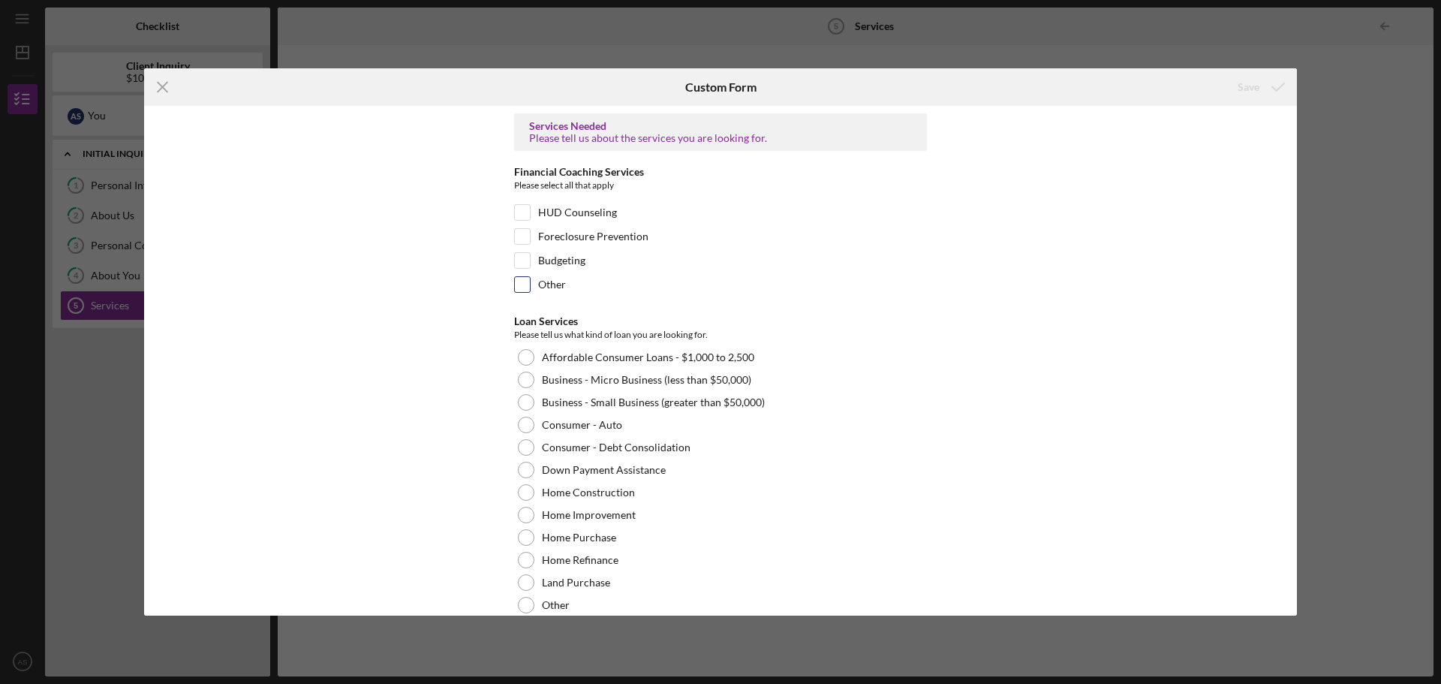
click at [520, 284] on input "Other" at bounding box center [522, 284] width 15 height 15
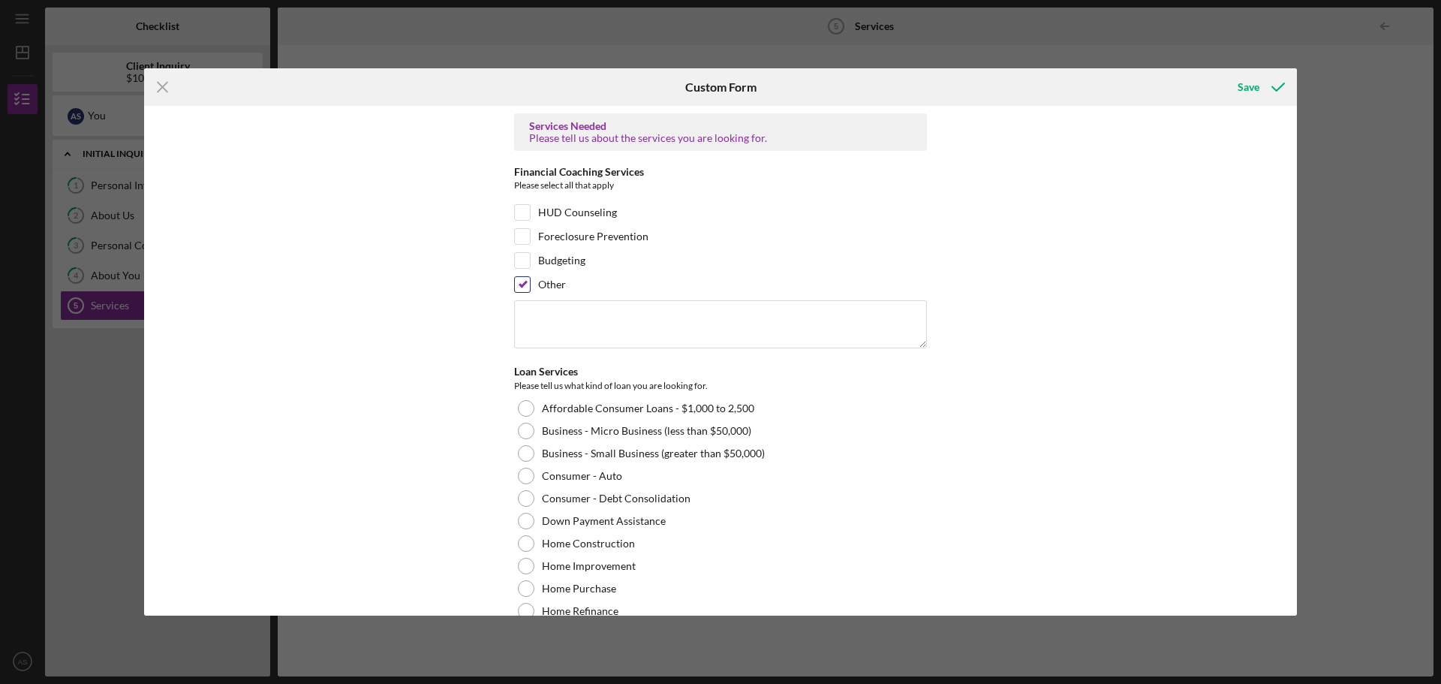
click at [520, 284] on input "Other" at bounding box center [522, 284] width 15 height 15
checkbox input "false"
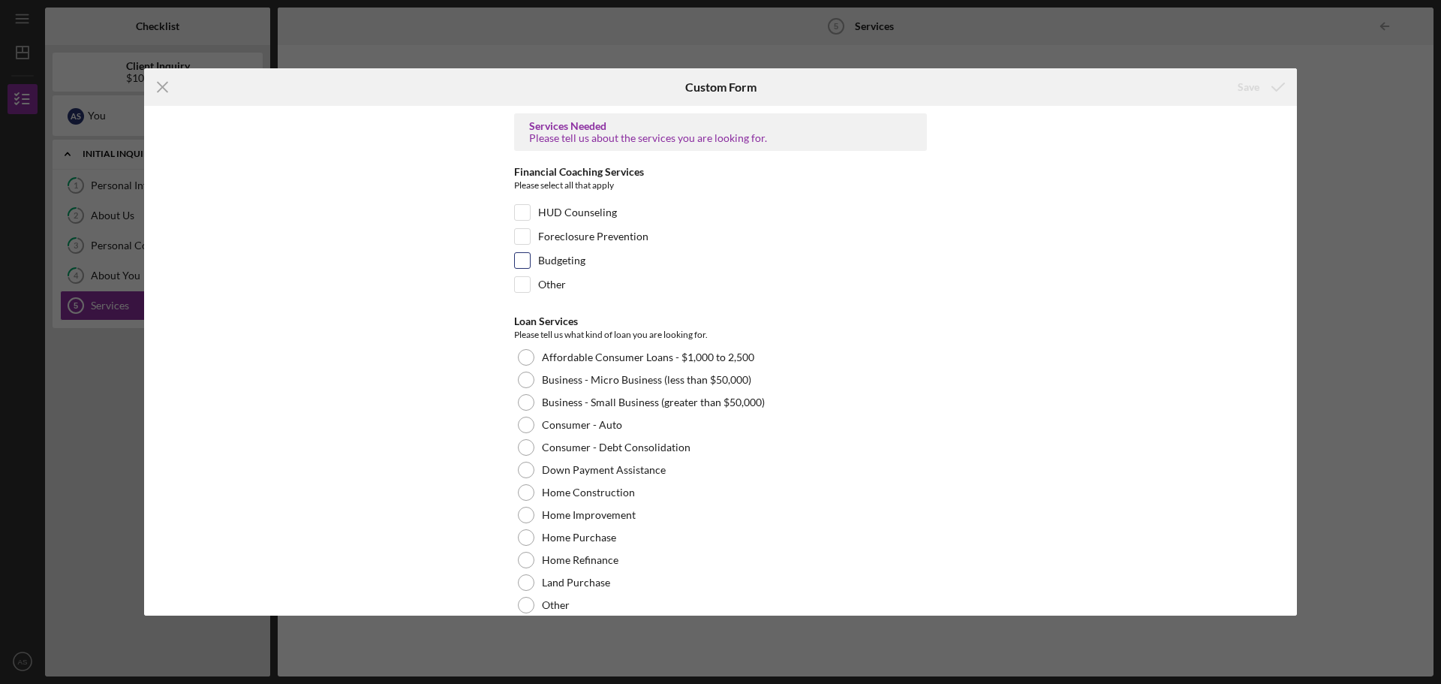
click at [522, 254] on input "Budgeting" at bounding box center [522, 260] width 15 height 15
checkbox input "true"
click at [519, 417] on div at bounding box center [526, 425] width 17 height 17
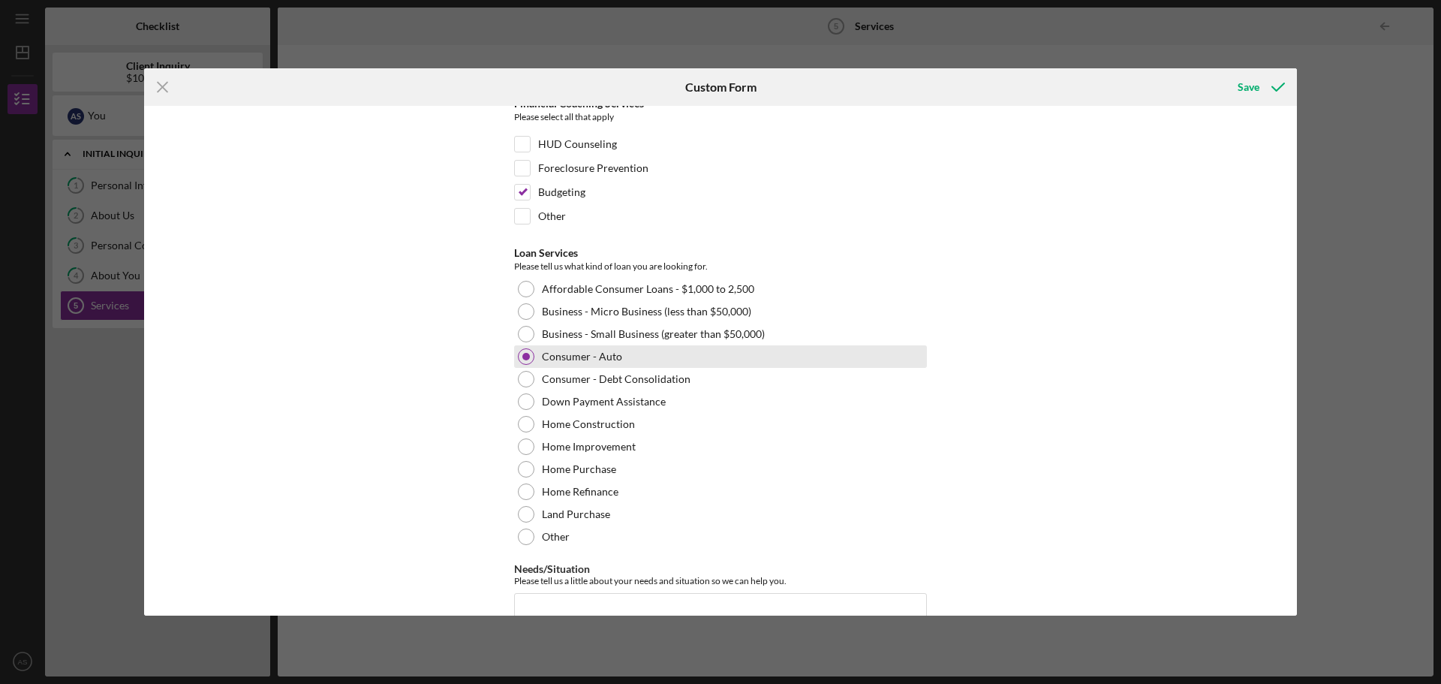
scroll to position [143, 0]
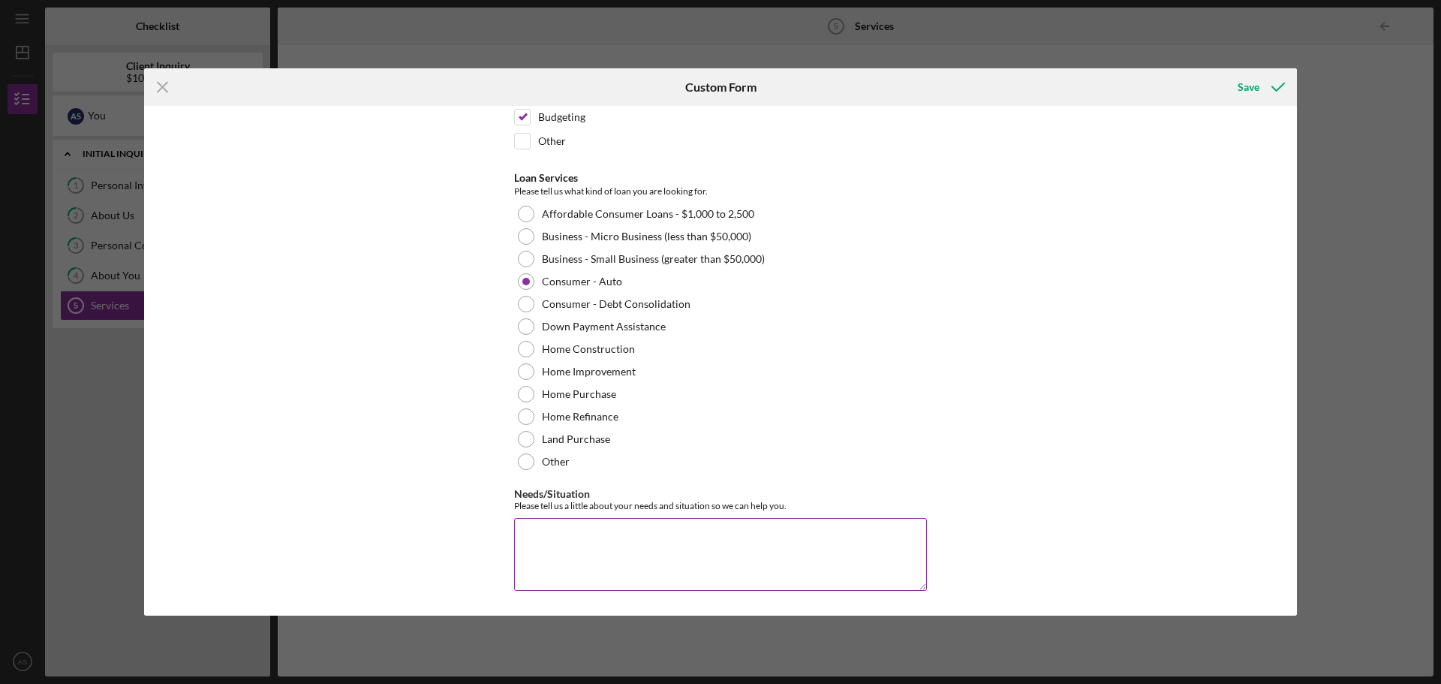
click at [555, 528] on textarea "Needs/Situation" at bounding box center [720, 554] width 413 height 72
type textarea "W"
type textarea "a"
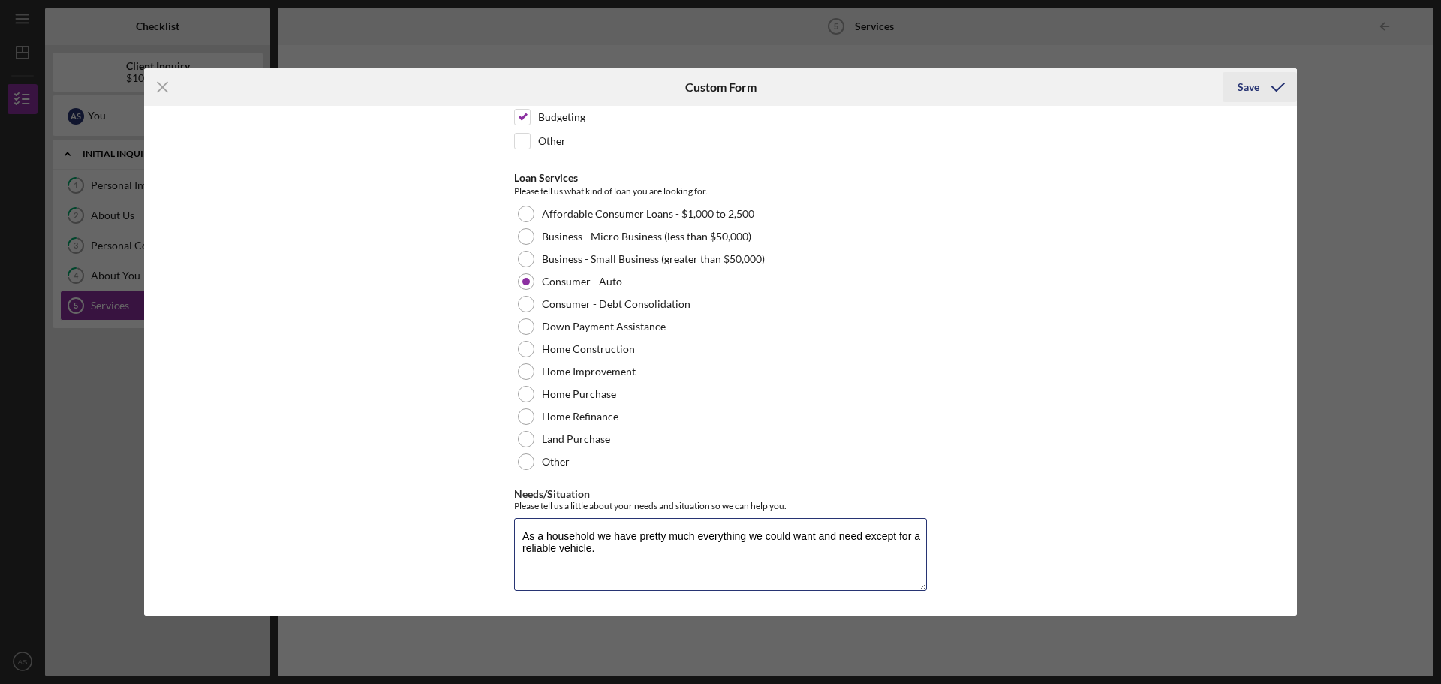
type textarea "As a household we have pretty much everything we could want and need except for…"
click at [1262, 85] on icon "submit" at bounding box center [1278, 87] width 38 height 38
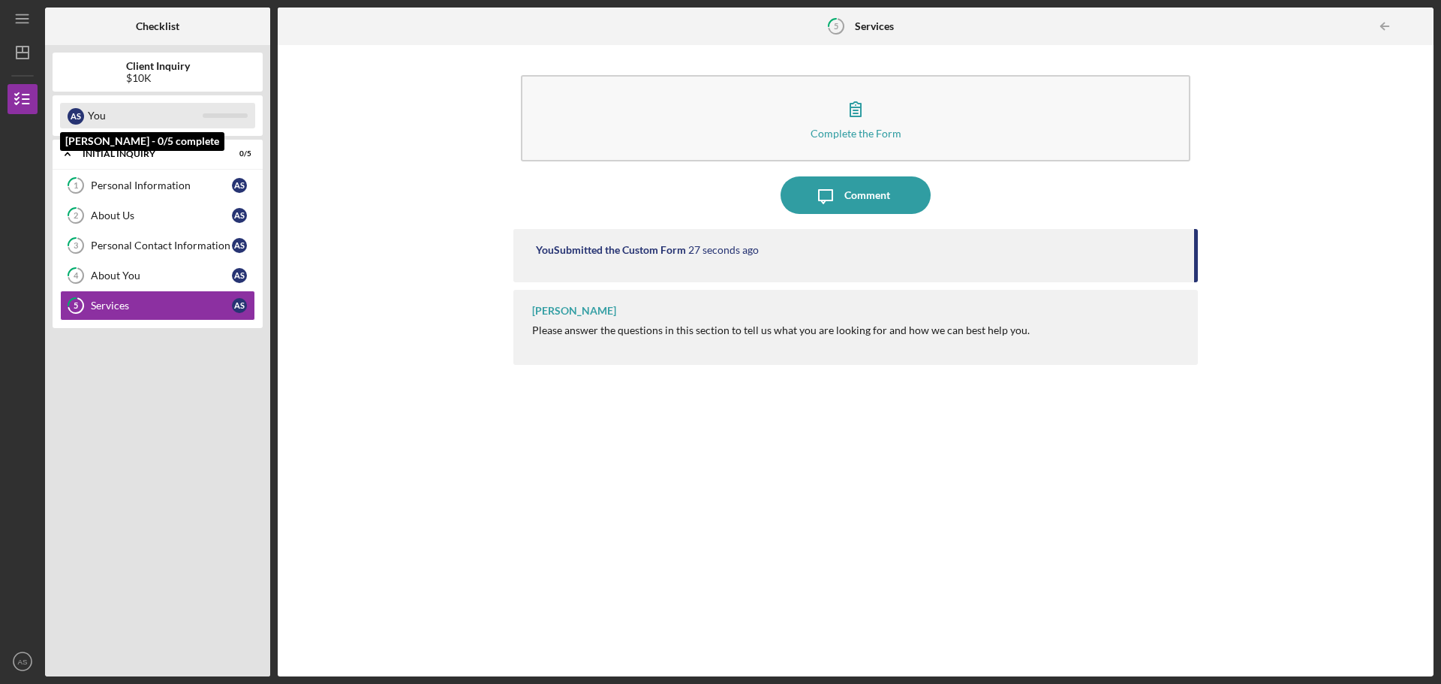
click at [149, 128] on div "You" at bounding box center [145, 116] width 115 height 26
click at [83, 117] on div "A S You" at bounding box center [157, 116] width 195 height 26
click at [80, 117] on div "A S" at bounding box center [76, 116] width 17 height 17
click at [74, 118] on div "A S" at bounding box center [76, 116] width 17 height 17
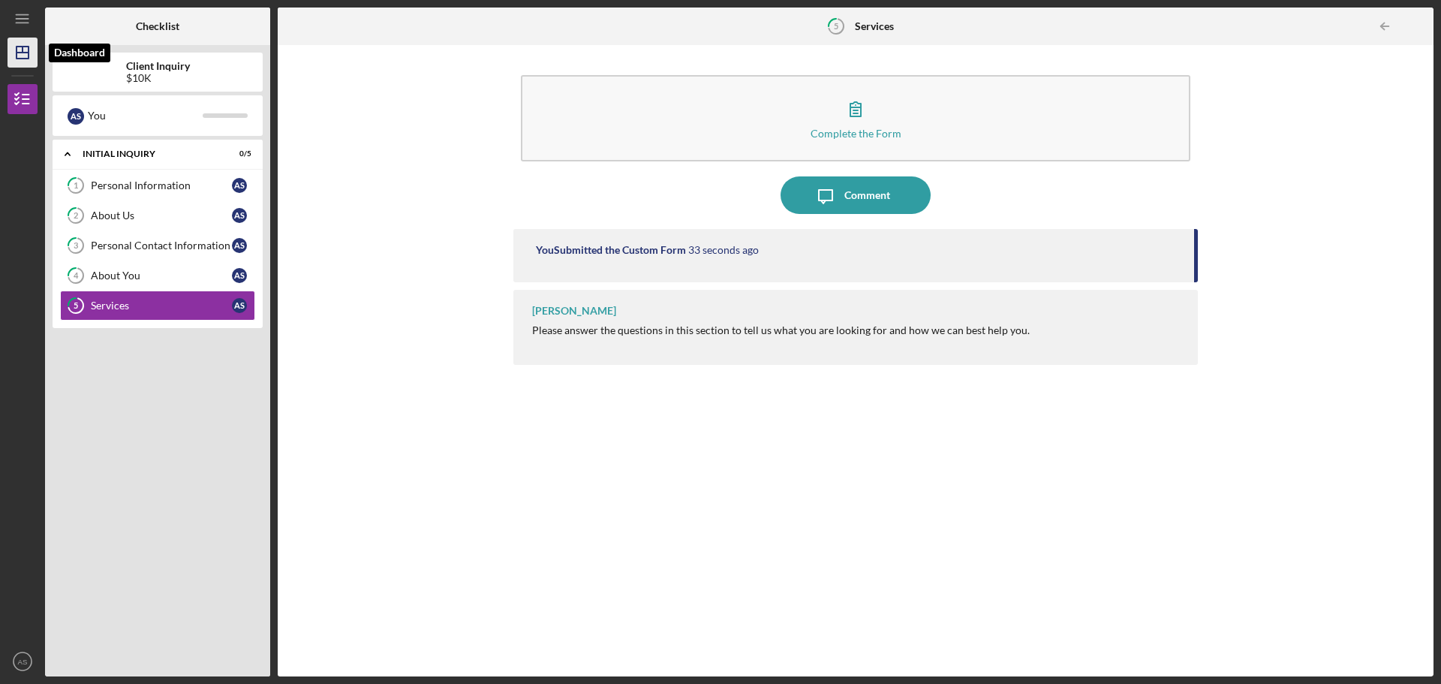
click at [23, 53] on line "button" at bounding box center [23, 53] width 12 height 0
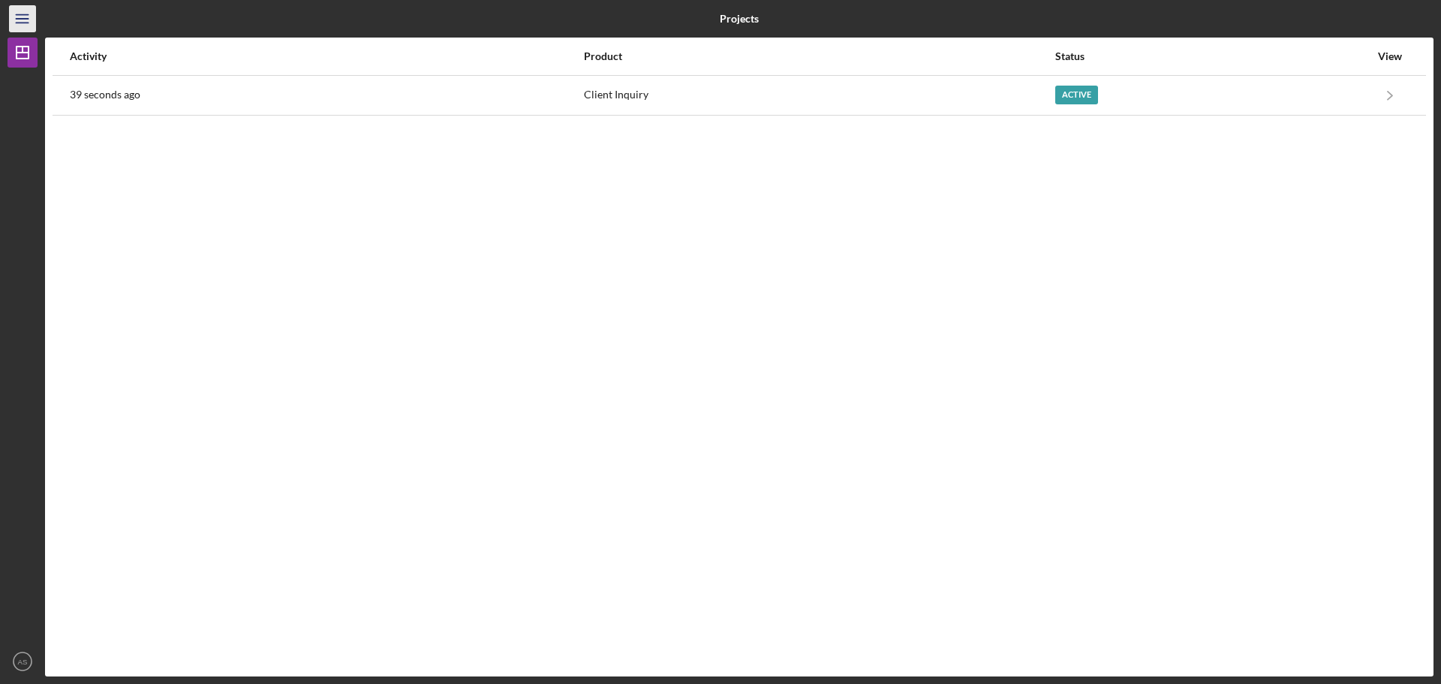
click at [25, 20] on icon "Icon/Menu" at bounding box center [23, 19] width 34 height 34
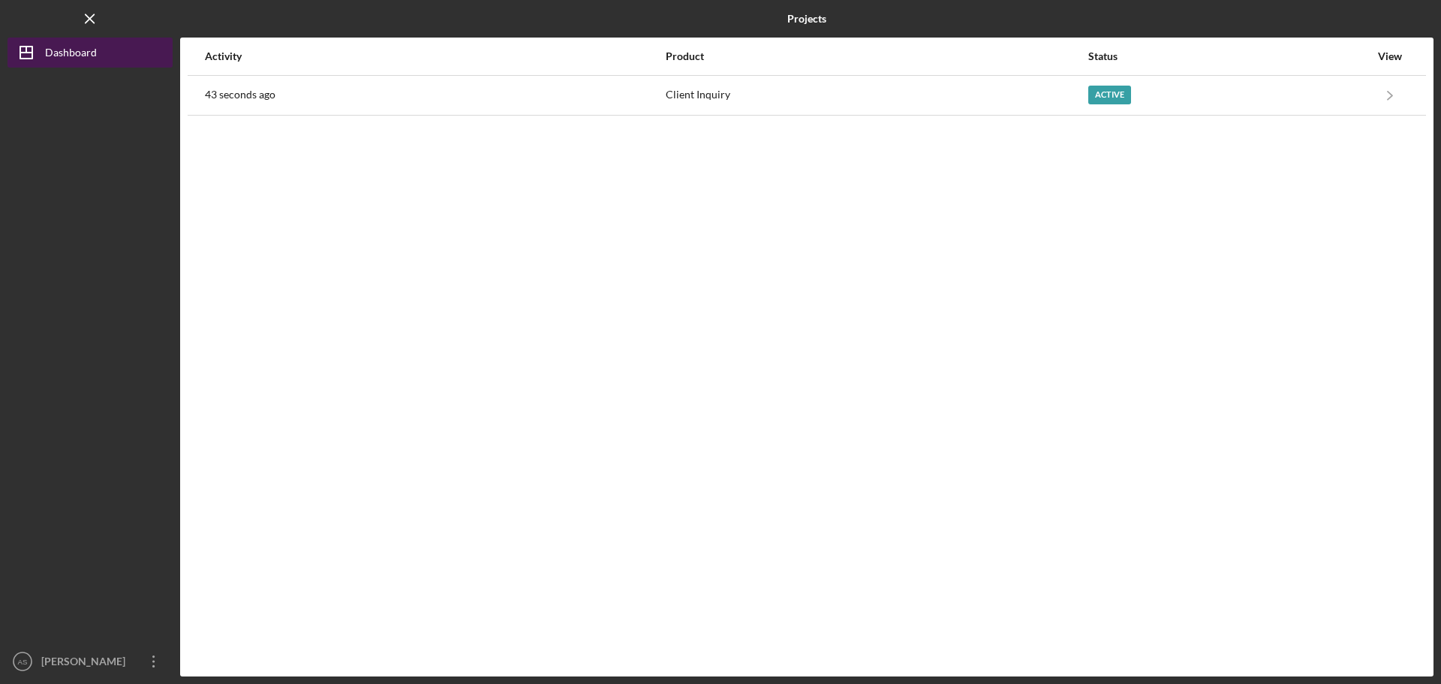
click at [32, 44] on icon "Icon/Dashboard" at bounding box center [27, 53] width 38 height 38
click at [32, 47] on polygon "button" at bounding box center [26, 53] width 12 height 12
drag, startPoint x: 33, startPoint y: 47, endPoint x: 50, endPoint y: 16, distance: 34.9
drag, startPoint x: 50, startPoint y: 16, endPoint x: 30, endPoint y: 58, distance: 46.3
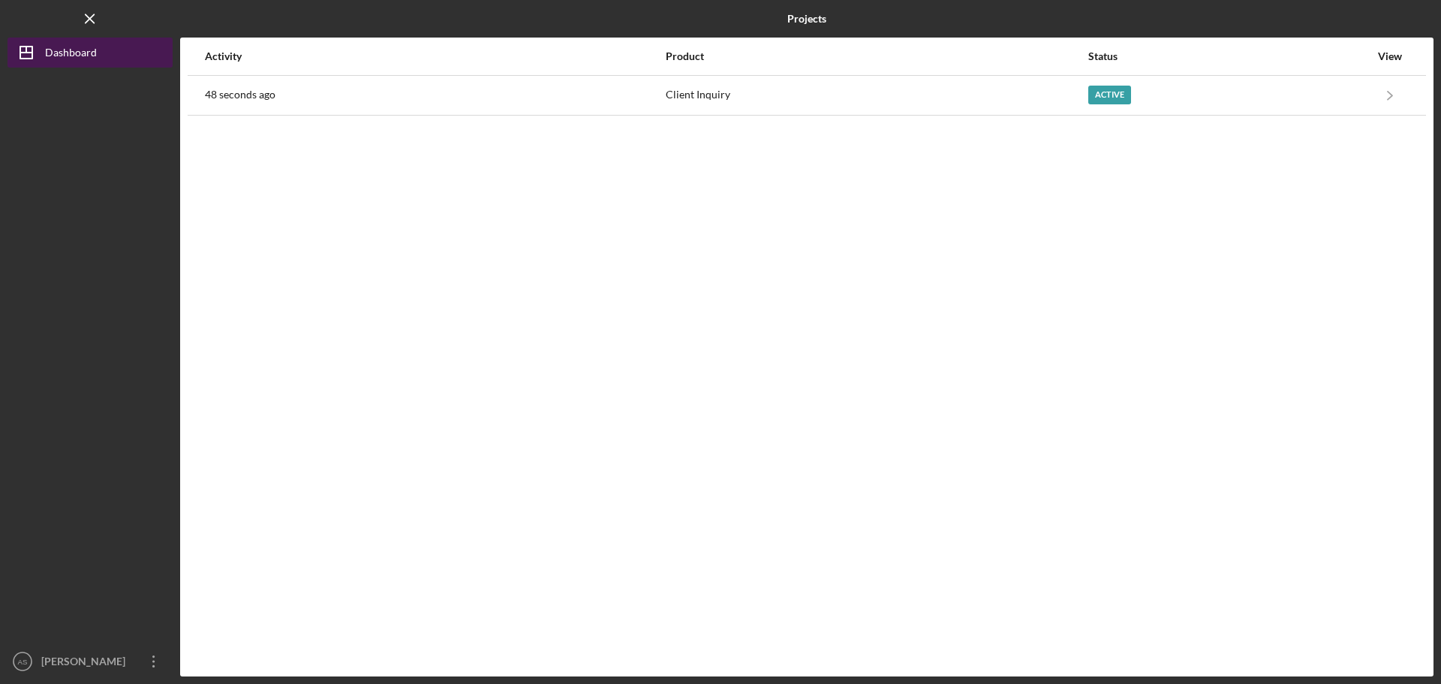
click at [30, 58] on icon "Icon/Dashboard" at bounding box center [27, 53] width 38 height 38
click at [30, 59] on polygon "button" at bounding box center [26, 53] width 12 height 12
click at [90, 15] on icon "Icon/Menu Close" at bounding box center [91, 19] width 34 height 34
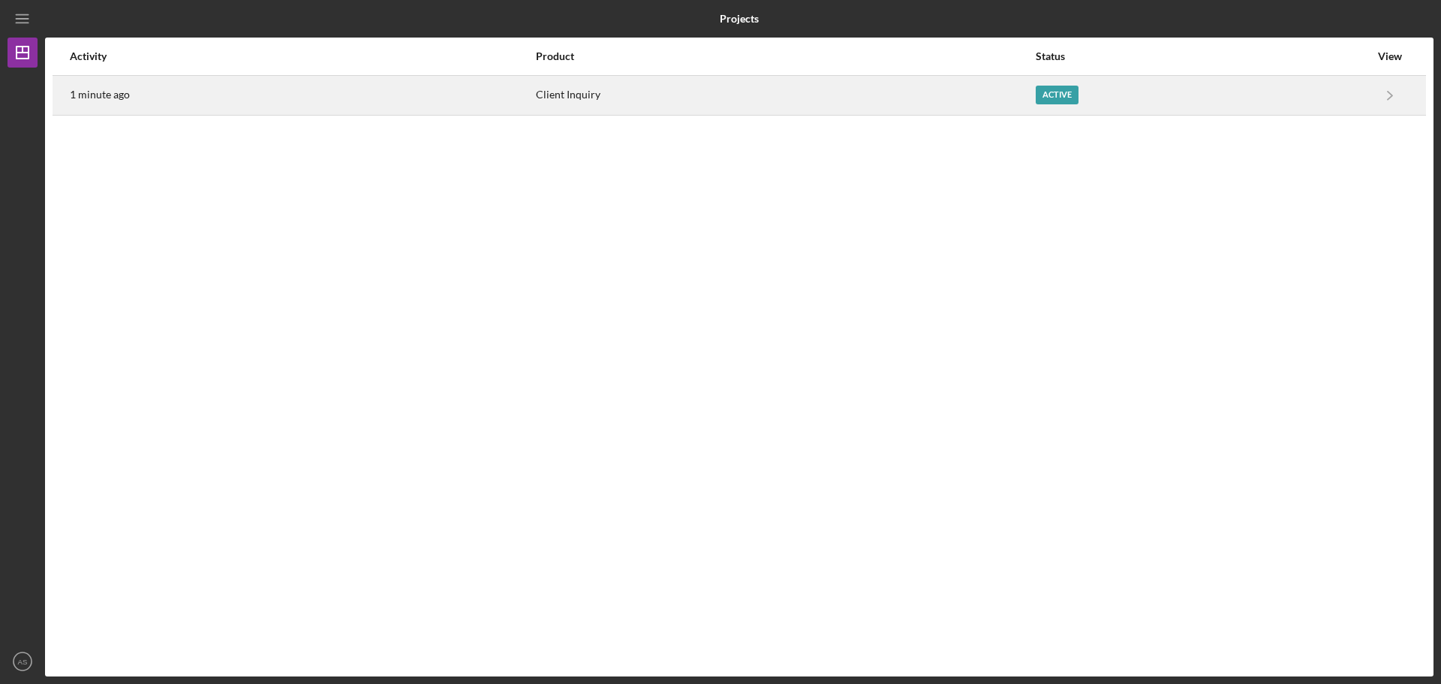
click at [1049, 101] on div "Active" at bounding box center [1057, 95] width 43 height 19
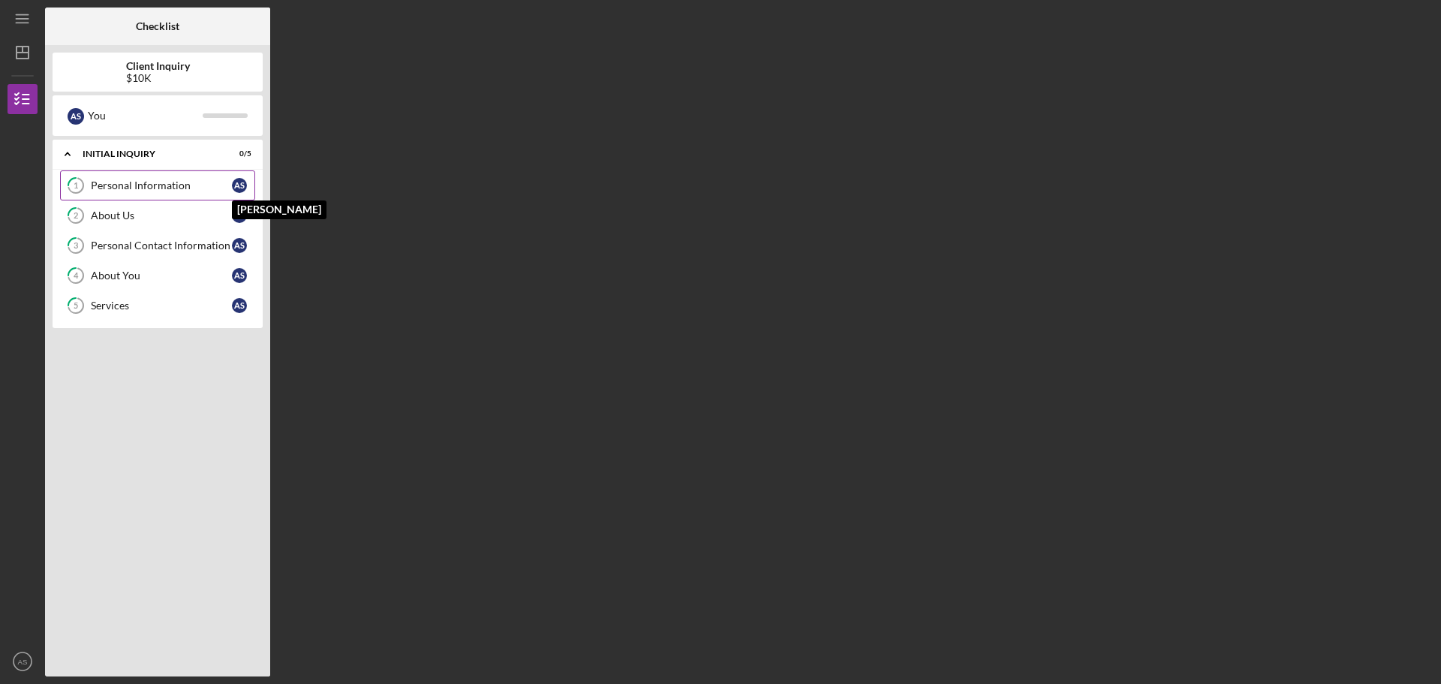
click at [233, 183] on div "A S" at bounding box center [239, 185] width 15 height 15
click at [20, 20] on icon "Icon/Menu" at bounding box center [23, 19] width 34 height 34
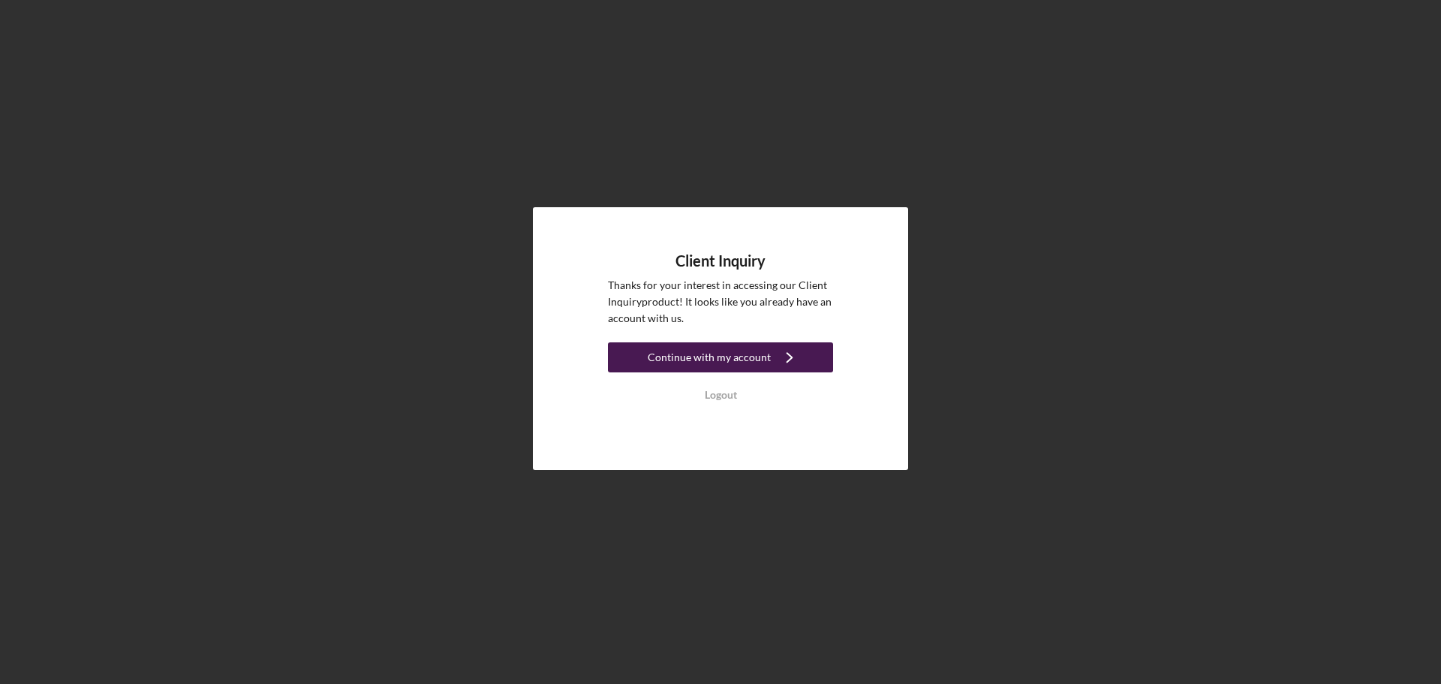
click at [742, 349] on div "Continue with my account" at bounding box center [709, 357] width 123 height 30
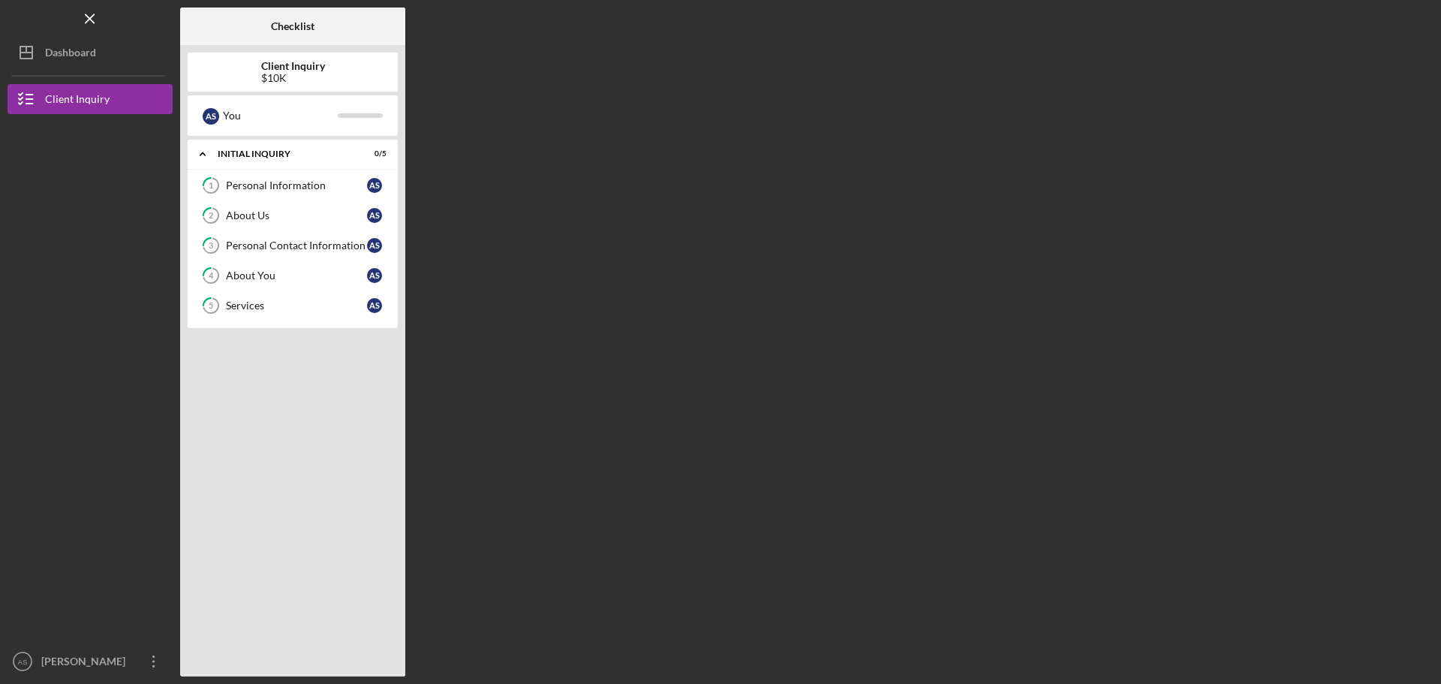
click at [391, 119] on div "A S You" at bounding box center [293, 115] width 210 height 41
click at [283, 65] on b "Client Inquiry" at bounding box center [293, 66] width 64 height 12
click at [212, 118] on div "A S" at bounding box center [211, 116] width 17 height 17
click at [215, 111] on div "A S" at bounding box center [211, 116] width 17 height 17
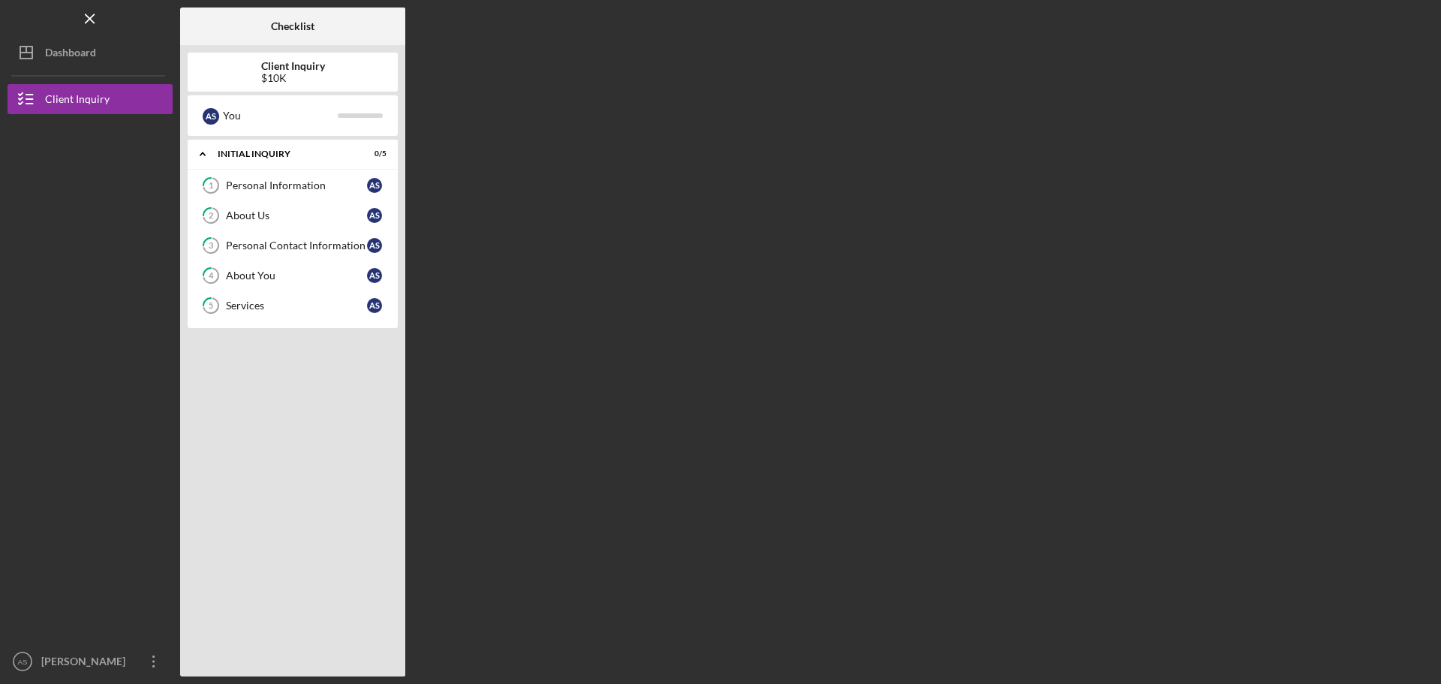
click at [278, 29] on b "Checklist" at bounding box center [293, 26] width 44 height 12
click at [145, 662] on icon "Icon/Overflow" at bounding box center [154, 661] width 38 height 38
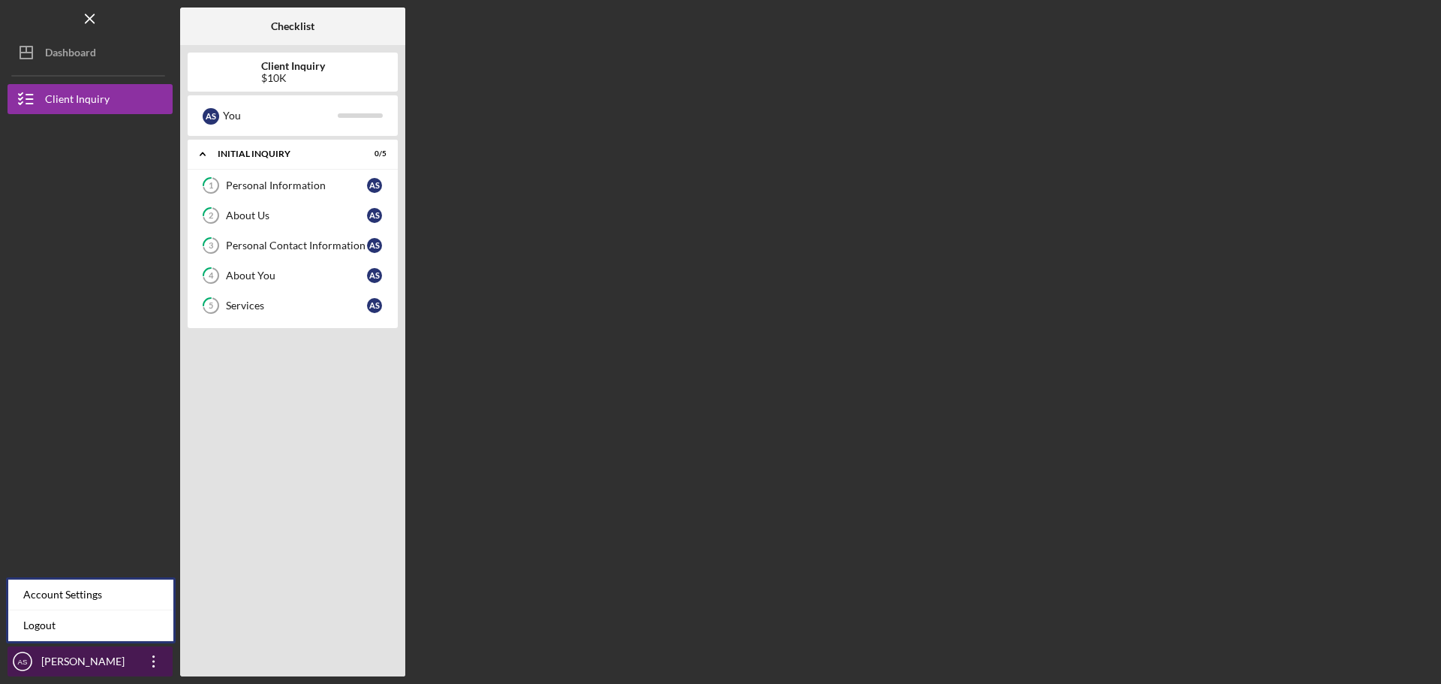
click at [94, 668] on div "[PERSON_NAME]" at bounding box center [87, 663] width 98 height 34
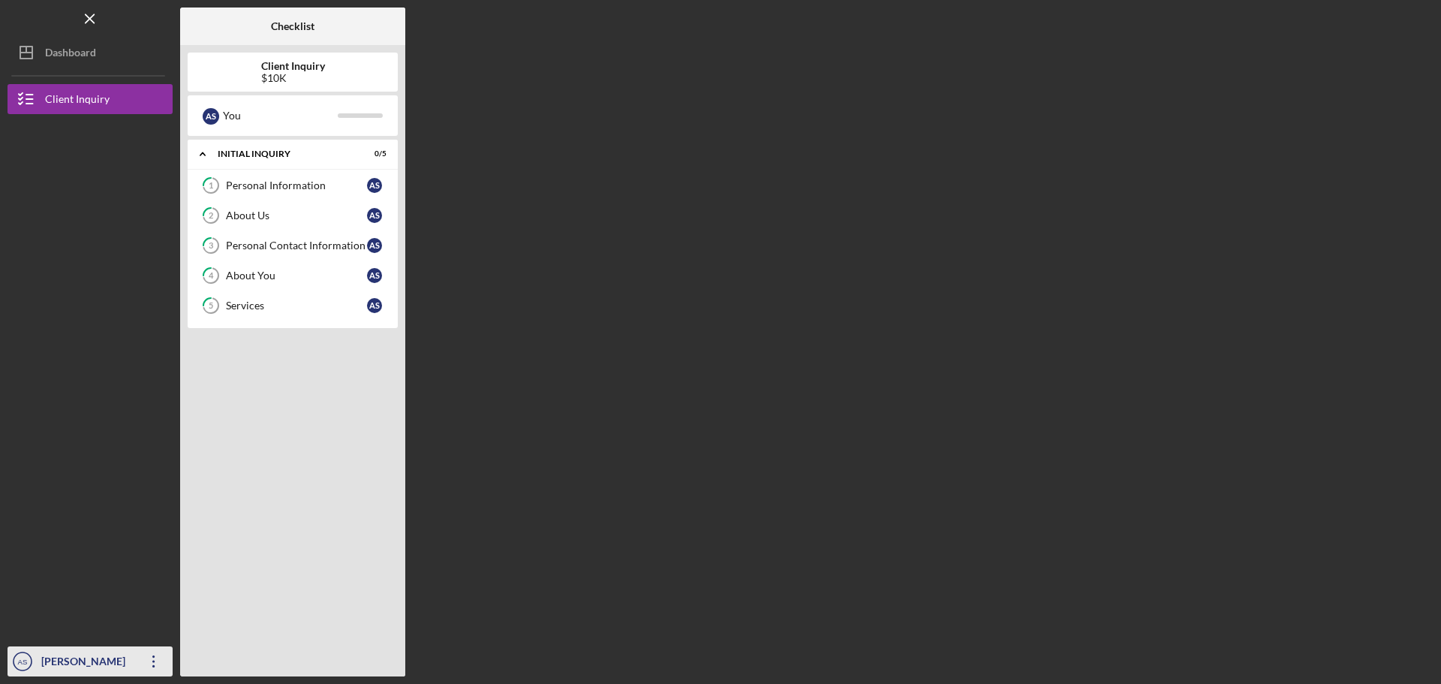
click at [94, 667] on div "[PERSON_NAME]" at bounding box center [87, 663] width 98 height 34
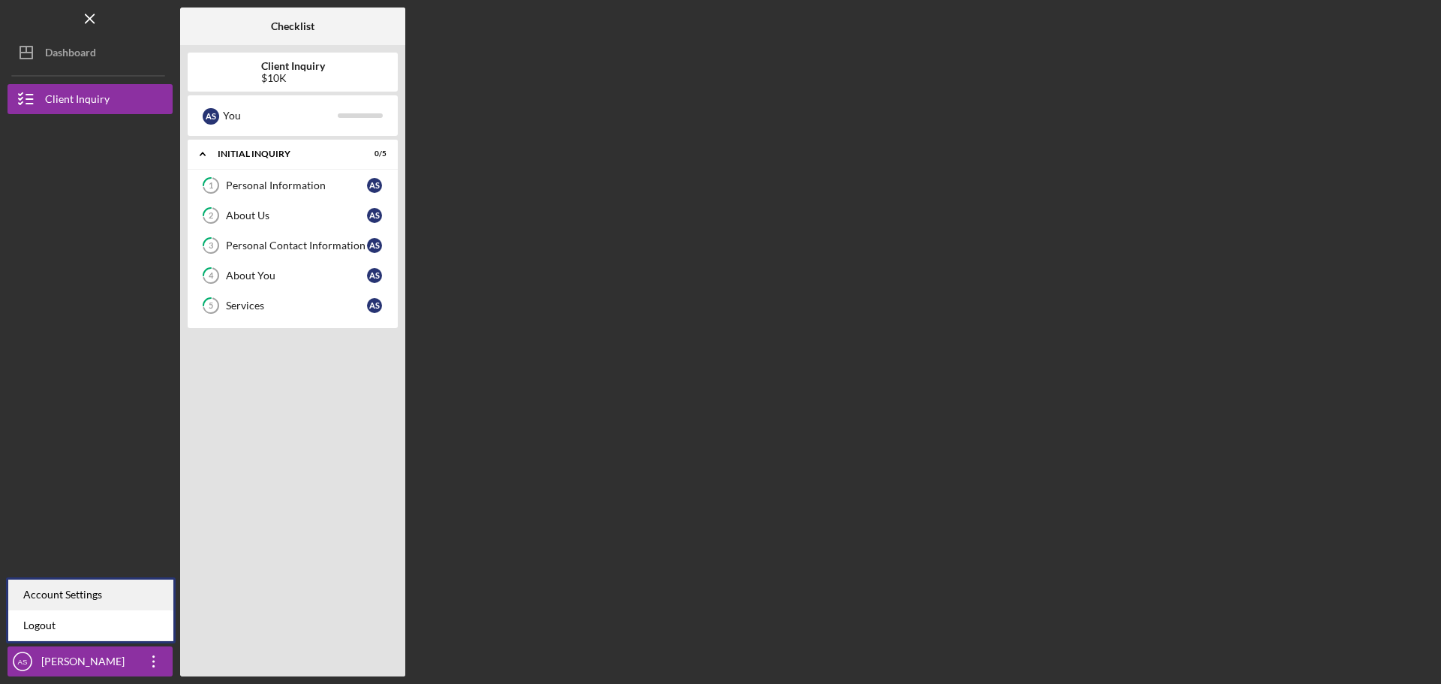
click at [118, 597] on div "Account Settings" at bounding box center [90, 594] width 165 height 31
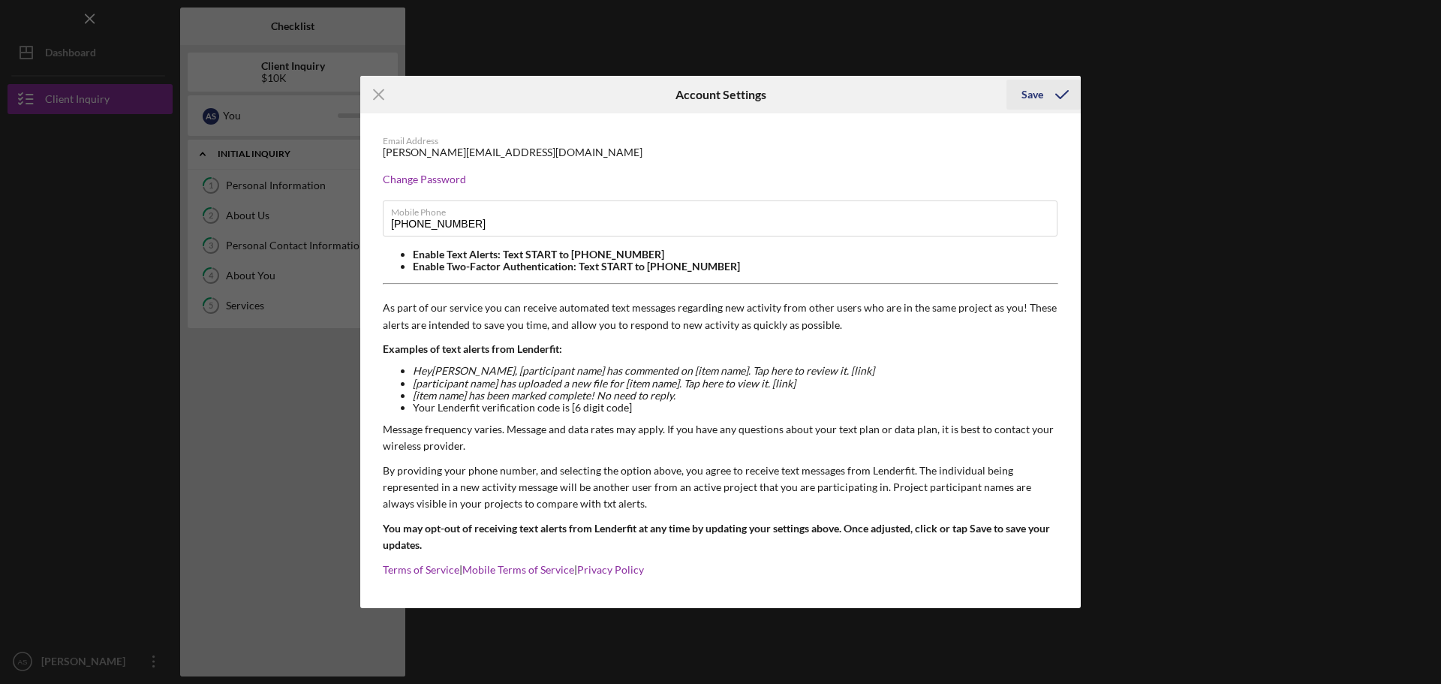
click at [1058, 90] on icon "submit" at bounding box center [1062, 95] width 38 height 38
click at [373, 89] on icon "Icon/Menu Close" at bounding box center [379, 95] width 38 height 38
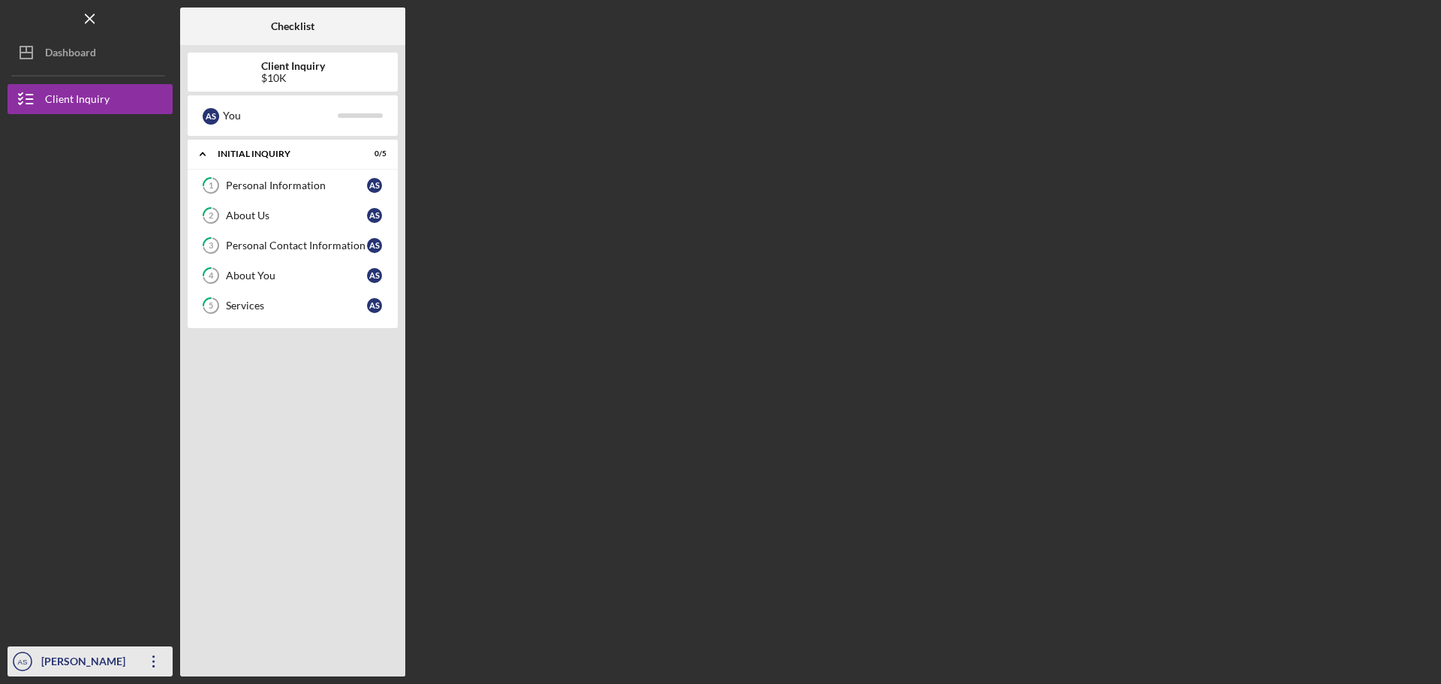
drag, startPoint x: 126, startPoint y: 669, endPoint x: 114, endPoint y: 662, distance: 13.8
drag, startPoint x: 114, startPoint y: 662, endPoint x: 128, endPoint y: 669, distance: 15.8
click at [128, 669] on div "[PERSON_NAME]" at bounding box center [87, 663] width 98 height 34
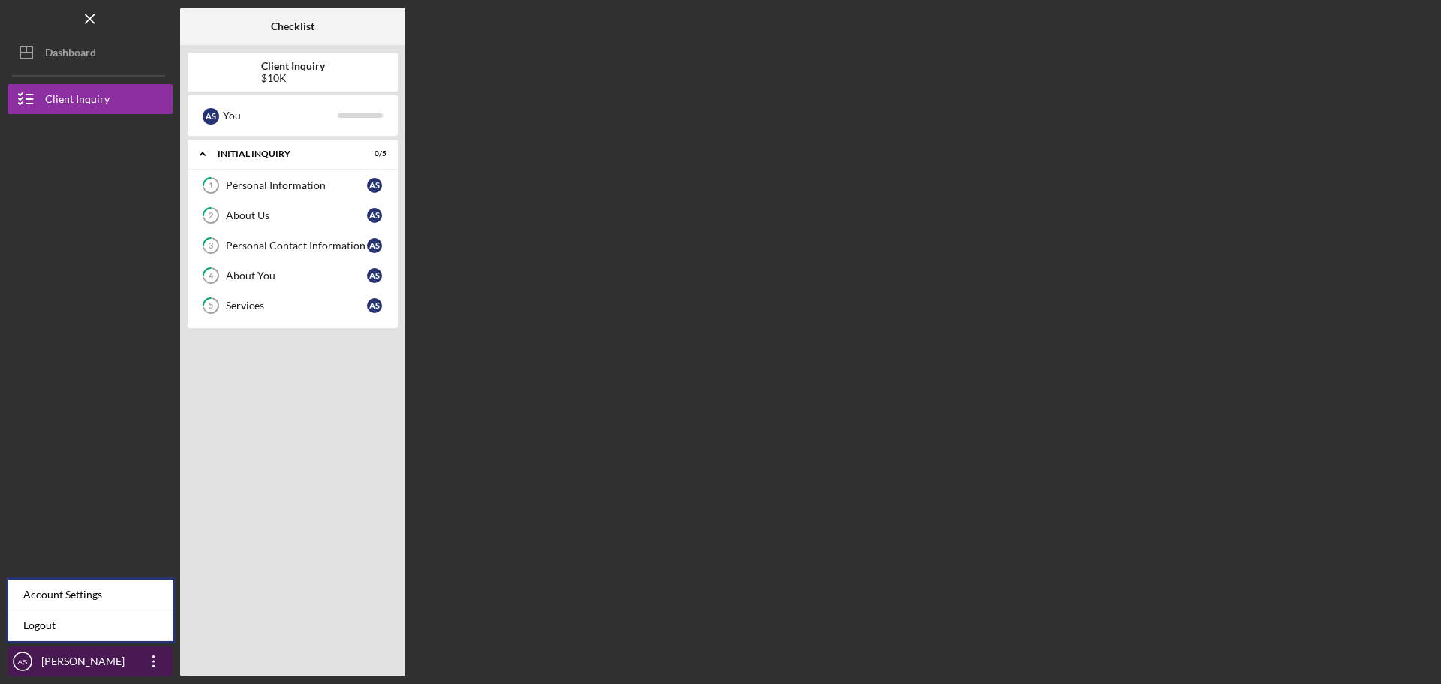
click at [22, 658] on text "AS" at bounding box center [23, 661] width 10 height 8
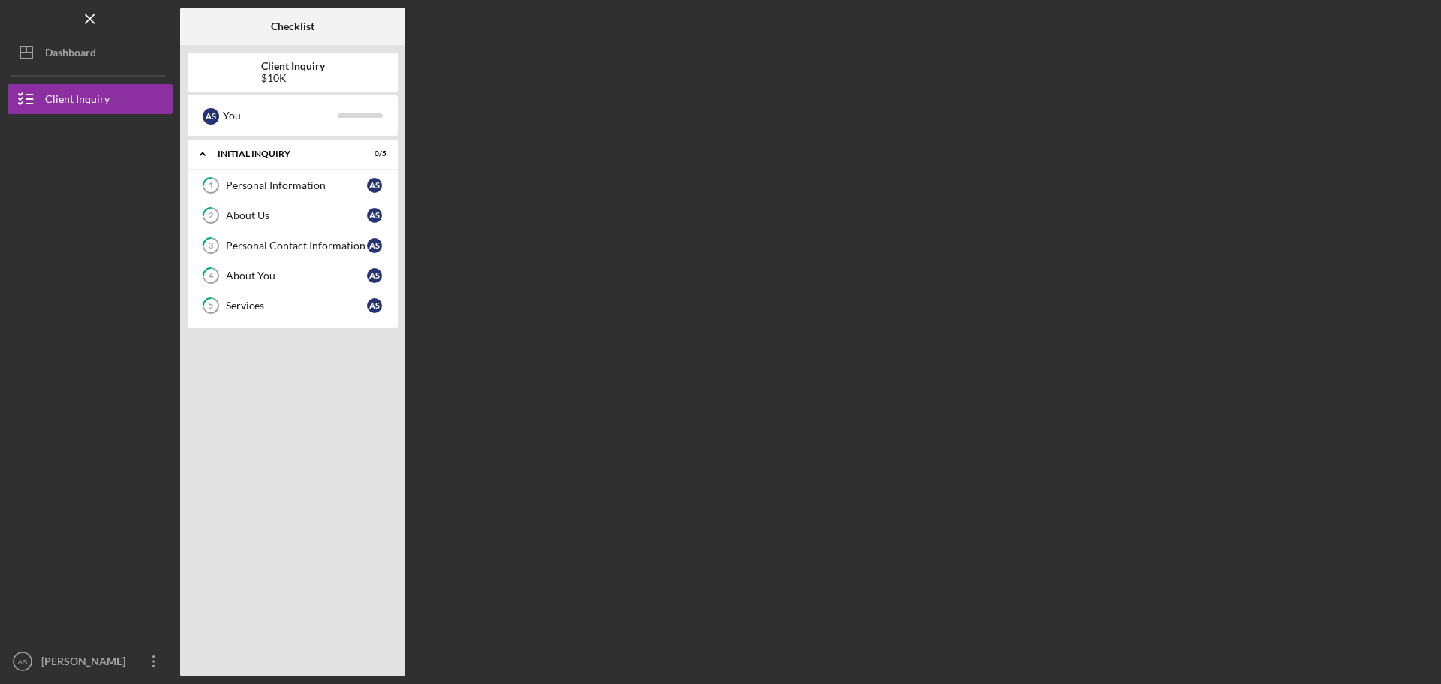
drag, startPoint x: 22, startPoint y: 658, endPoint x: 26, endPoint y: 682, distance: 24.3
click at [26, 682] on div "Icon/Menu Checklist Checklist Client Inquiry $10K A S You Icon/Expander Initial…" at bounding box center [720, 342] width 1441 height 684
click at [26, 664] on text "AS" at bounding box center [23, 661] width 10 height 8
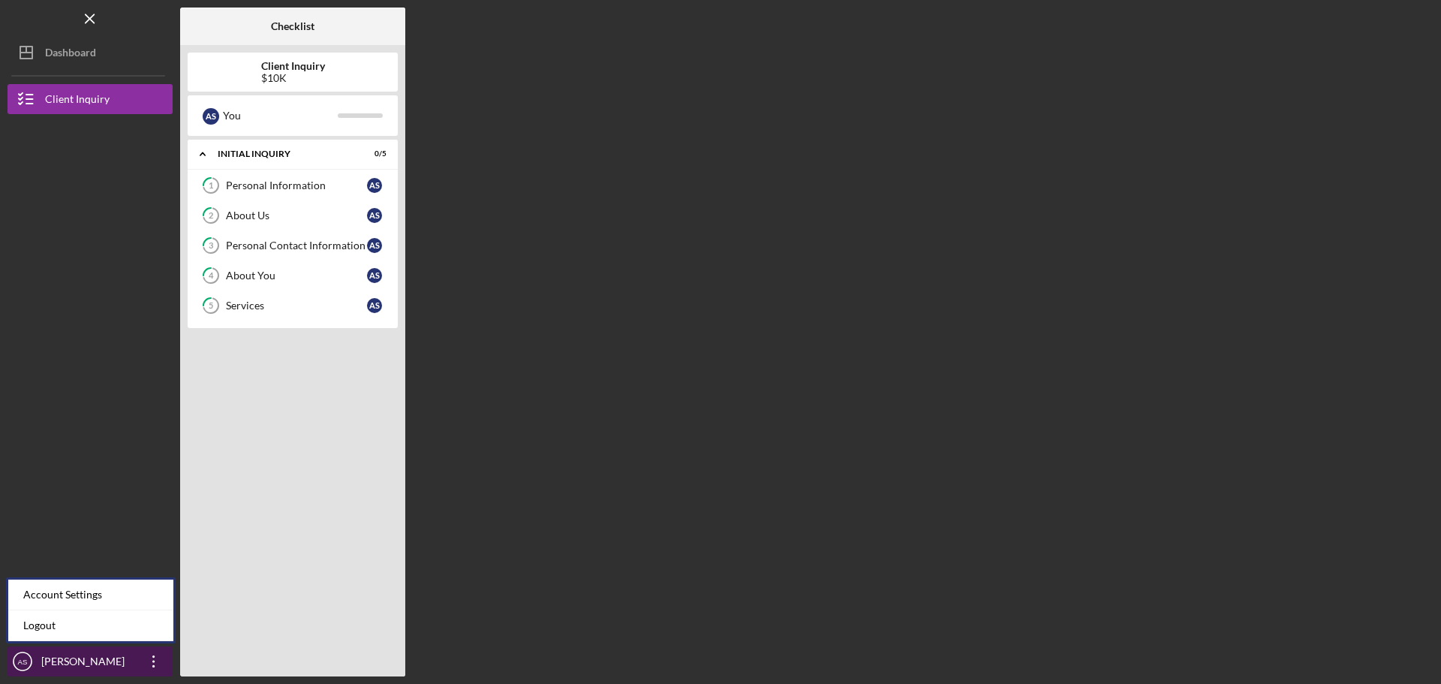
click at [26, 664] on text "AS" at bounding box center [23, 661] width 10 height 8
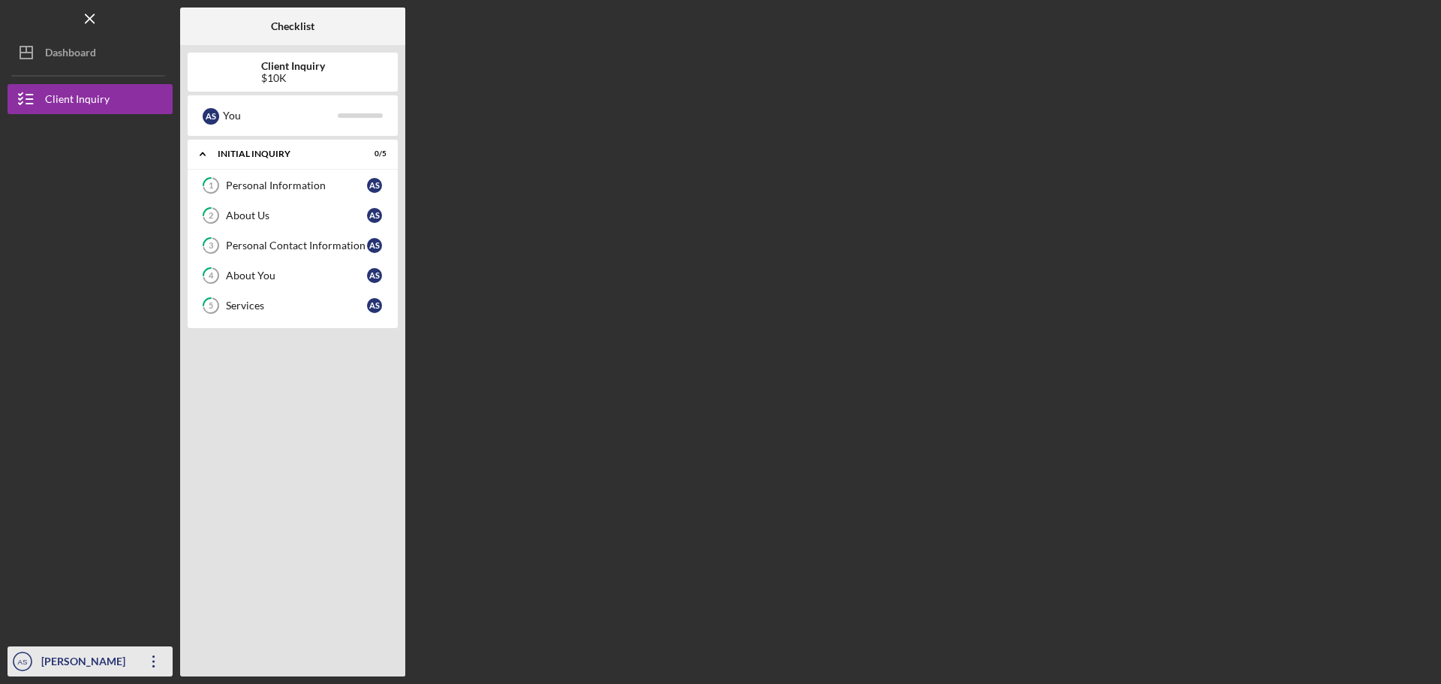
click at [25, 663] on text "AS" at bounding box center [23, 661] width 10 height 8
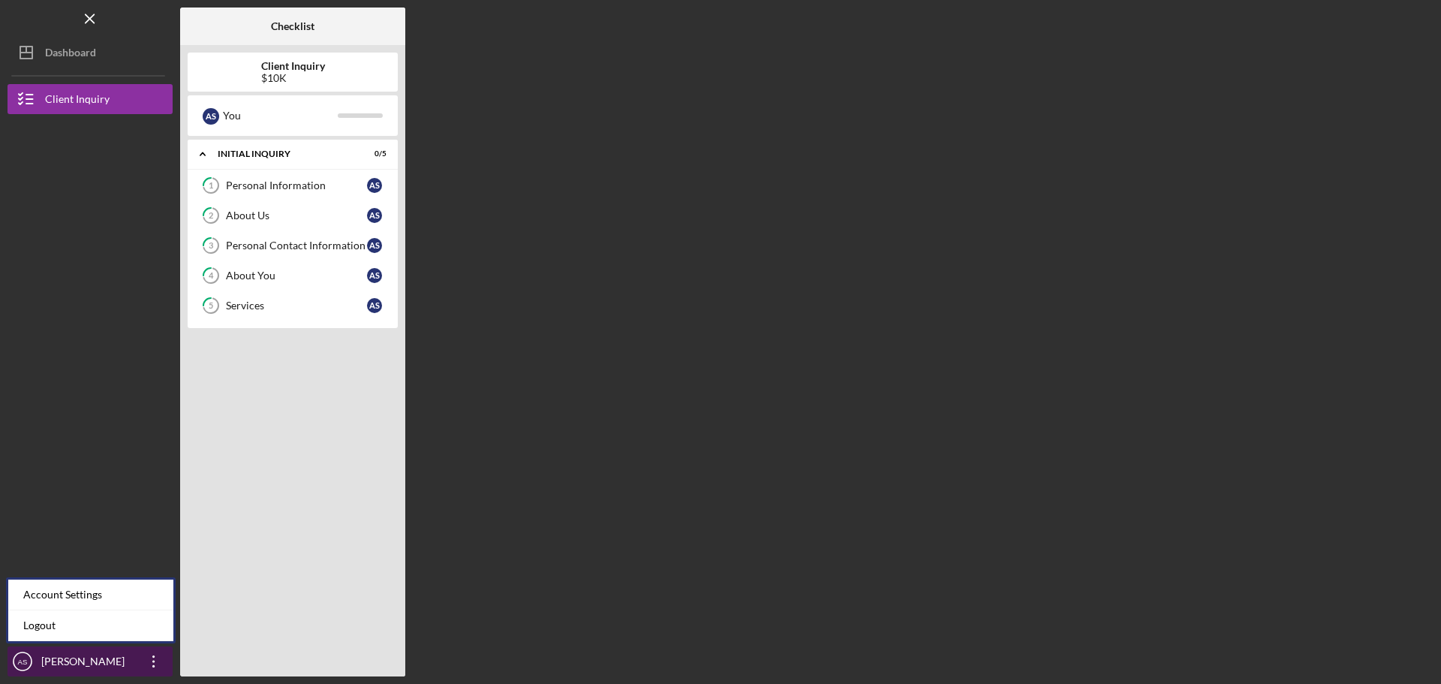
click at [25, 663] on text "AS" at bounding box center [23, 661] width 10 height 8
